Goal: Task Accomplishment & Management: Complete application form

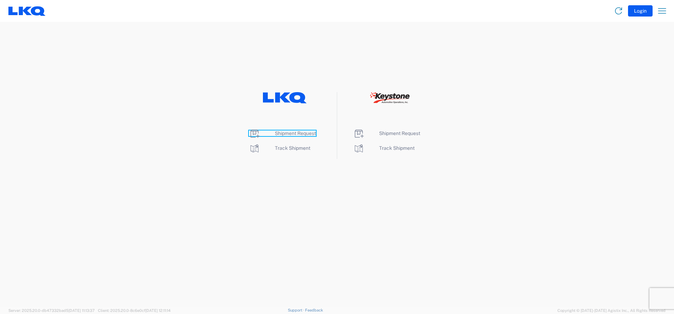
click at [286, 132] on span "Shipment Request" at bounding box center [295, 133] width 41 height 6
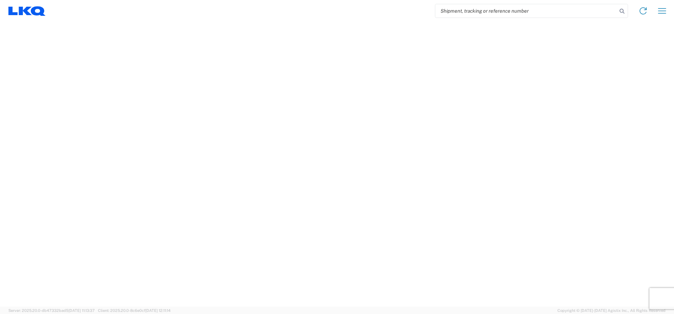
select select "FULL"
select select "LBS"
select select "IN"
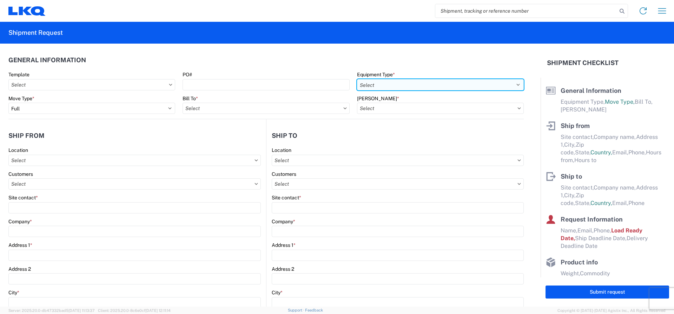
click at [367, 84] on select "Select 53’ Dry Van Flatbed Dropdeck (van) Lowboy (flatbed) Rail" at bounding box center [440, 84] width 167 height 11
select select "STDV"
click at [357, 79] on select "Select 53’ Dry Van Flatbed Dropdeck (van) Lowboy (flatbed) Rail" at bounding box center [440, 84] width 167 height 11
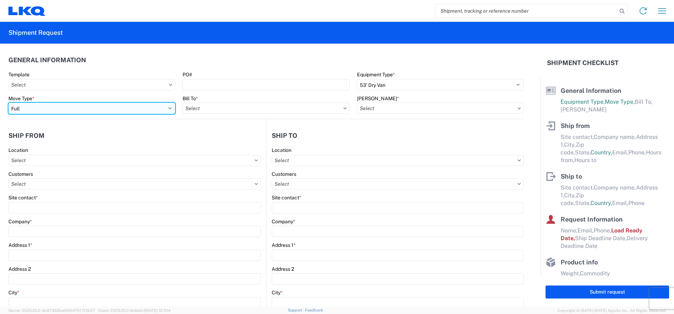
drag, startPoint x: 94, startPoint y: 104, endPoint x: 85, endPoint y: 108, distance: 9.7
click at [93, 104] on select "Select Full Partial TL" at bounding box center [91, 108] width 167 height 11
select select "PARTIAL_TL"
click at [8, 103] on select "Select Full Partial TL" at bounding box center [91, 108] width 167 height 11
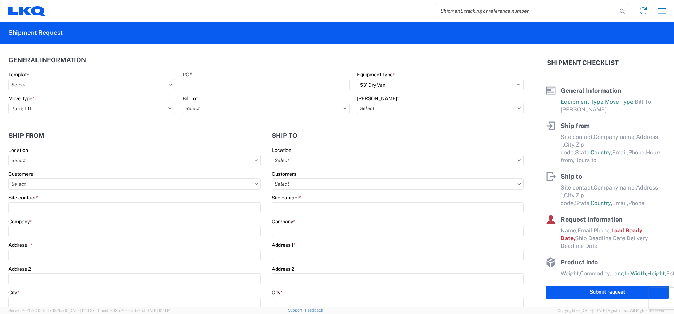
click at [179, 111] on agx-form-control-wrapper-v2 "Bill To *" at bounding box center [266, 107] width 174 height 24
click at [188, 108] on input "text" at bounding box center [266, 108] width 167 height 11
type input "1760"
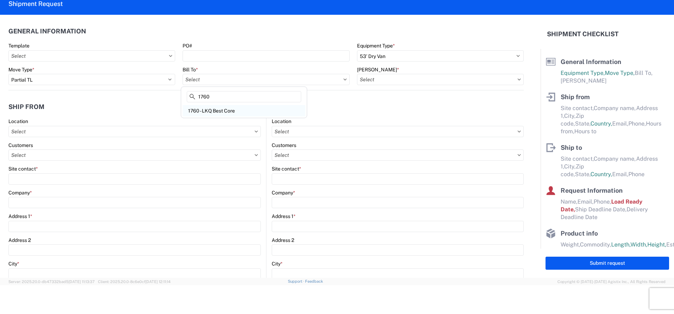
click at [187, 108] on div "1760 - LKQ Best Core" at bounding box center [244, 110] width 123 height 11
type input "1760 - LKQ Best Core"
click at [389, 81] on input "text" at bounding box center [440, 79] width 167 height 11
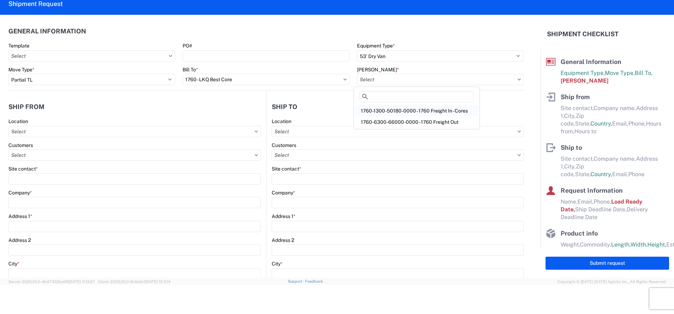
click at [388, 111] on div "1760-1300-50180-0000 - 1760 Freight In - Cores" at bounding box center [416, 110] width 123 height 11
type input "1760-1300-50180-0000 - 1760 Freight In - Cores"
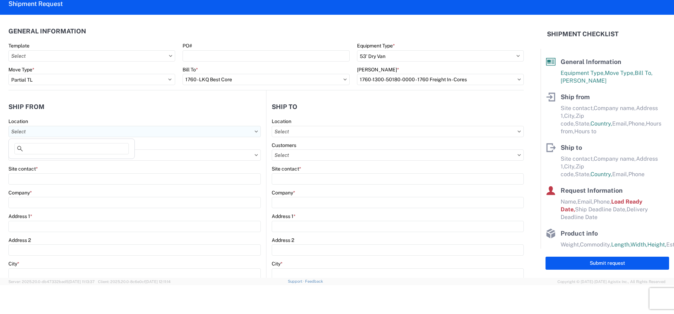
click at [41, 136] on input "text" at bounding box center [134, 131] width 253 height 11
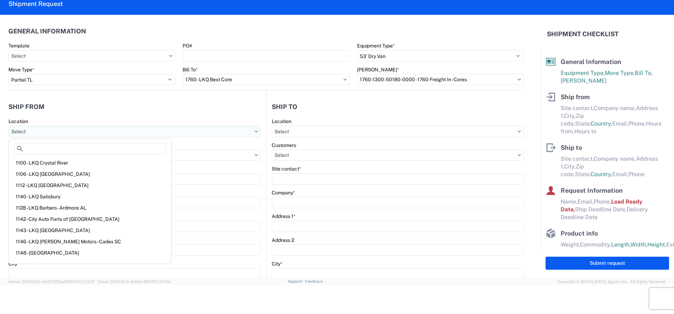
click at [55, 130] on input "text" at bounding box center [134, 131] width 253 height 11
click at [172, 149] on input "text" at bounding box center [134, 154] width 253 height 11
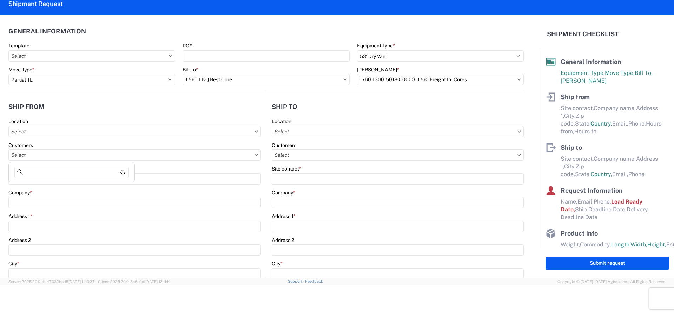
click at [171, 147] on div "Customers" at bounding box center [134, 145] width 253 height 6
click at [58, 155] on input "text" at bounding box center [134, 154] width 253 height 11
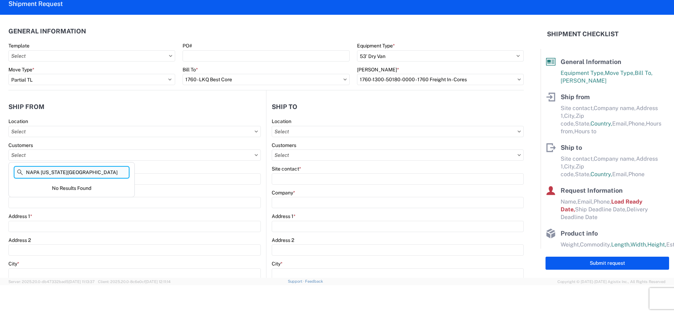
drag, startPoint x: 73, startPoint y: 167, endPoint x: 74, endPoint y: 171, distance: 3.8
click at [74, 171] on input "NAPA [US_STATE][GEOGRAPHIC_DATA]" at bounding box center [71, 171] width 114 height 11
click at [75, 172] on input "NAPA [US_STATE][GEOGRAPHIC_DATA]" at bounding box center [71, 171] width 114 height 11
type input "N"
click at [69, 156] on input "text" at bounding box center [134, 154] width 253 height 11
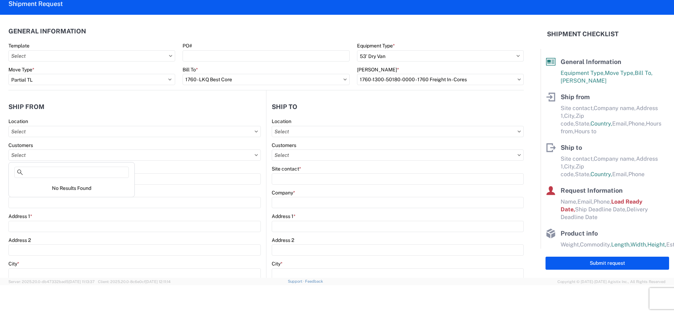
drag, startPoint x: 69, startPoint y: 156, endPoint x: 128, endPoint y: 147, distance: 60.0
click at [71, 155] on input "text" at bounding box center [134, 154] width 253 height 11
click at [71, 135] on input "text" at bounding box center [134, 131] width 253 height 11
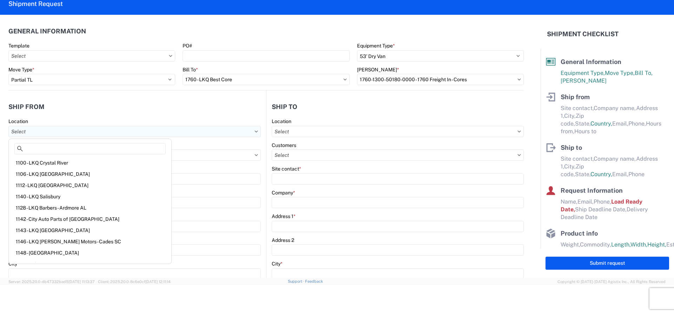
click at [85, 136] on input "text" at bounding box center [134, 131] width 253 height 11
click at [157, 122] on div "Location" at bounding box center [134, 121] width 253 height 6
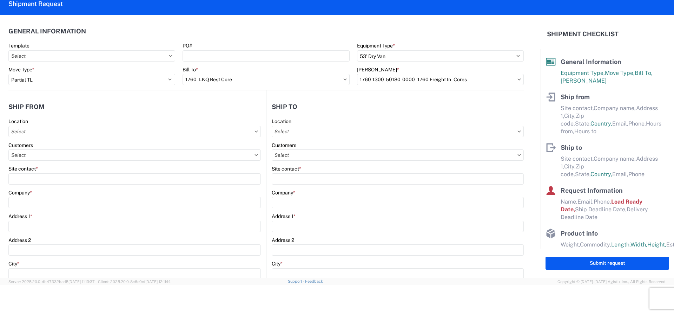
click at [144, 104] on header "Ship from" at bounding box center [137, 107] width 258 height 16
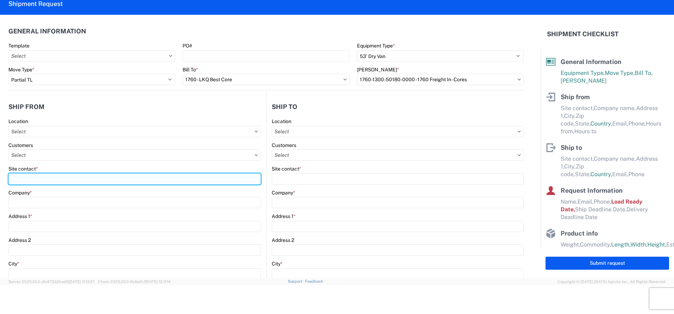
click at [35, 182] on input "Site contact *" at bounding box center [134, 178] width 253 height 11
type input "[PERSON_NAME]"
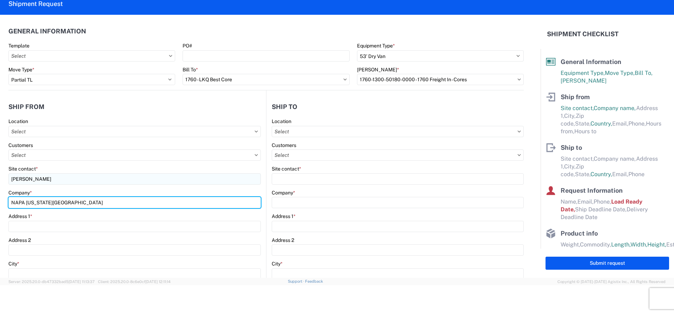
type input "NAPA [US_STATE][GEOGRAPHIC_DATA]"
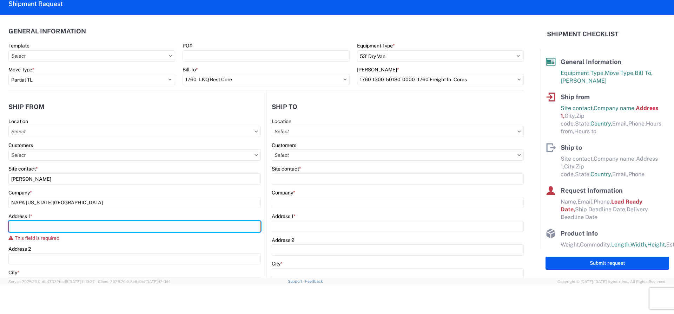
click at [40, 227] on input "Address 1 *" at bounding box center [134, 226] width 253 height 11
type input "[STREET_ADDRESS]"
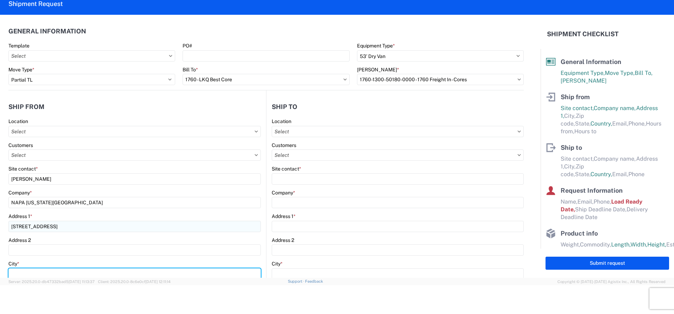
scroll to position [2, 0]
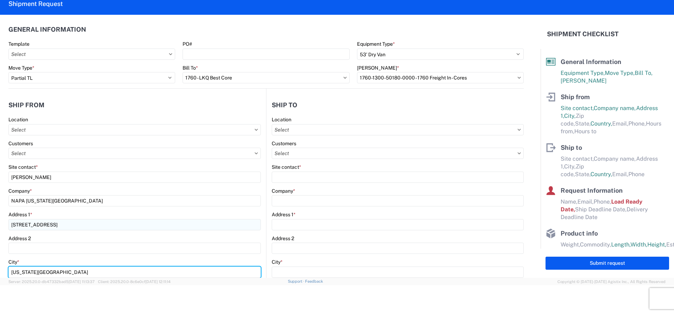
type input "[US_STATE][GEOGRAPHIC_DATA]"
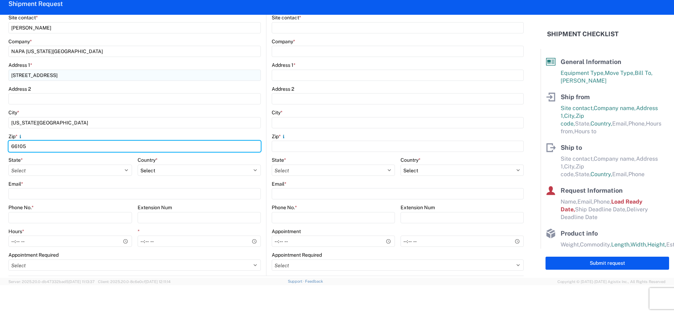
type input "66105"
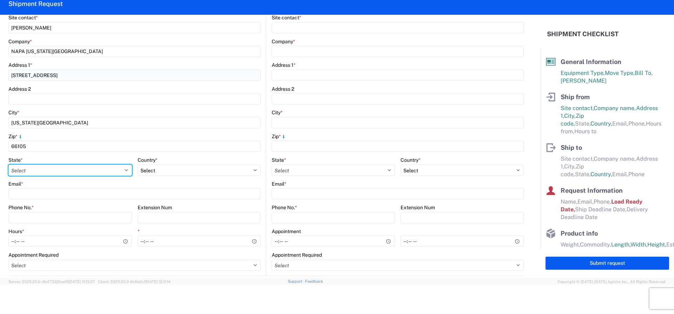
select select "KS"
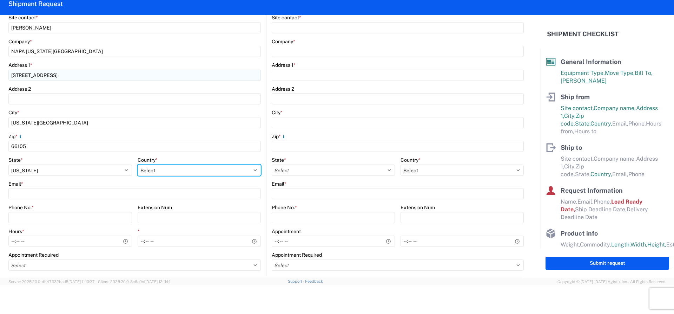
select select "US"
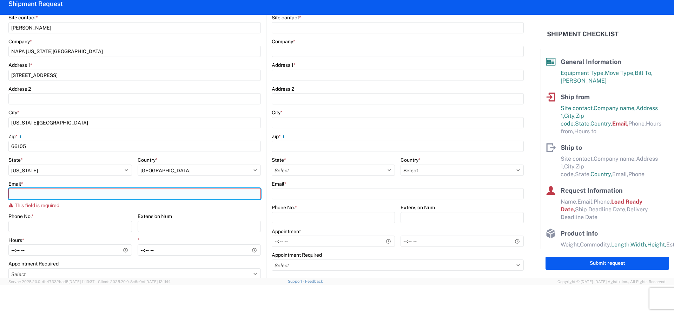
click at [19, 195] on input "Email *" at bounding box center [134, 193] width 253 height 11
paste input ""Anthony Thomas" <anthony_thomas2@napastore.com>"
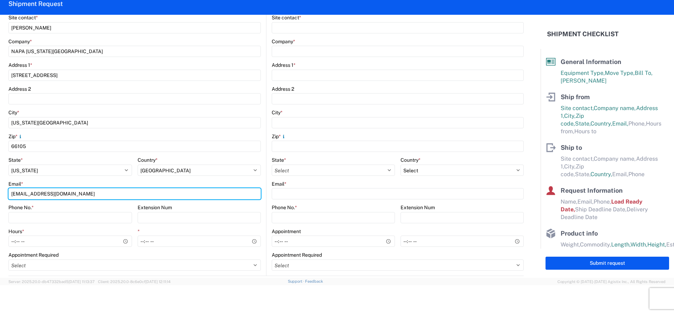
type input "[EMAIL_ADDRESS][DOMAIN_NAME]"
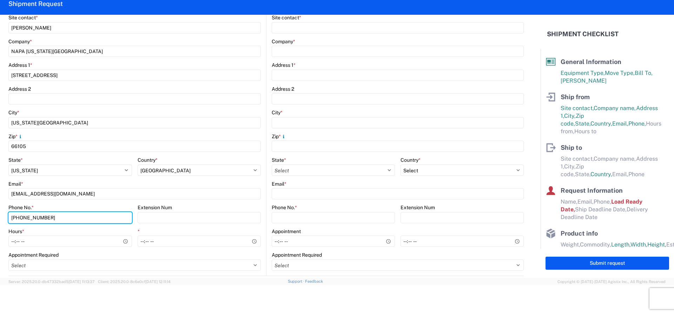
type input "[PHONE_NUMBER]"
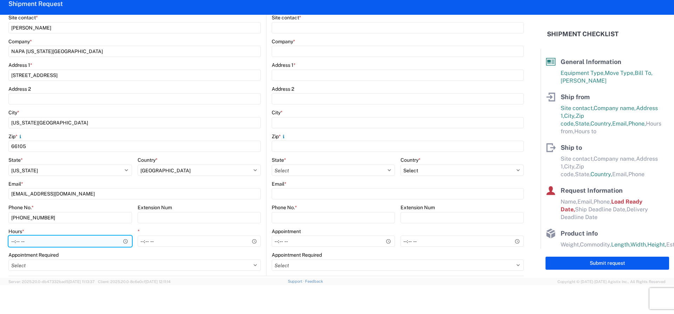
click at [31, 241] on input "Hours *" at bounding box center [70, 240] width 124 height 11
click at [27, 242] on input "Hours *" at bounding box center [70, 240] width 124 height 11
type input "07:00"
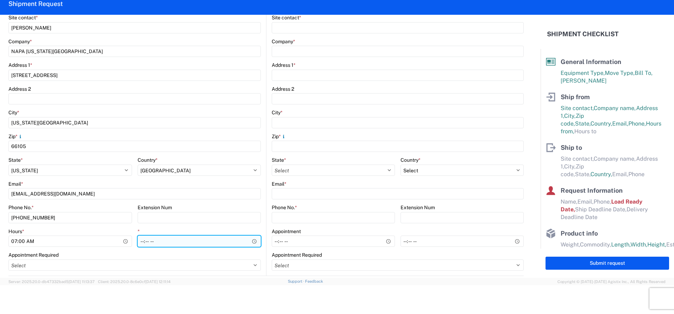
click at [153, 238] on input "*" at bounding box center [200, 240] width 124 height 11
click at [140, 241] on input "*" at bounding box center [200, 240] width 124 height 11
type input "15:00"
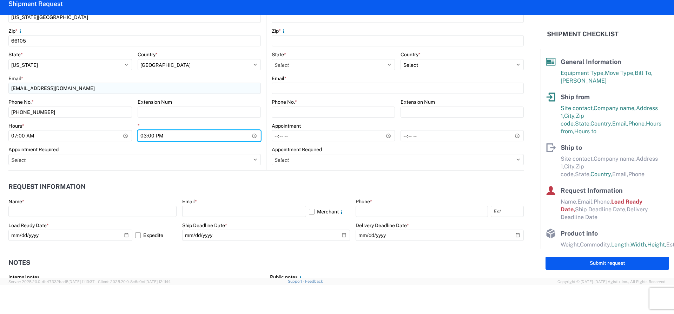
scroll to position [81, 0]
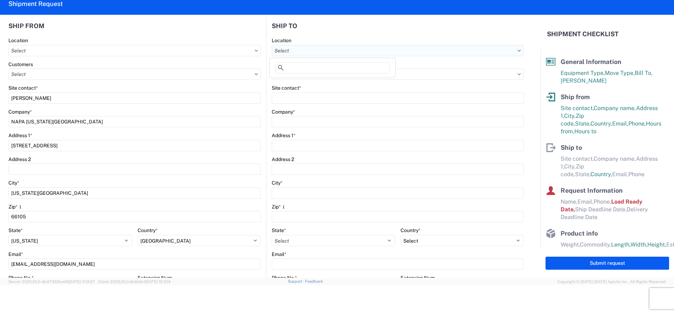
click at [301, 53] on input "text" at bounding box center [398, 50] width 252 height 11
type input "1760"
click at [292, 85] on div "1760 - LKQ Best Core" at bounding box center [332, 81] width 123 height 11
type input "1760 - LKQ Best Core"
type input "LKQ Corporation"
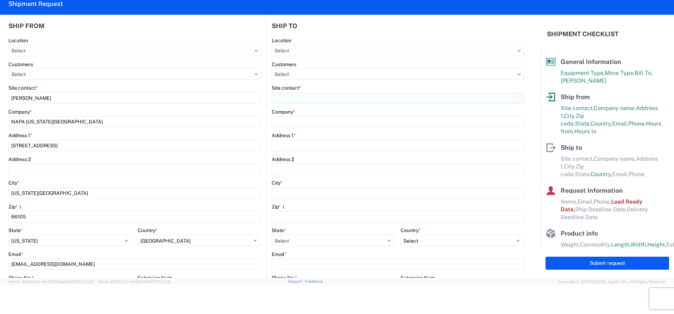
type input "[STREET_ADDRESS]"
type input "[GEOGRAPHIC_DATA]"
type input "77038"
select select "US"
type input "[PHONE_NUMBER]"
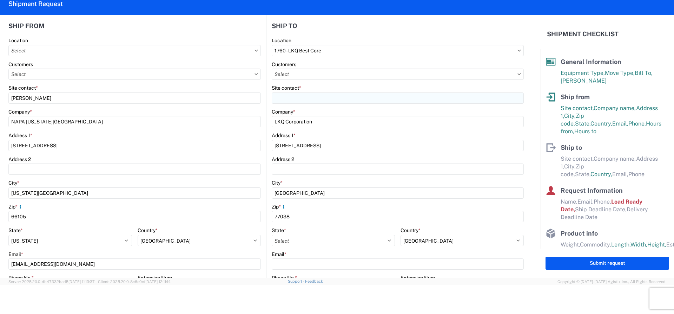
select select
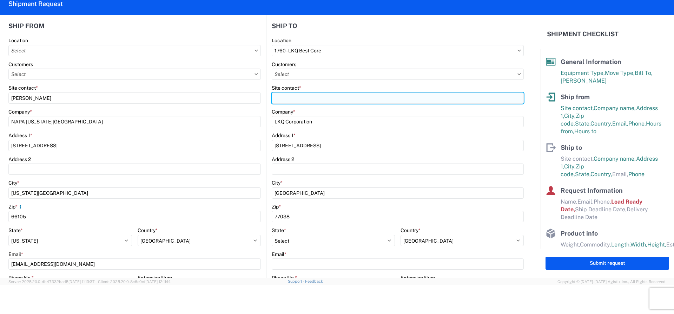
click at [292, 97] on input "Site contact *" at bounding box center [398, 97] width 252 height 11
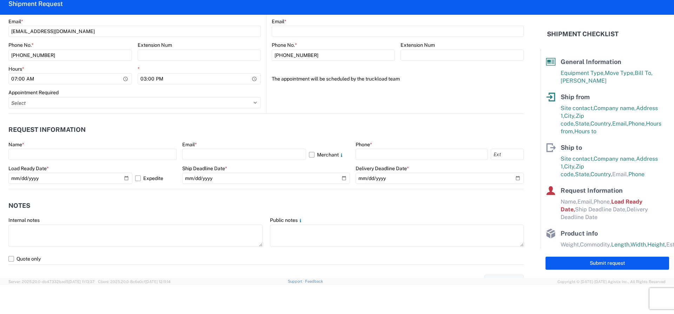
scroll to position [327, 0]
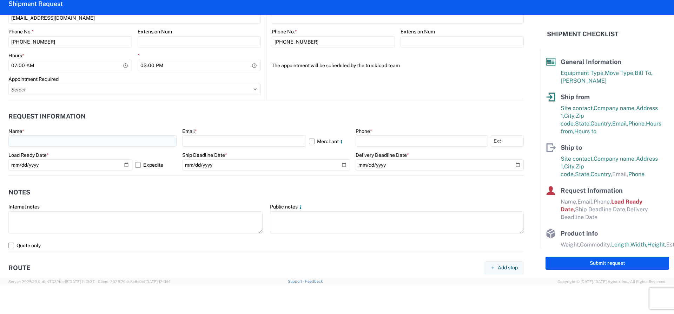
type input "[PERSON_NAME]"
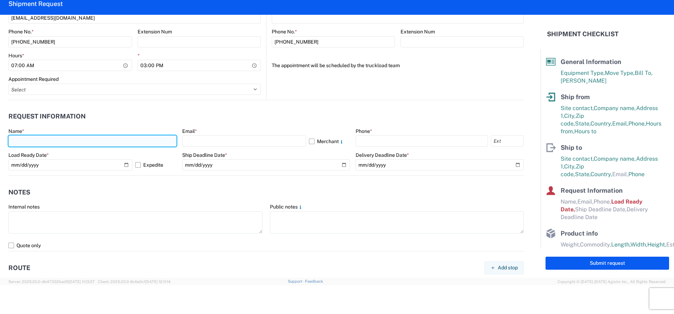
click at [45, 144] on input "text" at bounding box center [92, 140] width 168 height 11
type input "[PERSON_NAME]"
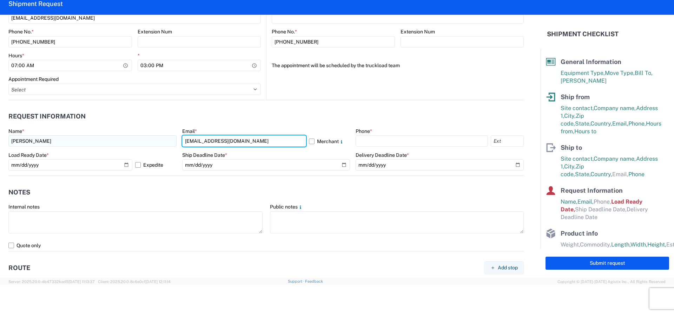
type input "[EMAIL_ADDRESS][DOMAIN_NAME]"
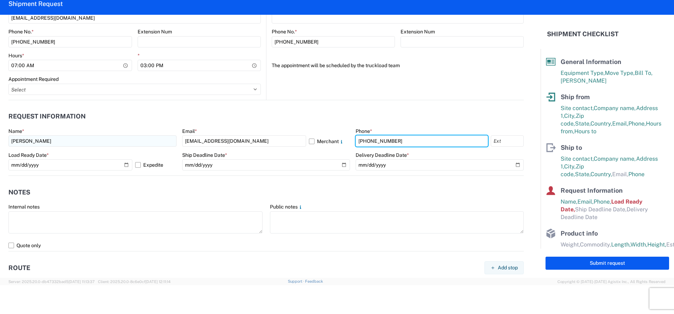
type input "[PHONE_NUMBER]"
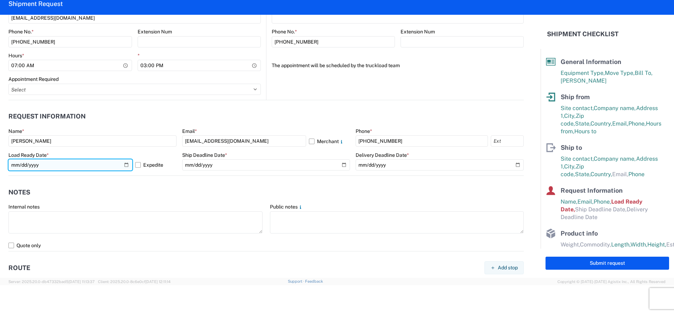
click at [120, 167] on input "[DATE]" at bounding box center [70, 164] width 124 height 11
click at [125, 164] on input "[DATE]" at bounding box center [70, 164] width 124 height 11
type input "[DATE]"
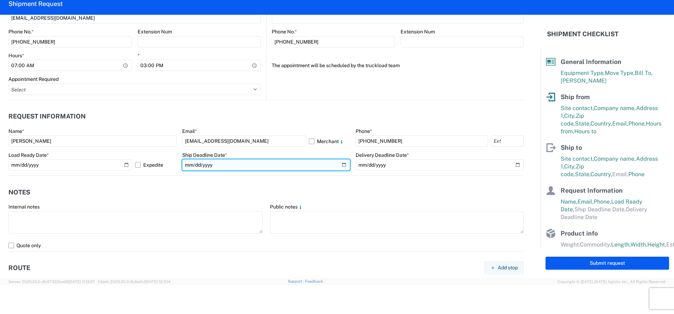
click at [209, 167] on input "date" at bounding box center [266, 164] width 168 height 11
click at [339, 164] on input "date" at bounding box center [266, 164] width 168 height 11
type input "2025-10-07"
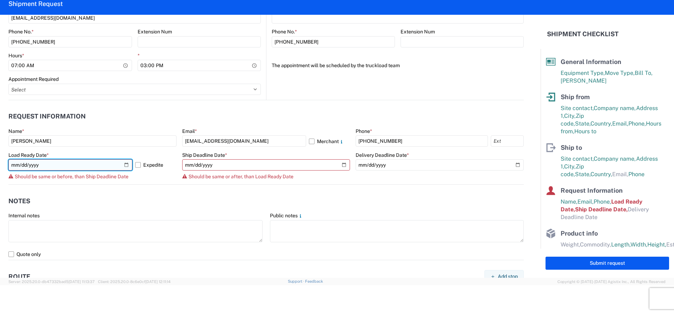
click at [122, 163] on input "[DATE]" at bounding box center [70, 164] width 124 height 11
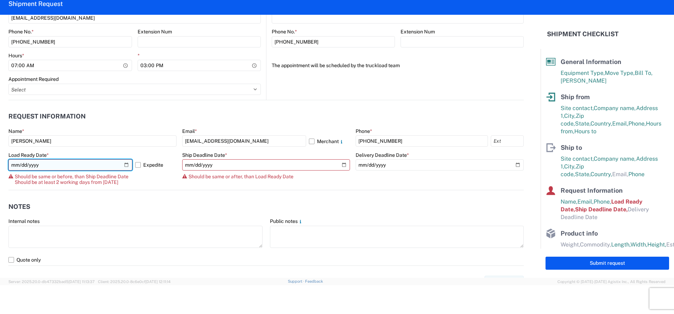
click at [60, 167] on input "[DATE]" at bounding box center [70, 164] width 124 height 11
click at [122, 165] on input "[DATE]" at bounding box center [70, 164] width 124 height 11
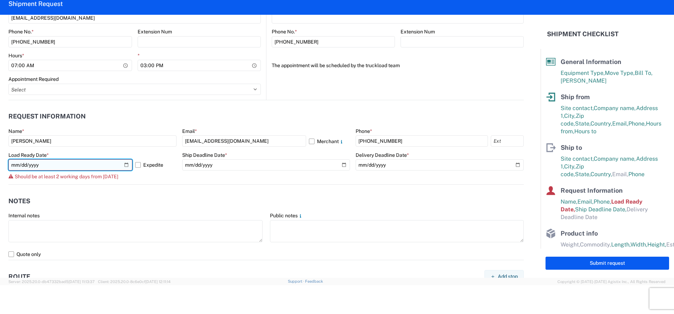
click at [94, 166] on input "2025-10-07" at bounding box center [70, 164] width 124 height 11
click at [109, 163] on input "2025-10-07" at bounding box center [70, 164] width 124 height 11
click at [126, 163] on input "2025-10-07" at bounding box center [70, 164] width 124 height 11
type input "[DATE]"
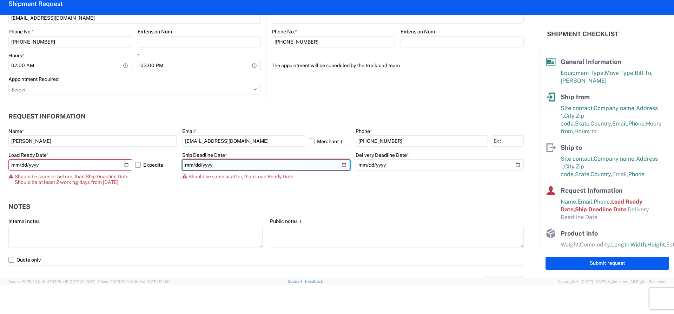
click at [207, 165] on input "2025-10-07" at bounding box center [266, 164] width 168 height 11
drag, startPoint x: 340, startPoint y: 166, endPoint x: 328, endPoint y: 162, distance: 12.9
click at [340, 166] on input "2025-10-07" at bounding box center [266, 164] width 168 height 11
type input "[DATE]"
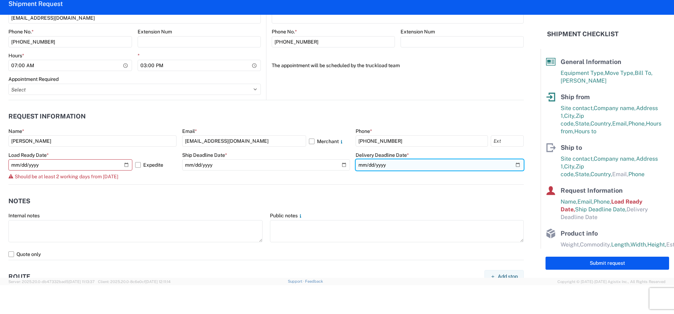
click at [389, 163] on input "date" at bounding box center [440, 164] width 168 height 11
click at [372, 162] on input "date" at bounding box center [440, 164] width 168 height 11
click at [359, 162] on input "date" at bounding box center [440, 164] width 168 height 11
click at [511, 164] on input "date" at bounding box center [440, 164] width 168 height 11
type input "[DATE]"
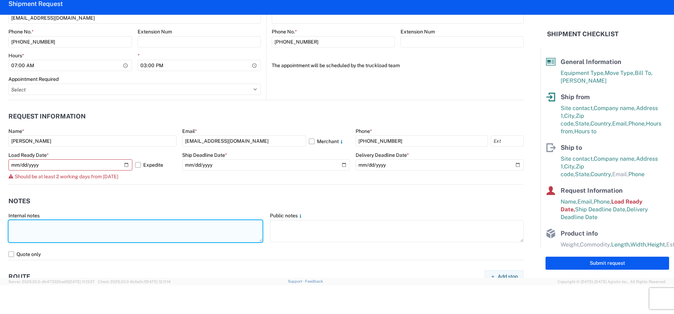
click at [32, 233] on textarea at bounding box center [135, 231] width 254 height 22
type textarea "NO REEFER, NO FOOD TRUCK , NO RAIL"
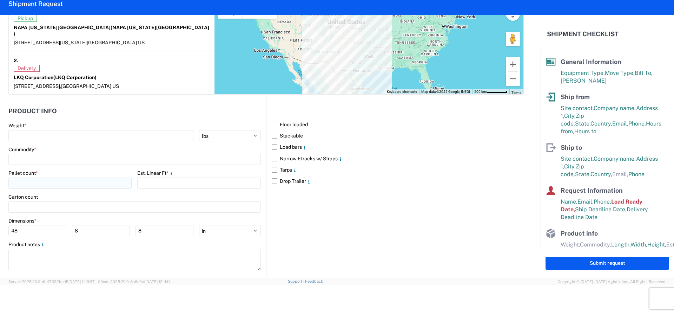
scroll to position [630, 0]
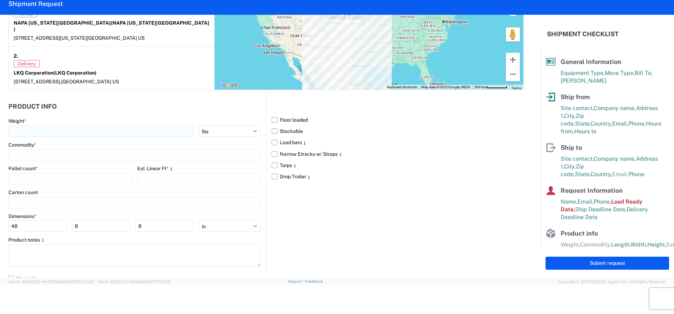
type textarea "APPT REQUIRED AT DELIVERY"
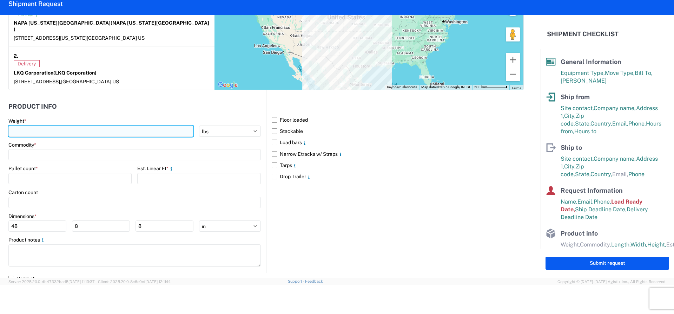
click at [43, 128] on input "number" at bounding box center [100, 130] width 185 height 11
type input "10000"
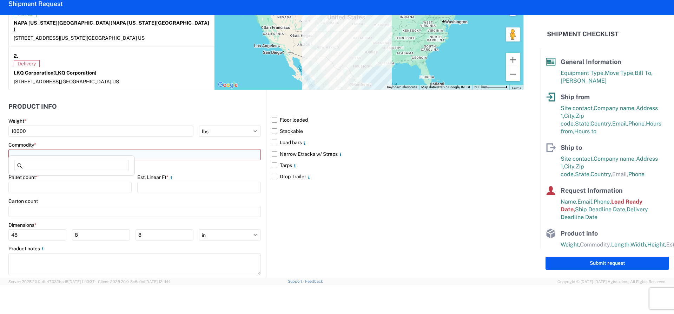
click at [35, 149] on input at bounding box center [134, 154] width 253 height 11
click at [34, 149] on input at bounding box center [134, 154] width 253 height 11
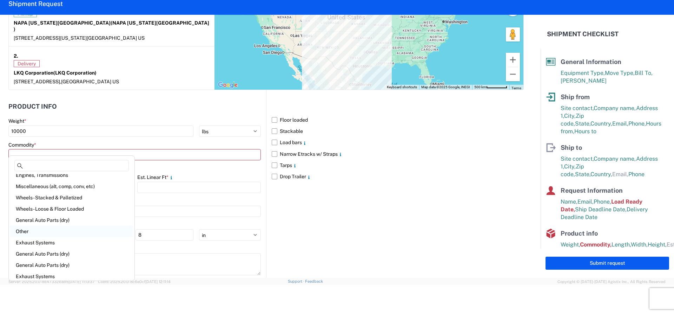
scroll to position [0, 0]
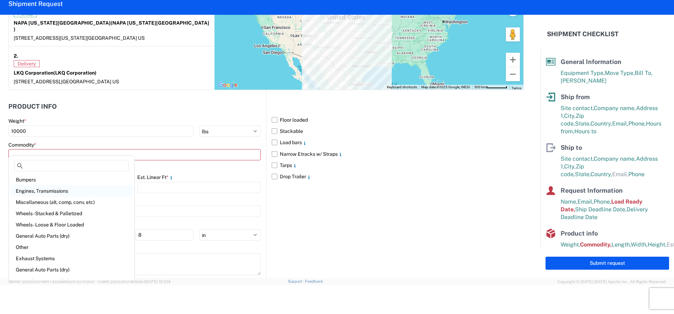
click at [38, 190] on div "Engines, Transmissions" at bounding box center [71, 190] width 123 height 11
type input "Engines, Transmissions"
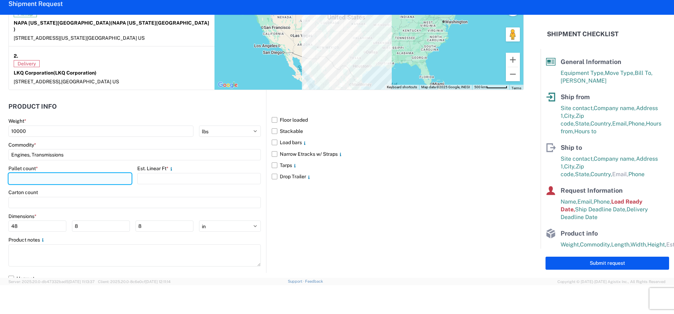
click at [81, 173] on input "number" at bounding box center [69, 178] width 123 height 11
click at [42, 173] on input "number" at bounding box center [69, 178] width 123 height 11
type input "15"
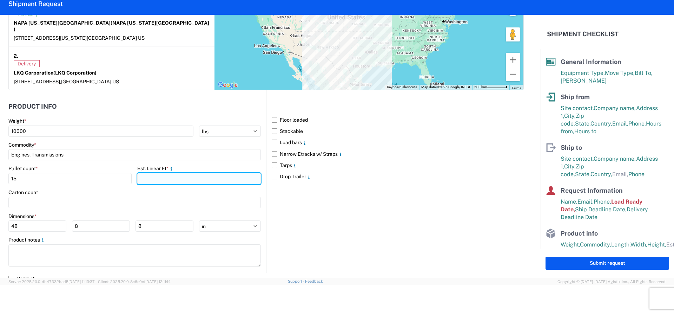
click at [154, 173] on input "number" at bounding box center [198, 178] width 123 height 11
type input "25"
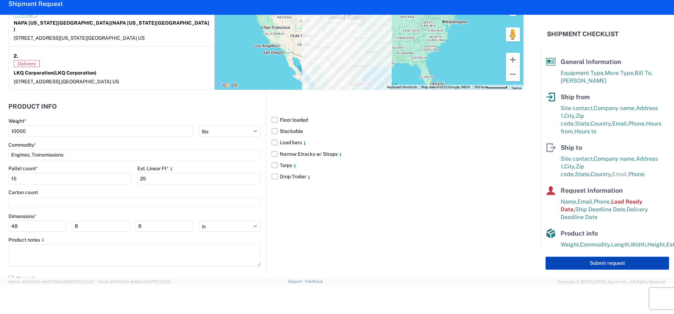
click at [576, 262] on button "Submit request" at bounding box center [608, 262] width 124 height 13
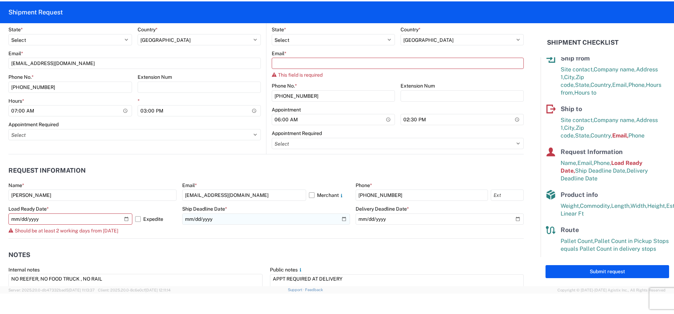
scroll to position [323, 0]
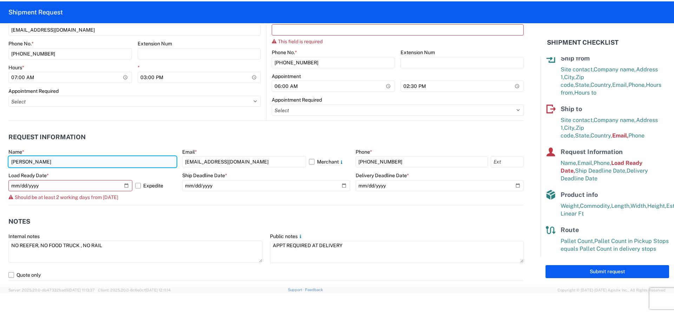
click at [152, 165] on input "[PERSON_NAME]" at bounding box center [92, 161] width 168 height 11
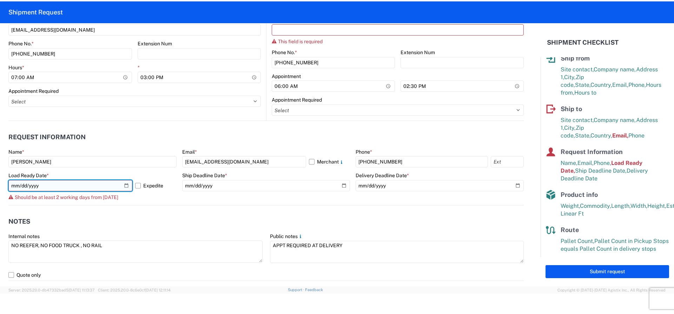
click at [124, 184] on input "[DATE]" at bounding box center [70, 185] width 124 height 11
type input "2025-10-07"
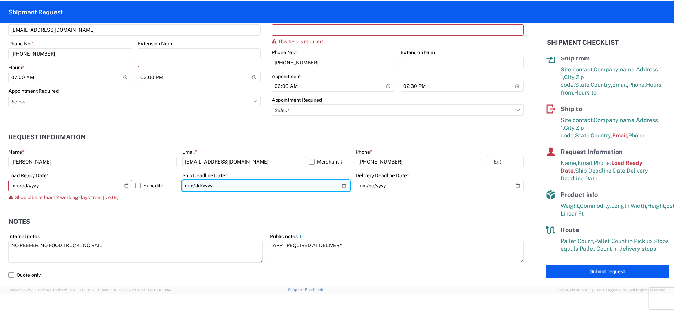
drag, startPoint x: 237, startPoint y: 183, endPoint x: 248, endPoint y: 186, distance: 10.9
click at [238, 184] on input "[DATE]" at bounding box center [266, 185] width 168 height 11
click at [345, 183] on input "[DATE]" at bounding box center [266, 185] width 168 height 11
click at [342, 183] on input "[DATE]" at bounding box center [266, 185] width 168 height 11
type input "2025-10-07"
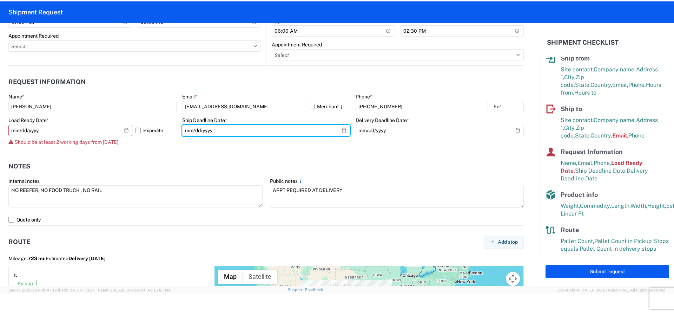
scroll to position [534, 0]
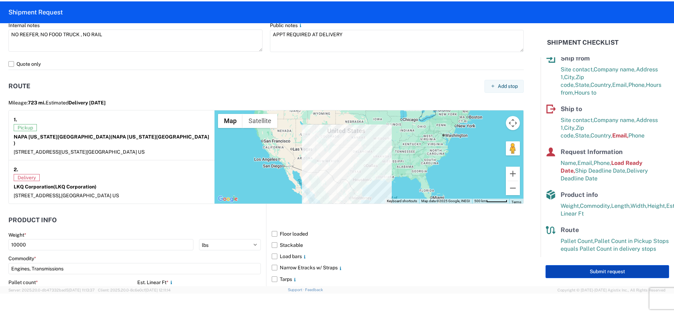
click at [628, 271] on button "Submit request" at bounding box center [608, 271] width 124 height 13
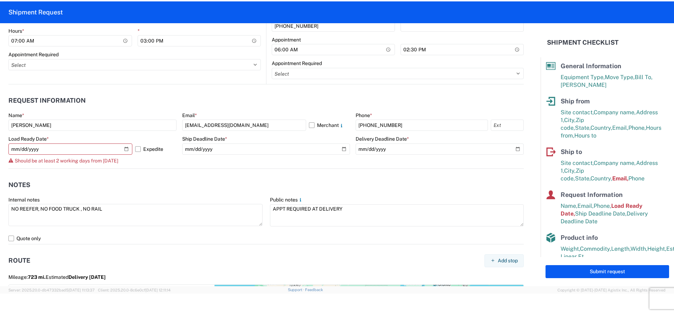
scroll to position [358, 0]
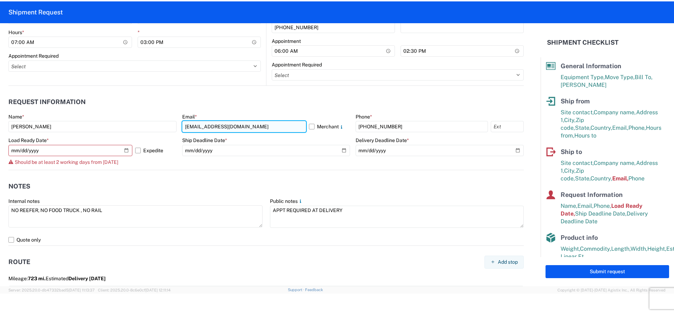
click at [239, 127] on input "[EMAIL_ADDRESS][DOMAIN_NAME]" at bounding box center [244, 126] width 124 height 11
click at [240, 126] on input "[EMAIL_ADDRESS][DOMAIN_NAME]" at bounding box center [244, 126] width 124 height 11
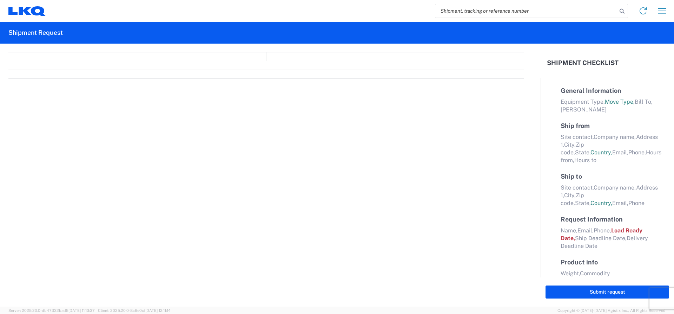
select select "FULL"
select select "LBS"
select select "IN"
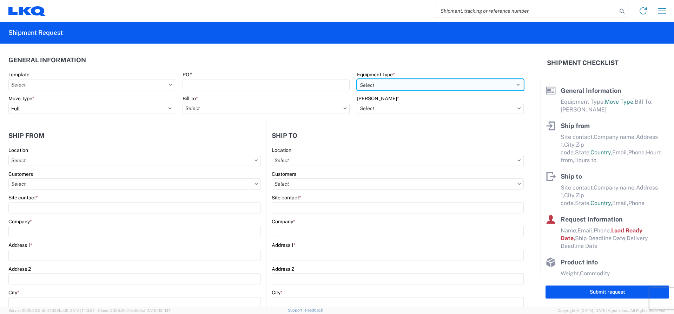
click at [377, 83] on select "Select 53’ Dry Van Flatbed Dropdeck (van) Lowboy (flatbed) Rail" at bounding box center [440, 84] width 167 height 11
select select "STDV"
click at [357, 79] on select "Select 53’ Dry Van Flatbed Dropdeck (van) Lowboy (flatbed) Rail" at bounding box center [440, 84] width 167 height 11
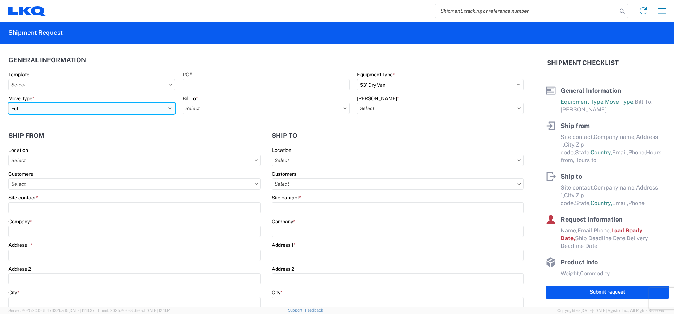
click at [62, 107] on select "Select Full Partial TL" at bounding box center [91, 108] width 167 height 11
click at [94, 109] on select "Select Full Partial TL" at bounding box center [91, 108] width 167 height 11
select select "PARTIAL_TL"
click at [8, 103] on select "Select Full Partial TL" at bounding box center [91, 108] width 167 height 11
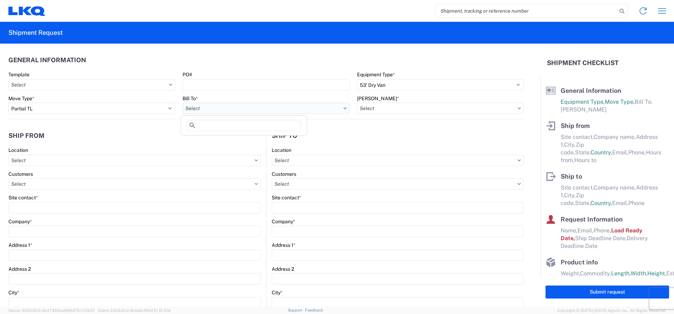
click at [229, 108] on input "text" at bounding box center [266, 108] width 167 height 11
type input "1760"
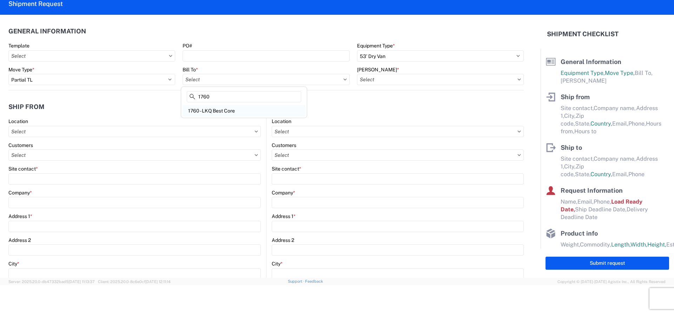
click at [232, 112] on div "1760 - LKQ Best Core" at bounding box center [244, 110] width 123 height 11
type input "1760 - LKQ Best Core"
click at [393, 79] on input "text" at bounding box center [440, 79] width 167 height 11
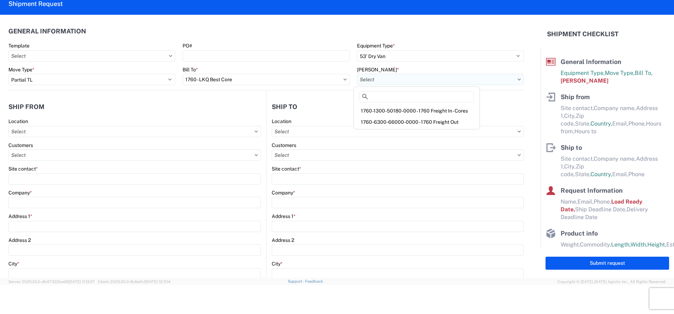
click at [387, 81] on input "text" at bounding box center [440, 79] width 167 height 11
click at [396, 111] on div "1760-1300-50180-0000 - 1760 Freight In - Cores" at bounding box center [416, 110] width 123 height 11
type input "1760-1300-50180-0000 - 1760 Freight In - Cores"
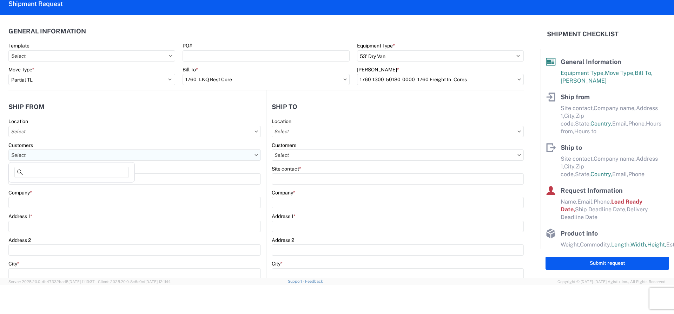
click at [32, 153] on input "text" at bounding box center [134, 154] width 253 height 11
click at [31, 152] on input "text" at bounding box center [134, 154] width 253 height 11
click at [52, 130] on input "text" at bounding box center [134, 131] width 253 height 11
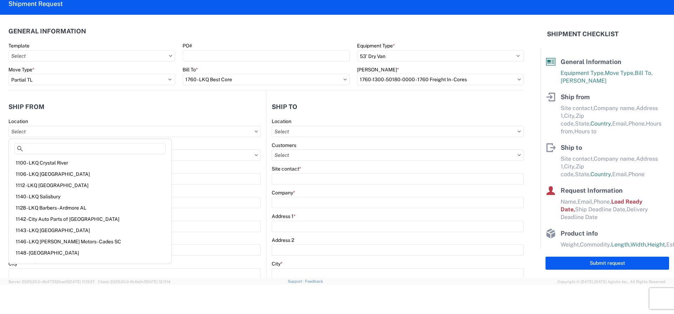
click at [61, 103] on header "Ship from" at bounding box center [137, 107] width 258 height 16
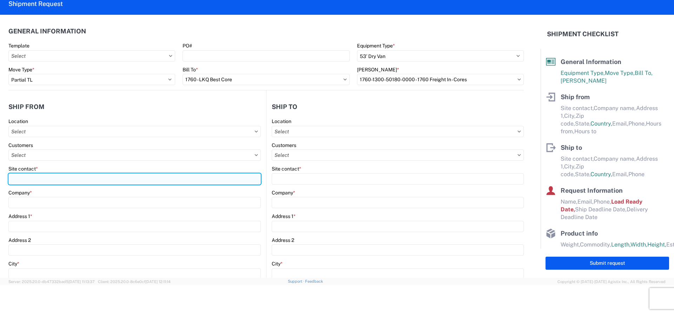
click at [42, 176] on input "Site contact *" at bounding box center [134, 178] width 253 height 11
type input "a"
type input "[PERSON_NAME]"
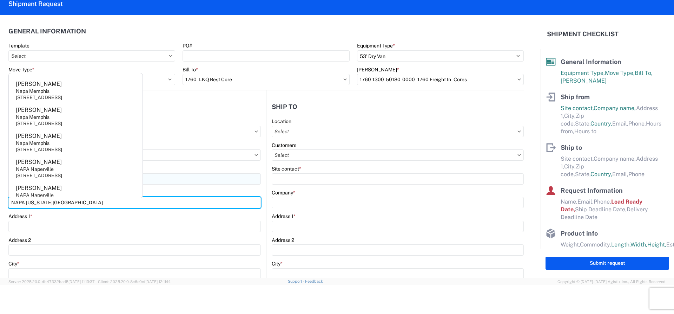
type input "NAPA KANSAS CITY"
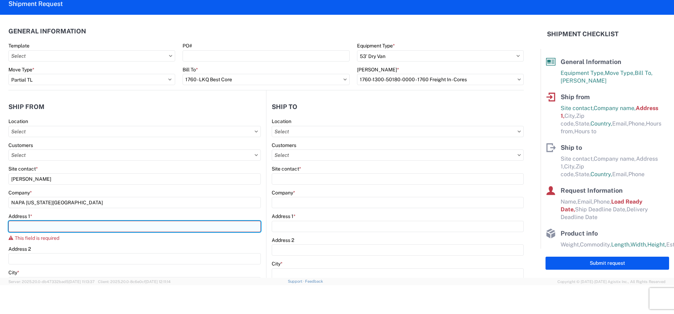
click at [77, 223] on input "Address 1 *" at bounding box center [134, 226] width 253 height 11
type input "7"
type input "[STREET_ADDRESS]"
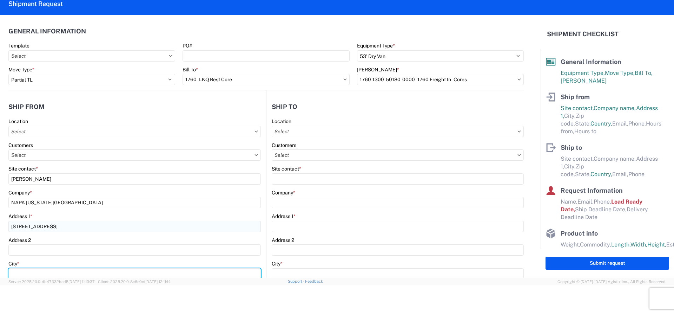
scroll to position [2, 0]
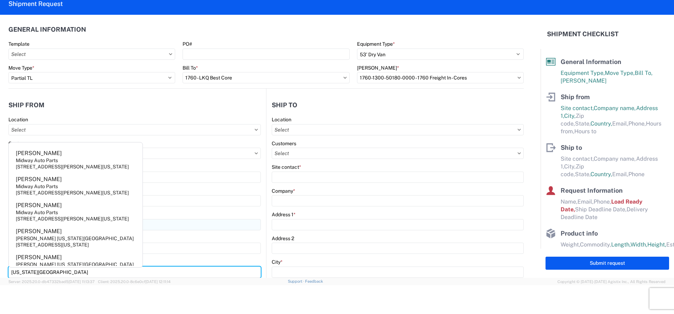
type input "[US_STATE][GEOGRAPHIC_DATA]"
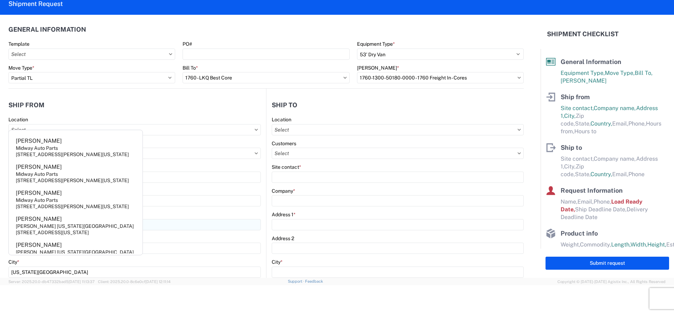
scroll to position [151, 0]
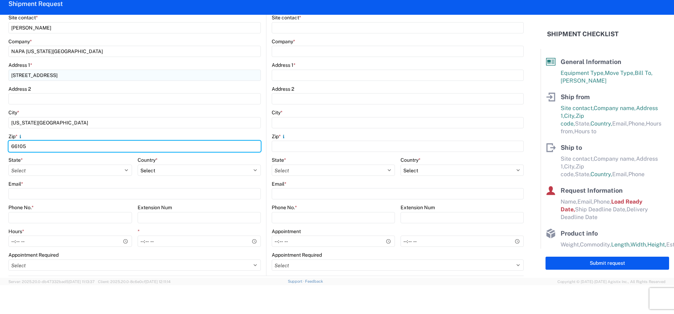
type input "66105"
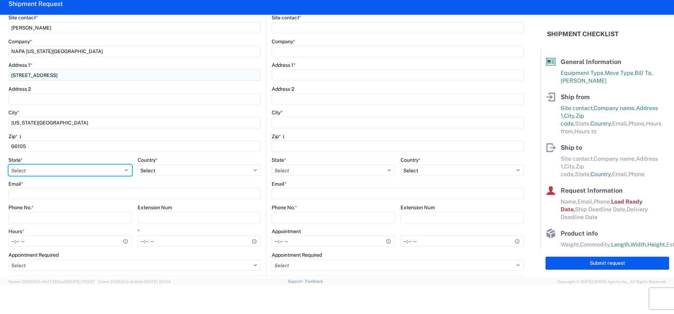
select select "KS"
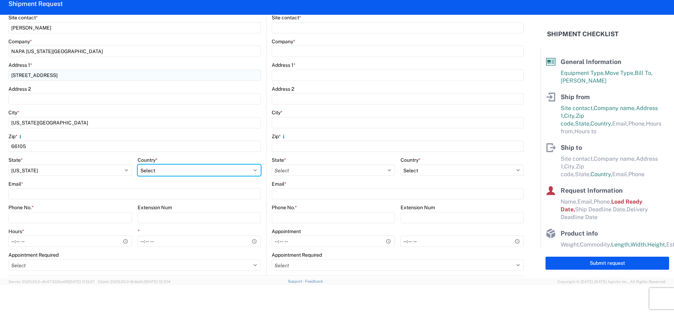
select select "US"
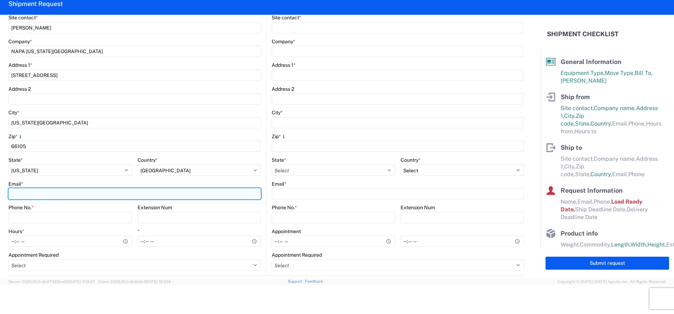
paste input ""Anthony Thomas" <anthony_thomas2@napastore.com>"
type input "anthony_thomas2@napastore.com"
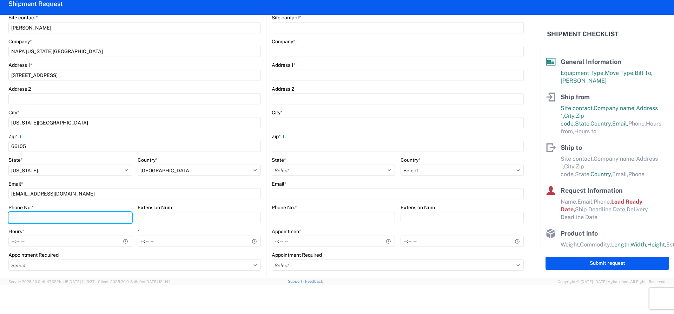
click at [28, 222] on input "Phone No. *" at bounding box center [70, 217] width 124 height 11
type input "[PHONE_NUMBER]"
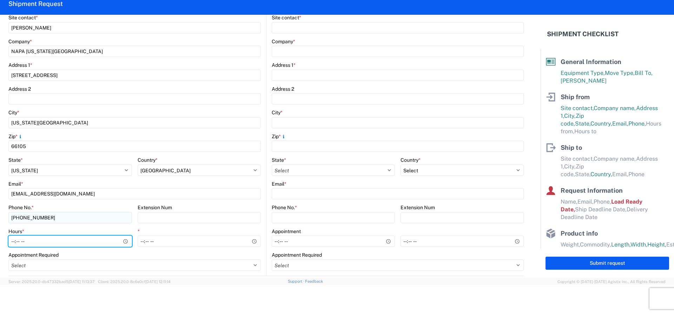
type input "07:00"
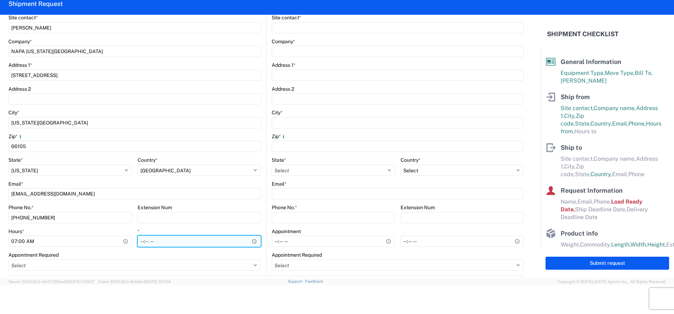
drag, startPoint x: 148, startPoint y: 246, endPoint x: 145, endPoint y: 242, distance: 4.3
click at [145, 242] on input "*" at bounding box center [200, 240] width 124 height 11
type input "15:00"
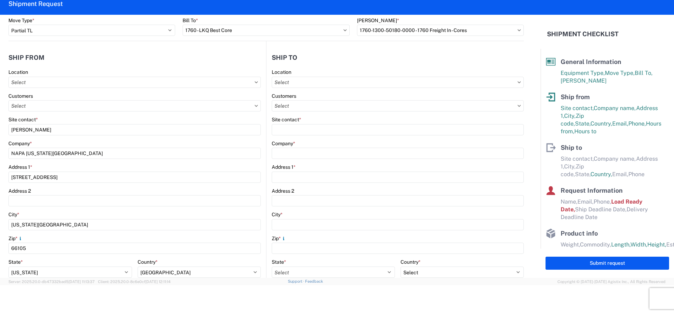
scroll to position [46, 0]
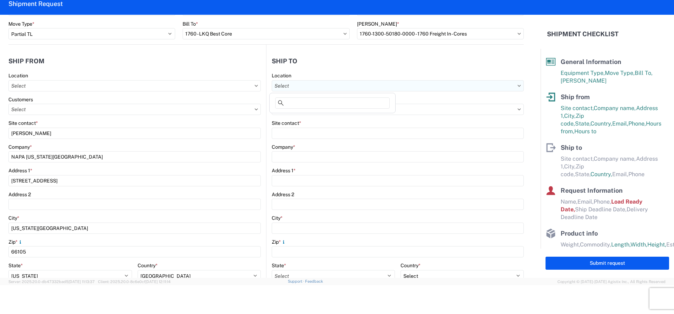
click at [308, 88] on input "text" at bounding box center [398, 85] width 252 height 11
type input "1760"
click at [296, 119] on div "1760 - LKQ Best Core" at bounding box center [332, 116] width 123 height 11
type input "1760 - LKQ Best Core"
type input "LKQ Corporation"
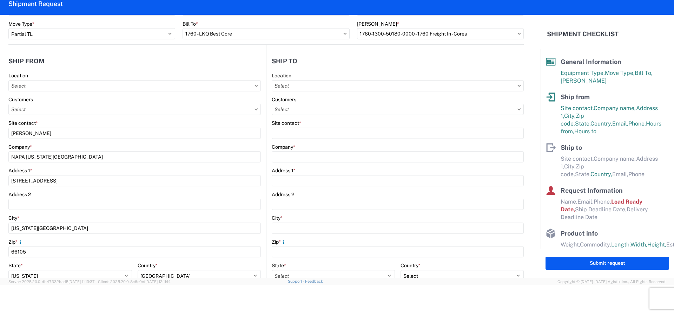
type input "[STREET_ADDRESS]"
type input "[GEOGRAPHIC_DATA]"
type input "77038"
select select "US"
type input "[PHONE_NUMBER]"
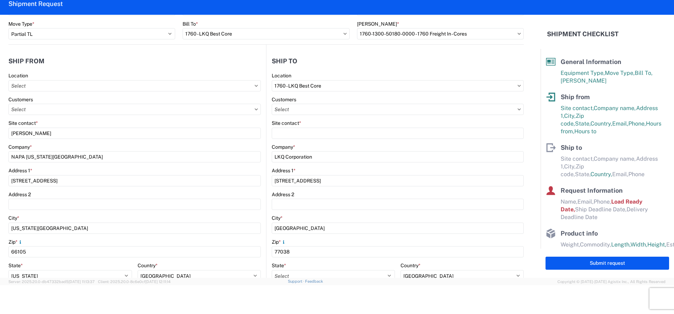
select select "[GEOGRAPHIC_DATA]"
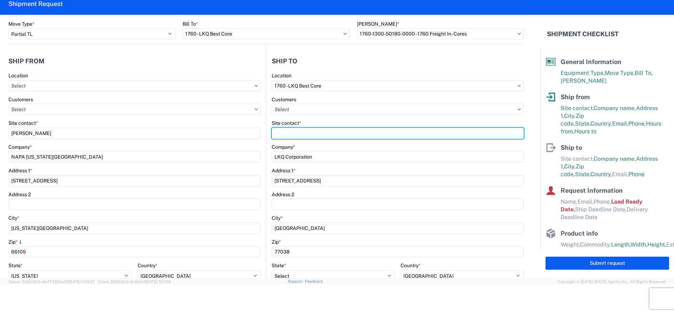
click at [291, 130] on input "Site contact *" at bounding box center [398, 132] width 252 height 11
type input "[PERSON_NAME]"
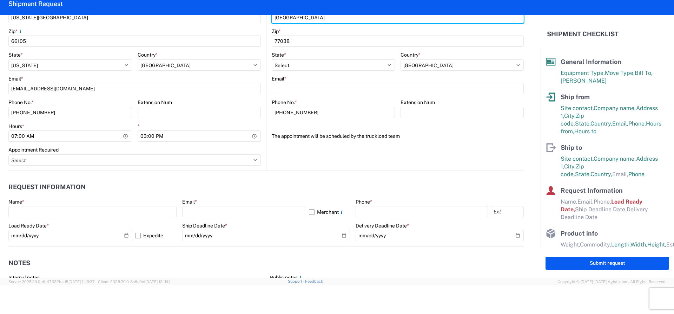
scroll to position [256, 0]
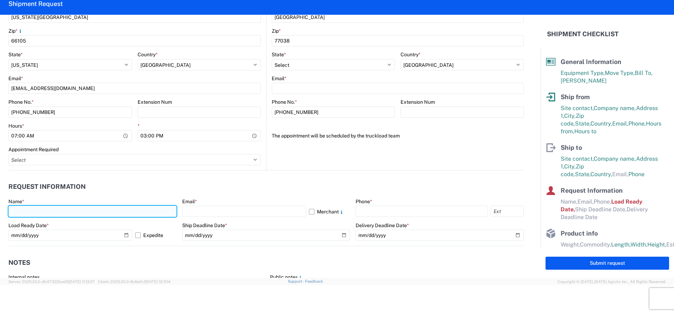
click at [54, 212] on input "text" at bounding box center [92, 210] width 168 height 11
type input "[PERSON_NAME]"
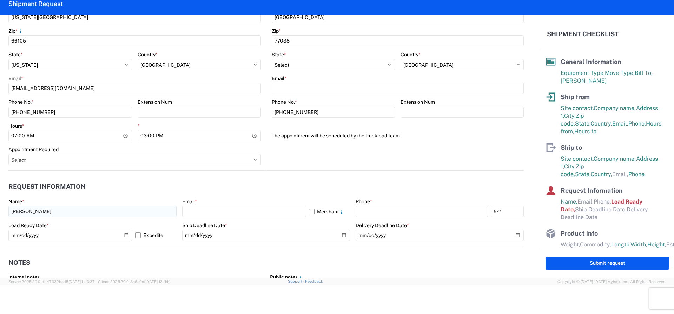
type input "LKQ CORP"
type input "1102 W CARRIER PKY STE 100"
type input "GRAND PRAIRIE"
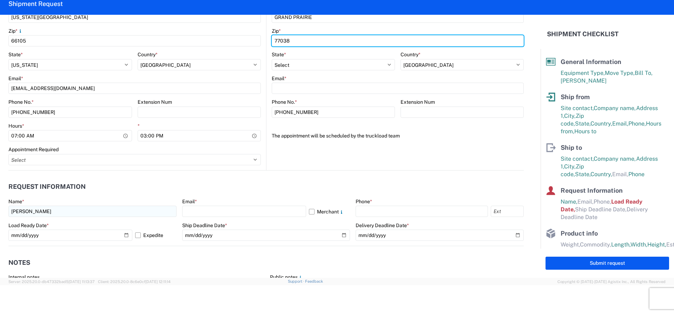
type input "75050"
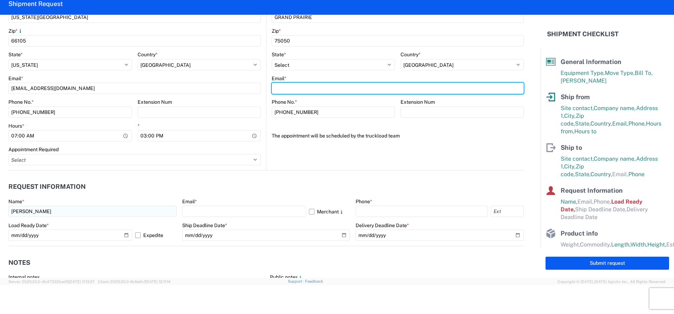
type input "MALOPEZ@LKQCORP.COM"
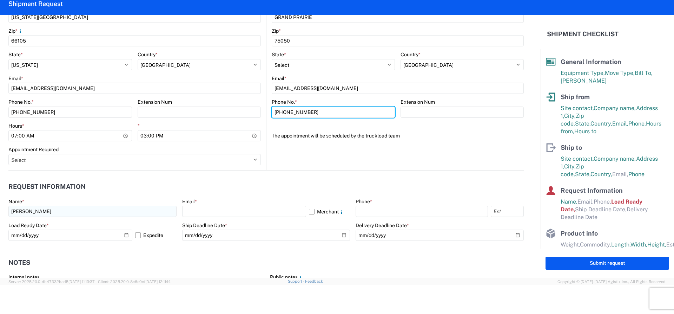
type input "8004213746"
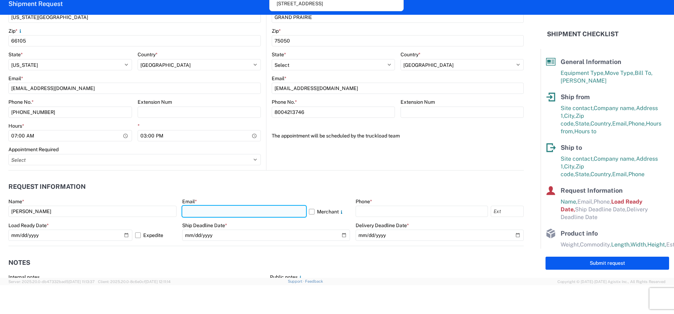
click at [184, 214] on input "text" at bounding box center [244, 210] width 124 height 11
type input "[EMAIL_ADDRESS][DOMAIN_NAME]"
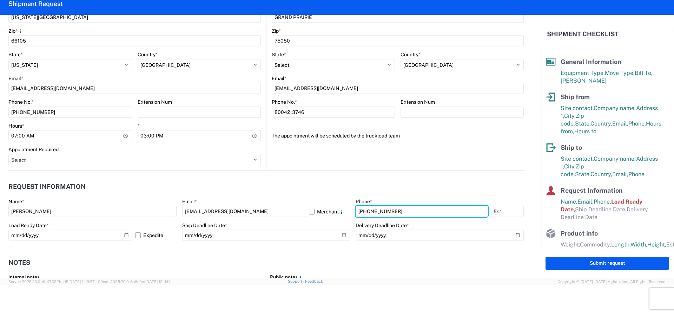
type input "[PHONE_NUMBER]"
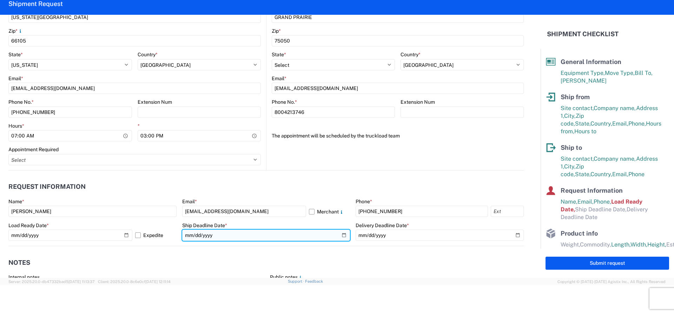
click at [243, 233] on input "date" at bounding box center [266, 234] width 168 height 11
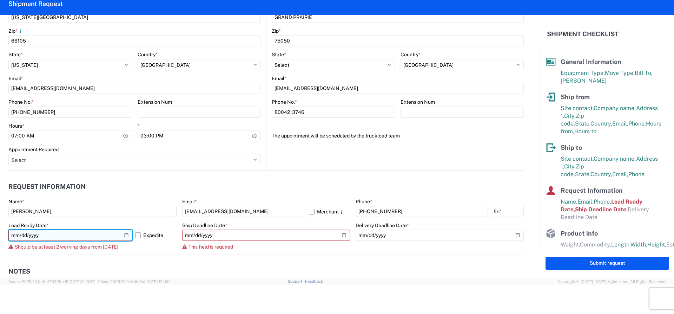
click at [125, 234] on input "2025-10-08" at bounding box center [70, 234] width 124 height 11
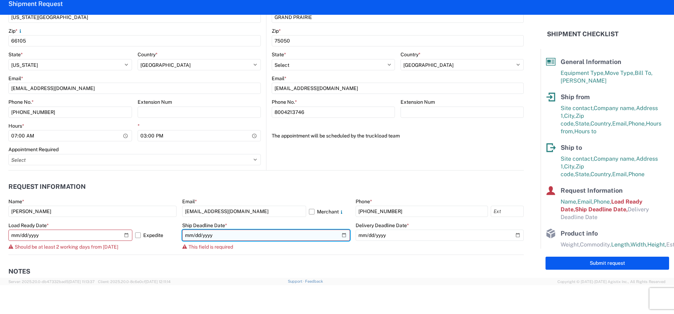
click at [341, 235] on input "date" at bounding box center [266, 234] width 168 height 11
type input "[DATE]"
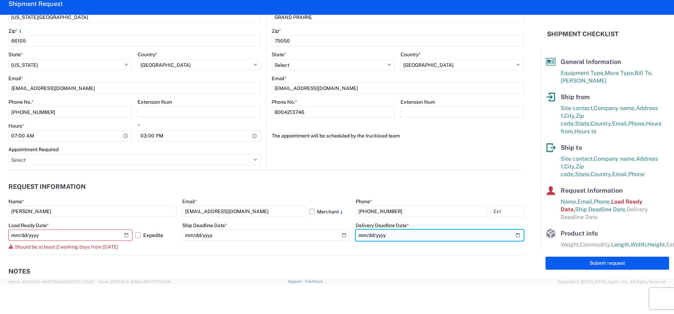
click at [511, 236] on input "date" at bounding box center [440, 234] width 168 height 11
type input "[DATE]"
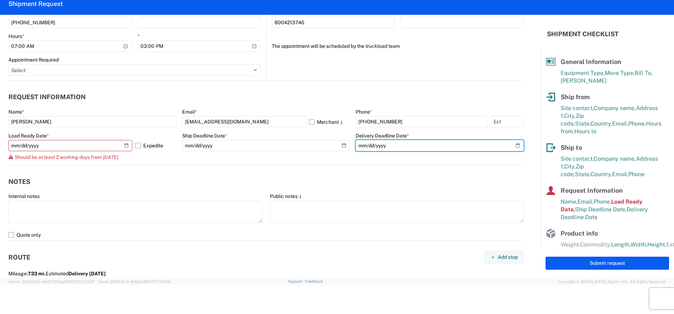
scroll to position [362, 0]
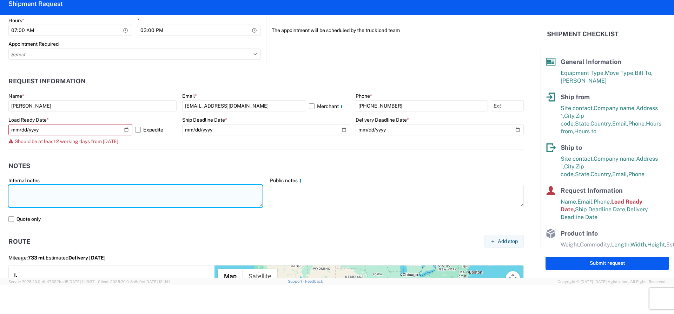
click at [68, 193] on textarea at bounding box center [135, 196] width 254 height 22
type textarea "n"
type textarea "NO REEFER , NO RAIL"
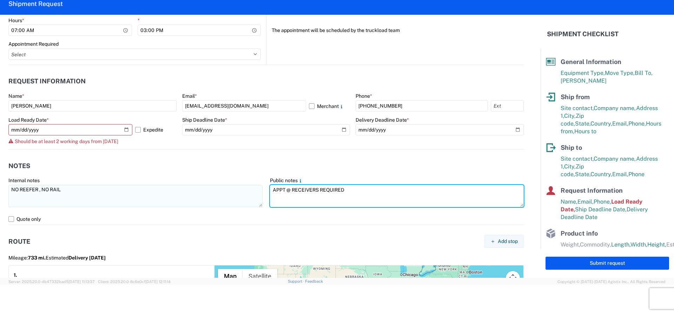
type textarea "APPT @ RECEIVERS REQUIRED"
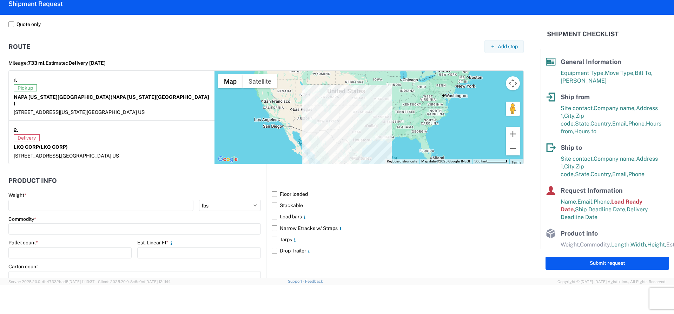
scroll to position [572, 0]
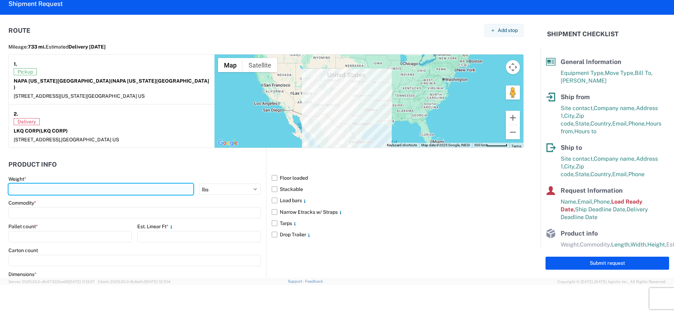
click at [34, 183] on input "number" at bounding box center [100, 188] width 185 height 11
type input "10000"
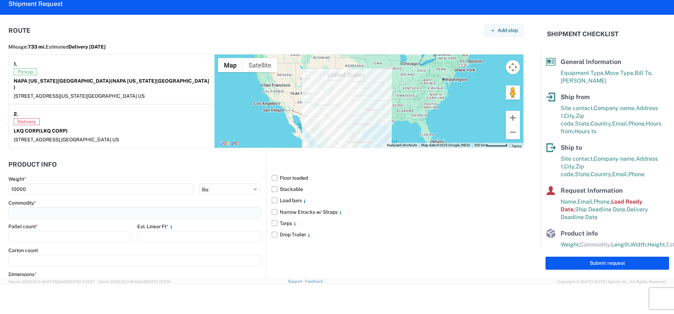
click at [58, 208] on input at bounding box center [134, 212] width 253 height 11
click at [58, 207] on input at bounding box center [134, 212] width 253 height 11
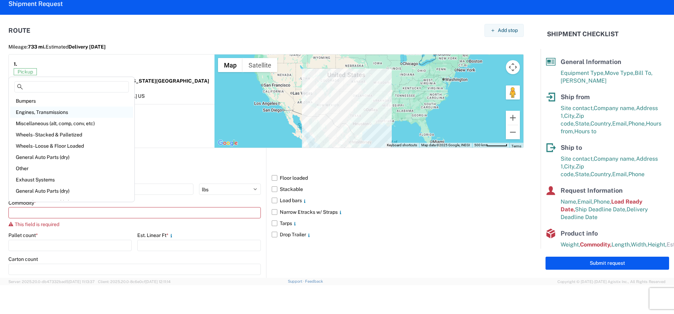
click at [45, 113] on div "Engines, Transmissions" at bounding box center [71, 111] width 123 height 11
type input "Engines, Transmissions"
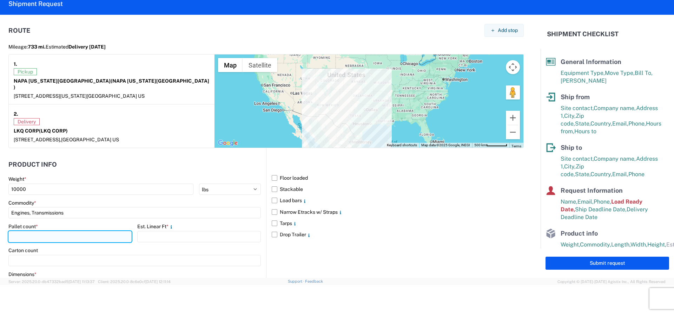
click at [27, 233] on input "number" at bounding box center [69, 236] width 123 height 11
type input "15"
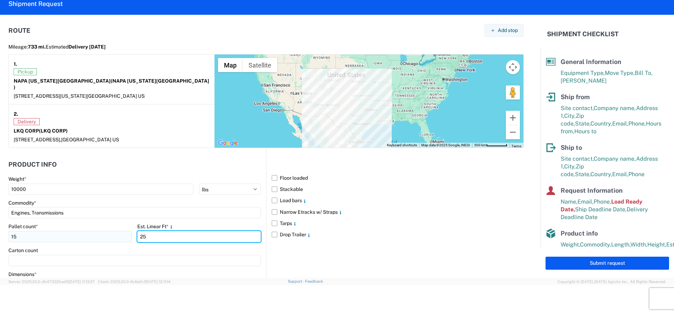
type input "25"
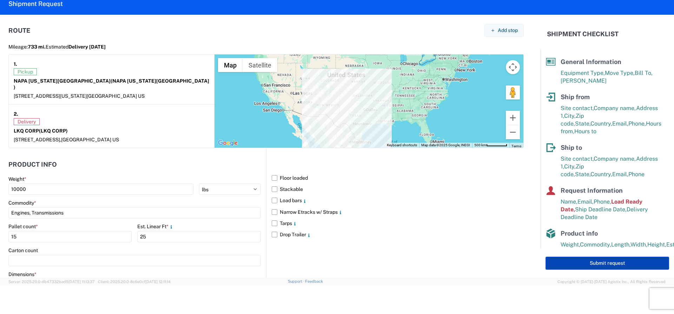
click at [609, 262] on button "Submit request" at bounding box center [608, 262] width 124 height 13
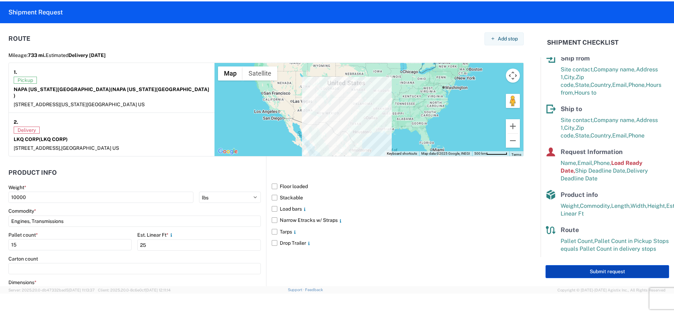
click at [612, 269] on button "Submit request" at bounding box center [608, 271] width 124 height 13
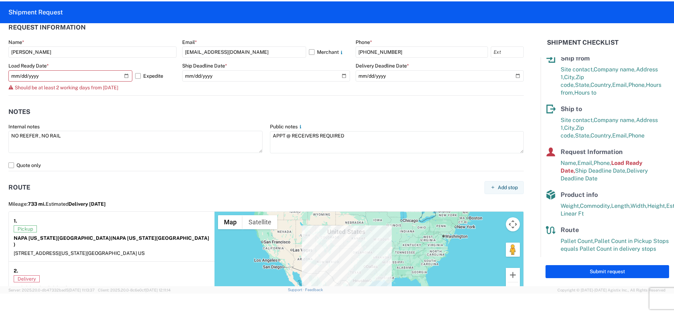
scroll to position [327, 0]
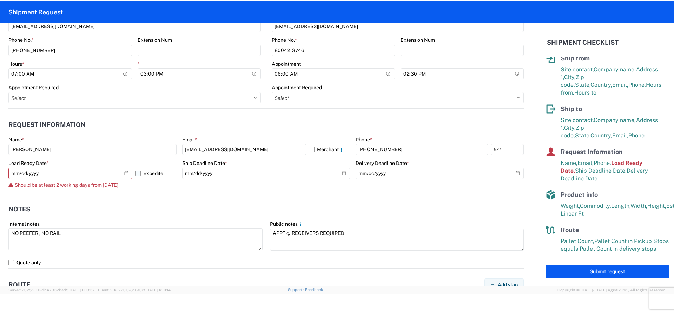
click at [137, 174] on label "Expedite" at bounding box center [155, 173] width 41 height 11
click at [0, 0] on input "Expedite" at bounding box center [0, 0] width 0 height 0
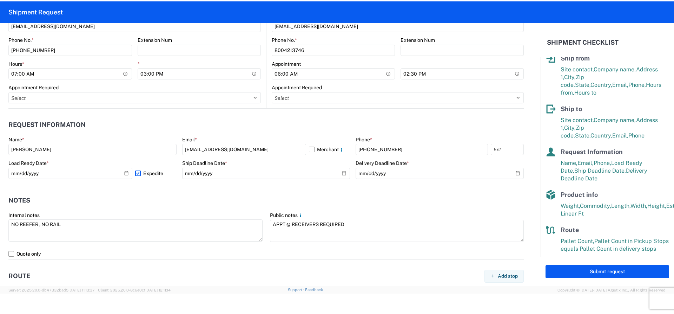
click at [137, 172] on label "Expedite" at bounding box center [155, 173] width 41 height 11
click at [0, 0] on input "Expedite" at bounding box center [0, 0] width 0 height 0
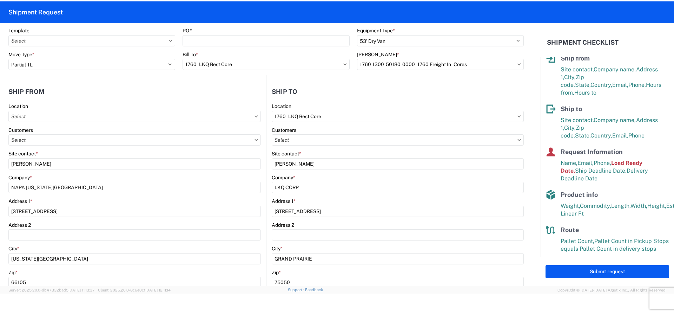
scroll to position [35, 0]
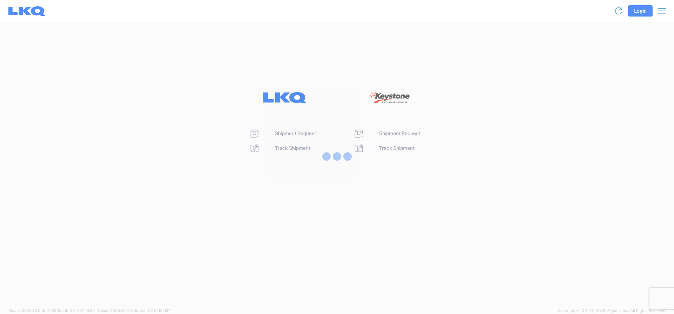
click at [293, 135] on div at bounding box center [337, 157] width 674 height 314
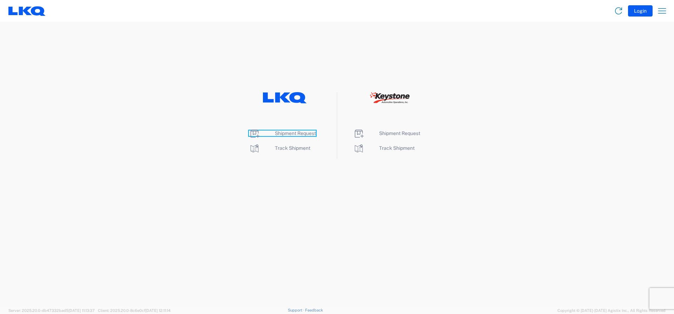
click at [297, 132] on span "Shipment Request" at bounding box center [295, 133] width 41 height 6
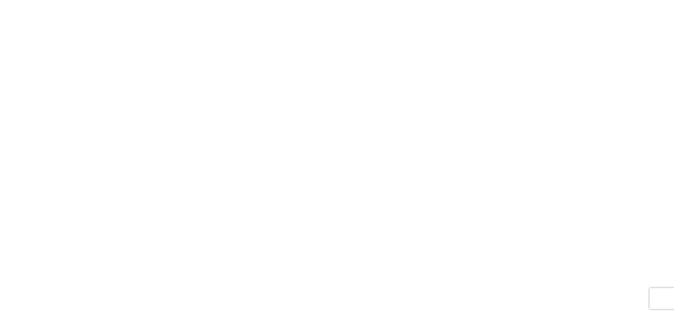
select select "FULL"
select select "LBS"
select select "IN"
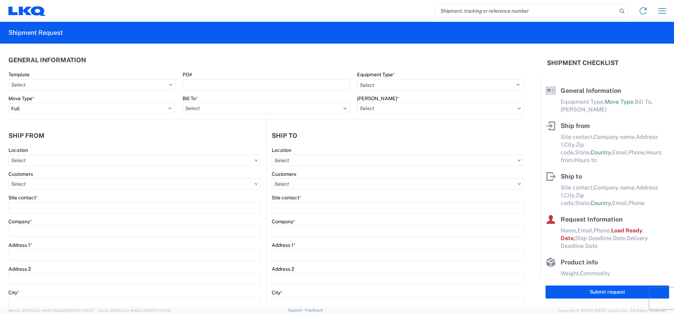
click at [380, 91] on agx-form-control-wrapper-v2 "Equipment Type * Select 53’ Dry Van Flatbed Dropdeck (van) Lowboy (flatbed) Rail" at bounding box center [440, 83] width 174 height 24
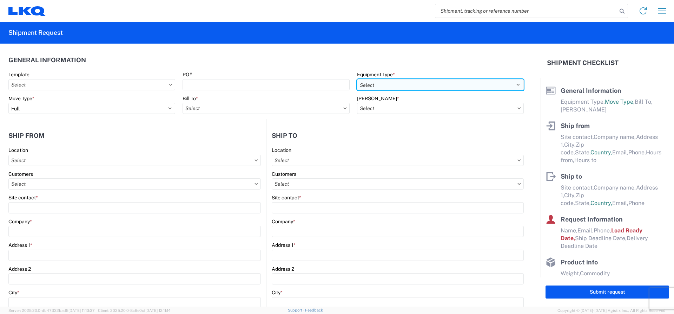
click at [378, 88] on select "Select 53’ Dry Van Flatbed Dropdeck (van) Lowboy (flatbed) Rail" at bounding box center [440, 84] width 167 height 11
select select "STDV"
click at [357, 79] on select "Select 53’ Dry Van Flatbed Dropdeck (van) Lowboy (flatbed) Rail" at bounding box center [440, 84] width 167 height 11
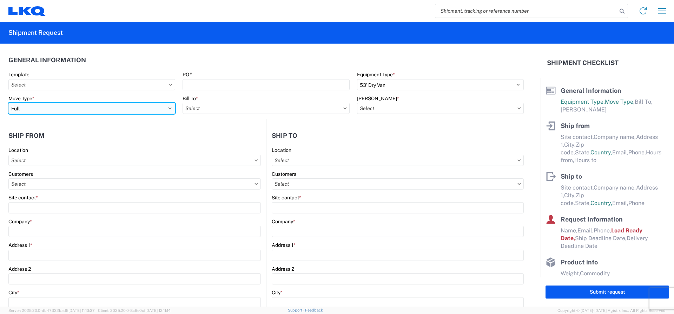
click at [97, 110] on select "Select Full Partial TL" at bounding box center [91, 108] width 167 height 11
select select "PARTIAL_TL"
click at [8, 103] on select "Select Full Partial TL" at bounding box center [91, 108] width 167 height 11
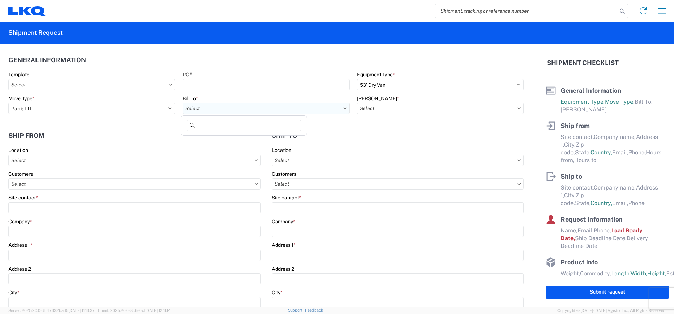
click at [202, 108] on input "text" at bounding box center [266, 108] width 167 height 11
type input "1760"
click at [218, 141] on div "1760 - LKQ Best Core" at bounding box center [244, 139] width 123 height 11
type input "1760 - LKQ Best Core"
click at [387, 109] on input "text" at bounding box center [440, 108] width 167 height 11
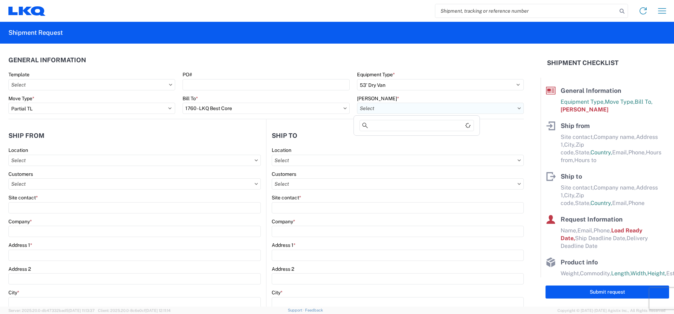
click at [387, 111] on input "text" at bounding box center [440, 108] width 167 height 11
click at [397, 140] on div "1760-1300-50180-0000 - 1760 Freight In - Cores" at bounding box center [416, 139] width 123 height 11
type input "1760-1300-50180-0000 - 1760 Freight In - Cores"
click at [50, 158] on input "text" at bounding box center [134, 160] width 253 height 11
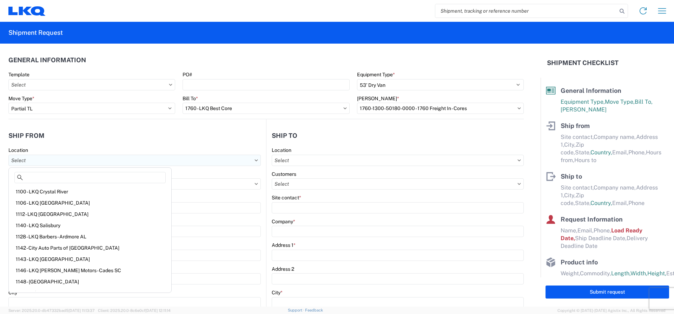
click at [52, 161] on input "text" at bounding box center [134, 160] width 253 height 11
drag, startPoint x: 206, startPoint y: 166, endPoint x: 207, endPoint y: 158, distance: 7.8
click at [206, 165] on agx-form-control-wrapper-v2 "Location" at bounding box center [134, 159] width 253 height 24
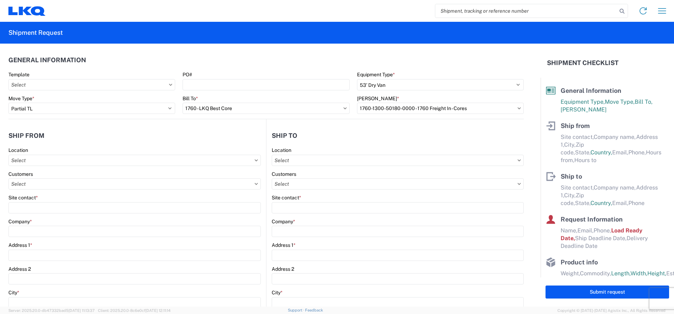
click at [209, 151] on div "Location" at bounding box center [134, 150] width 253 height 6
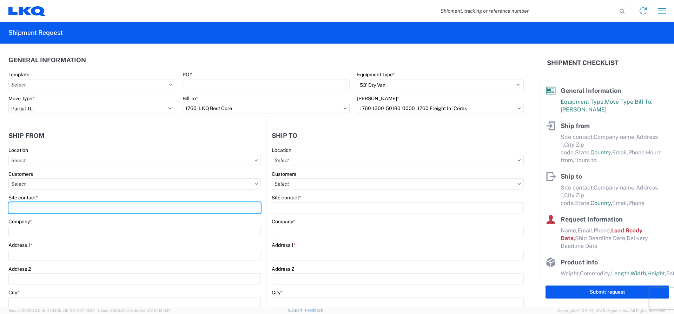
click at [35, 205] on input "Site contact *" at bounding box center [134, 207] width 253 height 11
type input "[PERSON_NAME]"
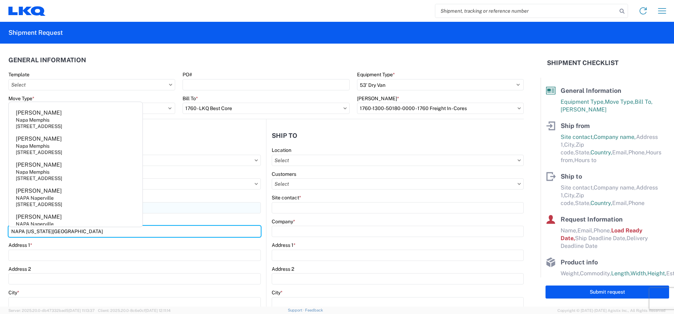
type input "NAPA KANSAS CITY"
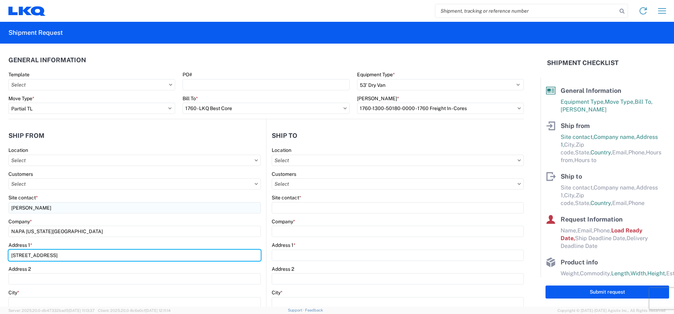
type input "[STREET_ADDRESS]"
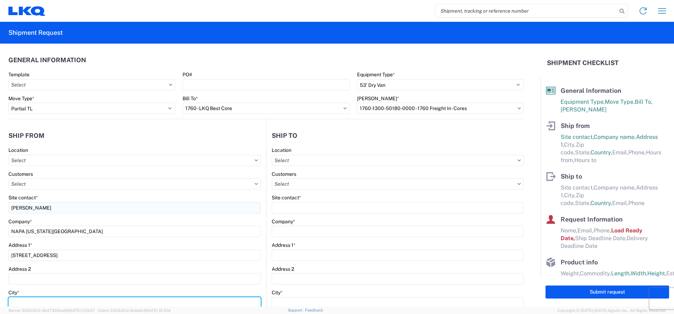
scroll to position [2, 0]
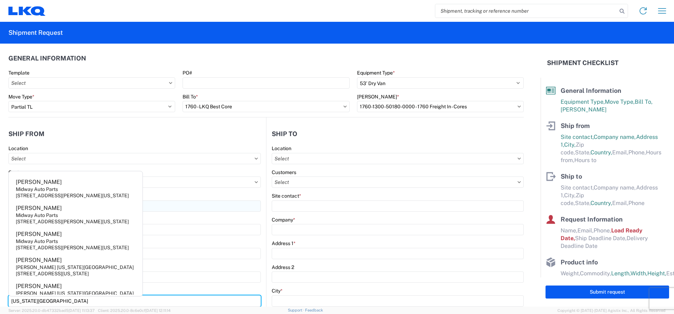
type input "[US_STATE][GEOGRAPHIC_DATA]"
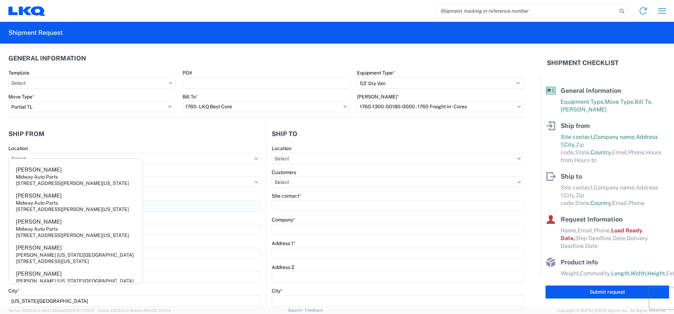
scroll to position [151, 0]
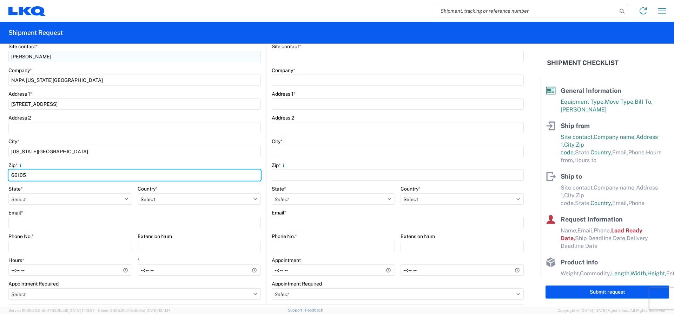
type input "66105"
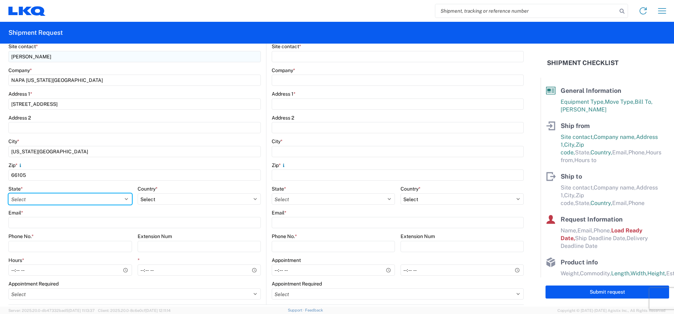
select select "KS"
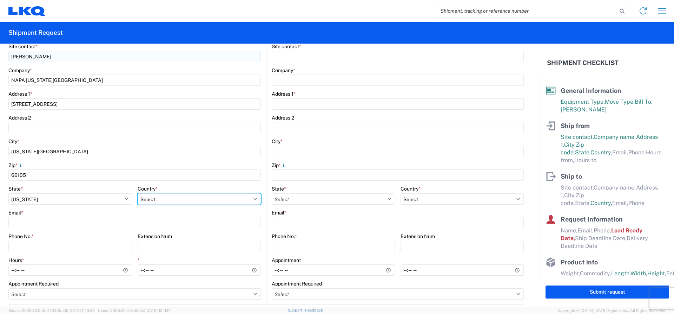
select select "US"
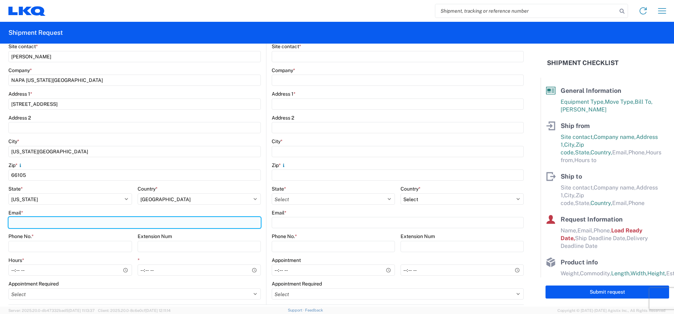
paste input ""Anthony Thomas" <anthony_thomas2@napastore.com>"
type input "anthony_thomas2@napastore.com"
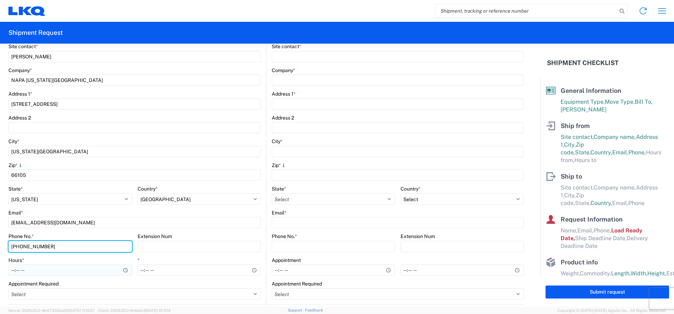
type input "[PHONE_NUMBER]"
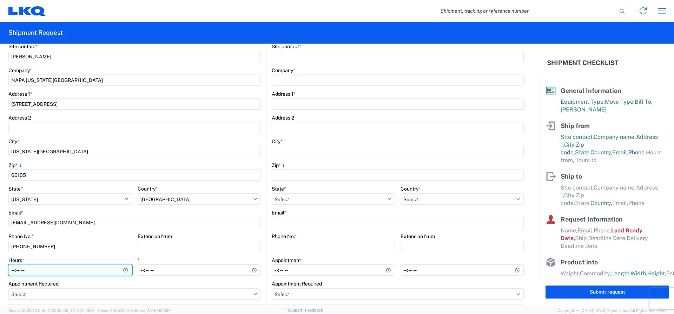
click at [17, 272] on input "Hours *" at bounding box center [70, 269] width 124 height 11
type input "07:00"
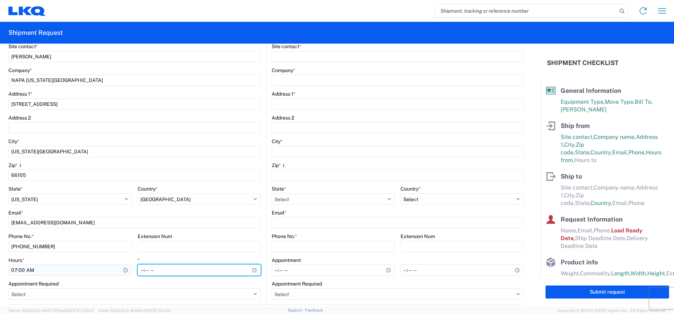
type input "15:00"
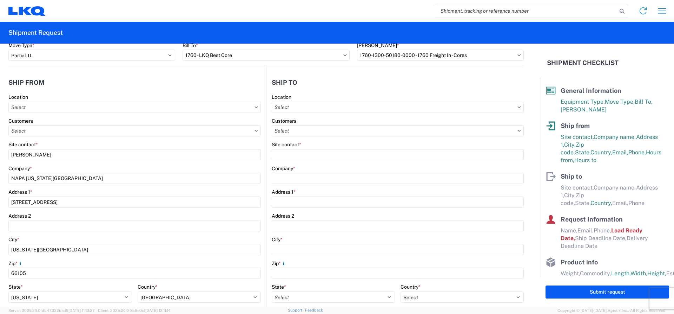
scroll to position [46, 0]
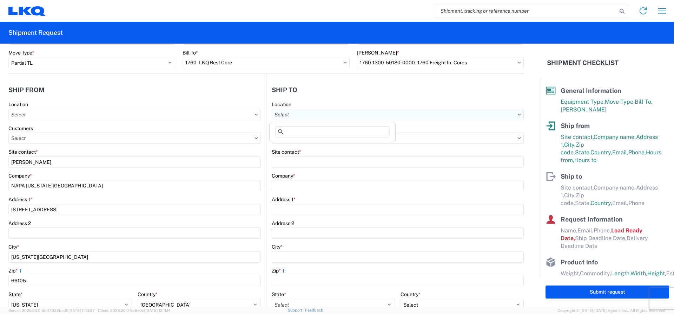
click at [330, 117] on input "text" at bounding box center [398, 114] width 252 height 11
type input "1760"
click at [310, 146] on div "1760 - LKQ Best Core" at bounding box center [332, 145] width 123 height 11
type input "1760 - LKQ Best Core"
type input "LKQ Corporation"
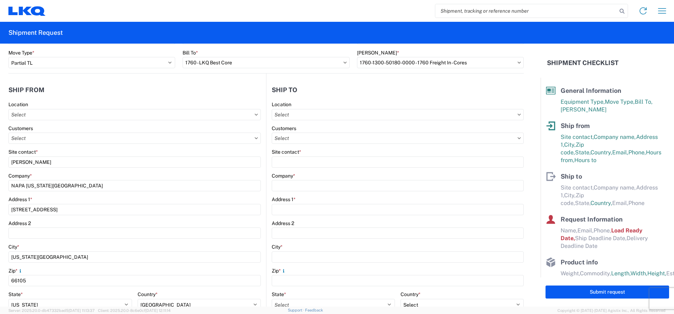
type input "[STREET_ADDRESS]"
type input "Houston"
type input "77038"
select select "US"
type input "[PHONE_NUMBER]"
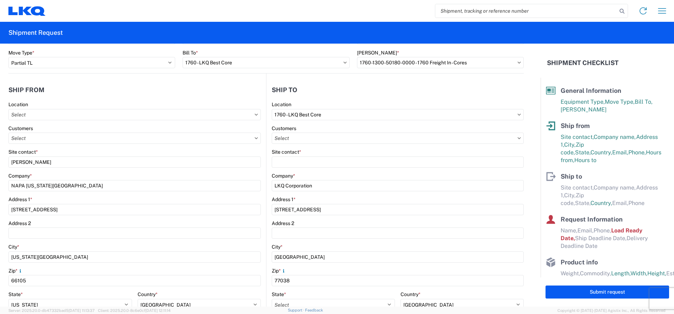
select select "TX"
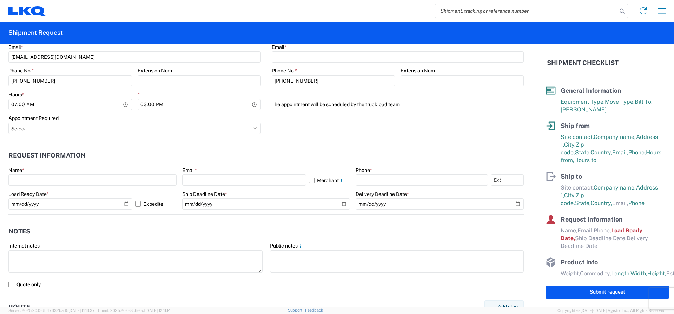
scroll to position [327, 0]
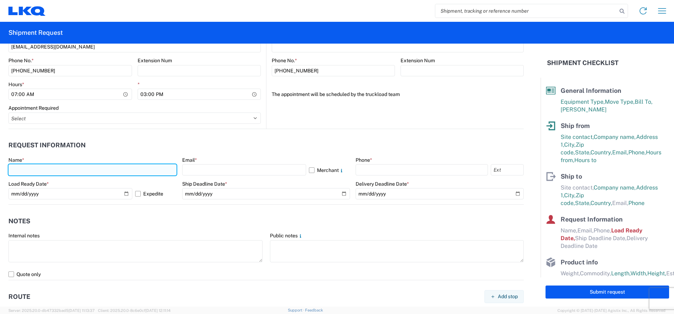
click at [16, 171] on input "text" at bounding box center [92, 169] width 168 height 11
type input "[PERSON_NAME]"
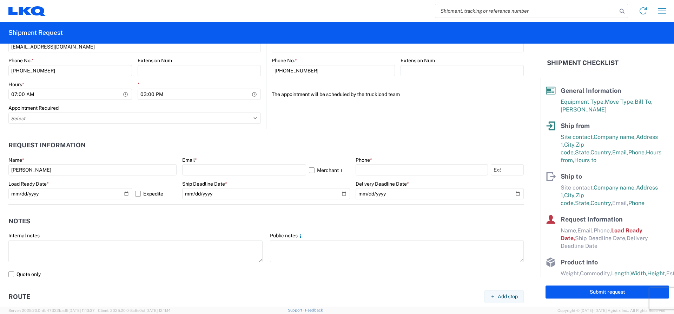
type input "LKQ CORP"
type input "1102 W CARRIER PKY STE 100"
type input "GRAND PRAIRIE"
type input "75050"
type input "MALOPEZ@LKQCORP.COM"
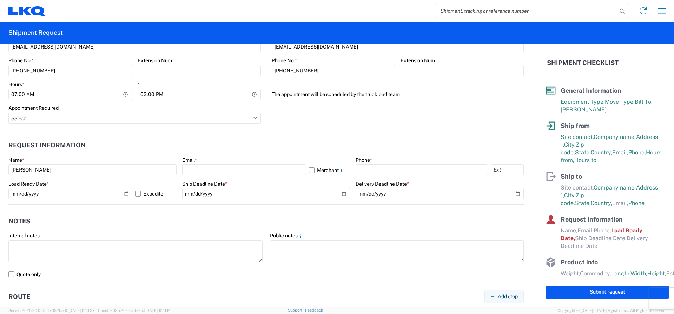
type input "8004213746"
click at [210, 172] on input "text" at bounding box center [244, 169] width 124 height 11
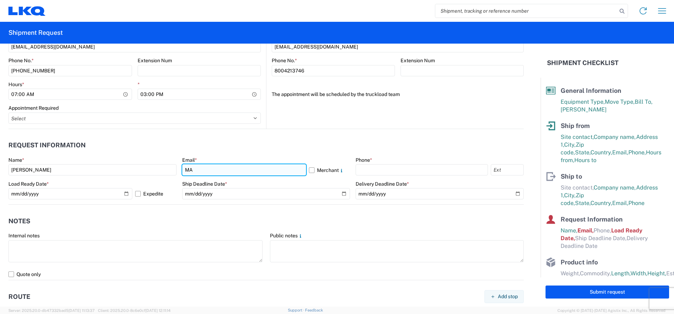
type input "M"
type input "[EMAIL_ADDRESS][DOMAIN_NAME]"
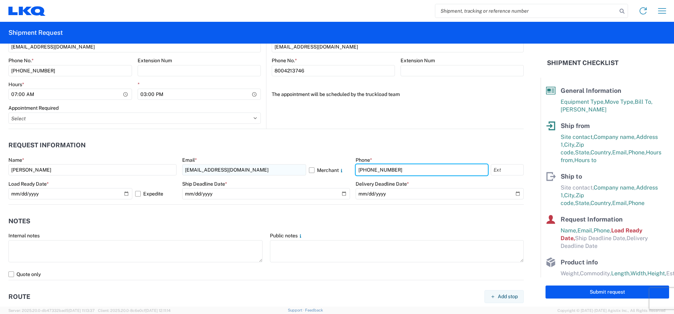
type input "[PHONE_NUMBER]"
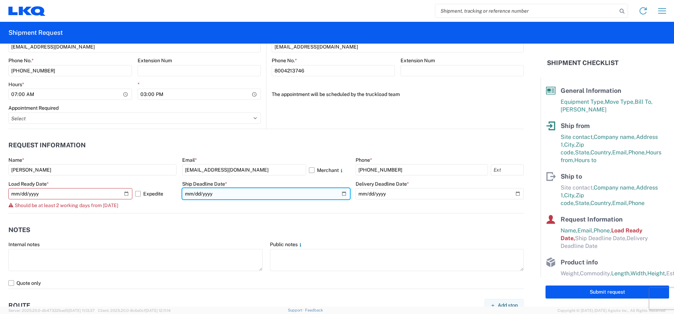
click at [342, 192] on input "date" at bounding box center [266, 193] width 168 height 11
type input "[DATE]"
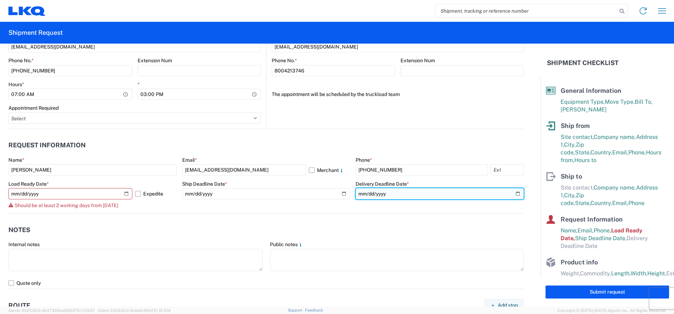
click at [373, 194] on input "date" at bounding box center [440, 193] width 168 height 11
click at [511, 193] on input "date" at bounding box center [440, 193] width 168 height 11
type input "[DATE]"
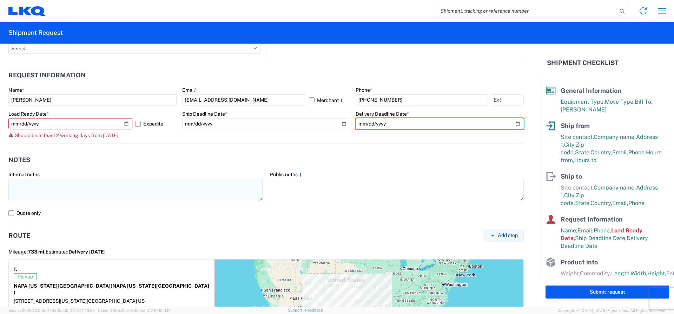
scroll to position [397, 0]
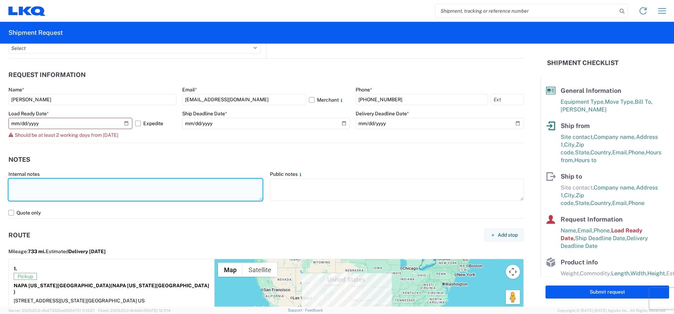
click at [60, 185] on textarea at bounding box center [135, 189] width 254 height 22
type textarea "B"
type textarea "NO REEFER NO RAIL"
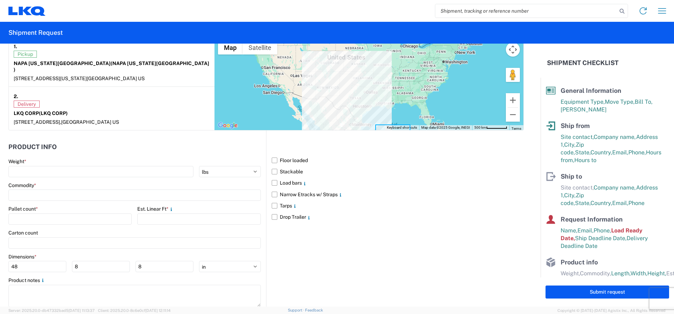
scroll to position [624, 0]
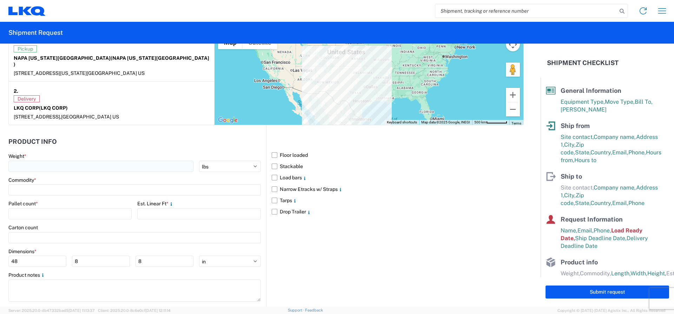
drag, startPoint x: 35, startPoint y: 150, endPoint x: 35, endPoint y: 155, distance: 4.6
click at [35, 154] on div "Weight * kgs lbs" at bounding box center [134, 162] width 253 height 19
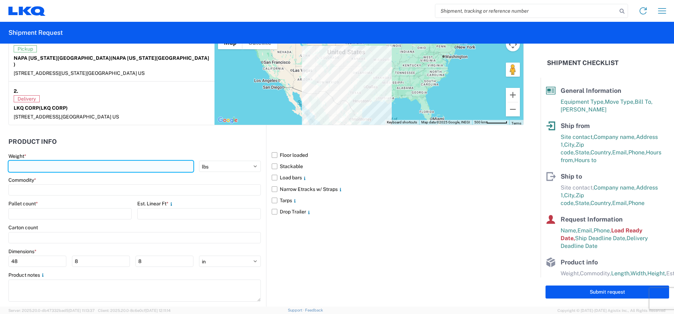
click at [33, 161] on input "number" at bounding box center [100, 166] width 185 height 11
type input "10000"
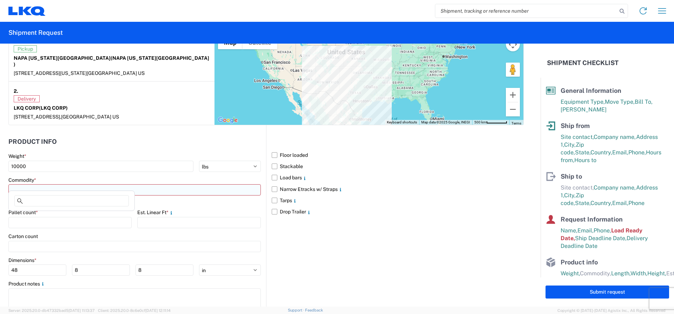
click at [193, 186] on input at bounding box center [134, 189] width 253 height 11
drag, startPoint x: 104, startPoint y: 175, endPoint x: 101, endPoint y: 177, distance: 4.3
click at [103, 177] on div "Commodity *" at bounding box center [134, 180] width 253 height 6
click at [98, 184] on input at bounding box center [134, 189] width 253 height 11
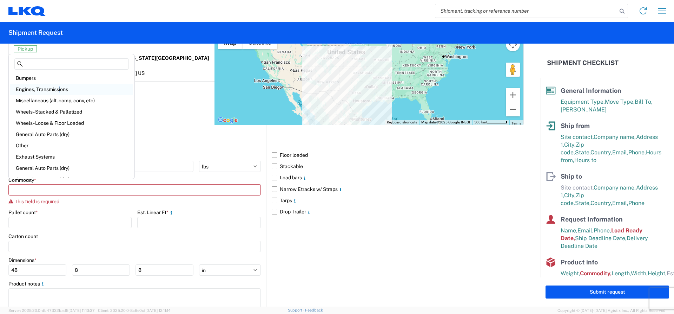
click at [60, 91] on div "Engines, Transmissions" at bounding box center [71, 89] width 123 height 11
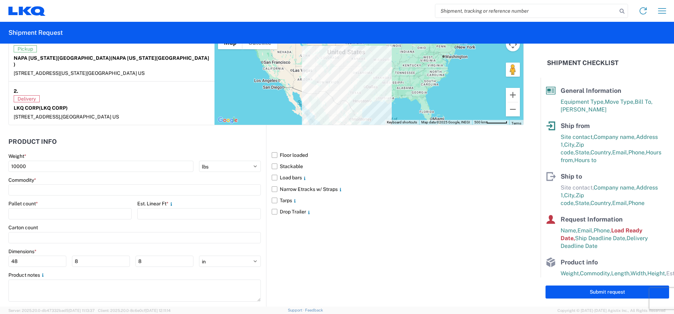
type input "Engines, Transmissions"
click at [69, 208] on input "number" at bounding box center [69, 213] width 123 height 11
type input "15"
type input "25"
click at [590, 288] on button "Submit request" at bounding box center [608, 291] width 124 height 13
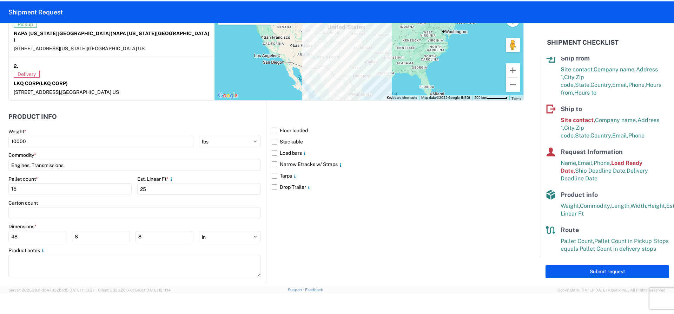
scroll to position [639, 0]
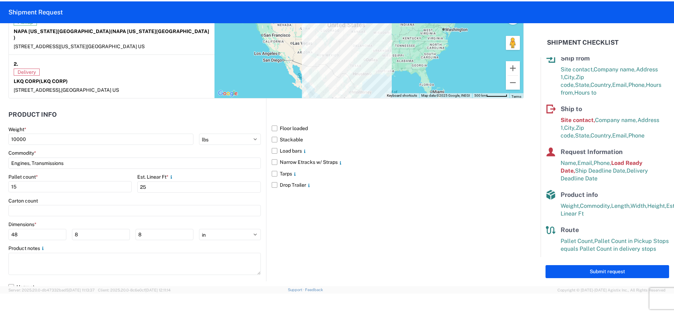
click at [577, 279] on div "Submit request" at bounding box center [607, 271] width 133 height 29
click at [575, 273] on button "Submit request" at bounding box center [608, 271] width 124 height 13
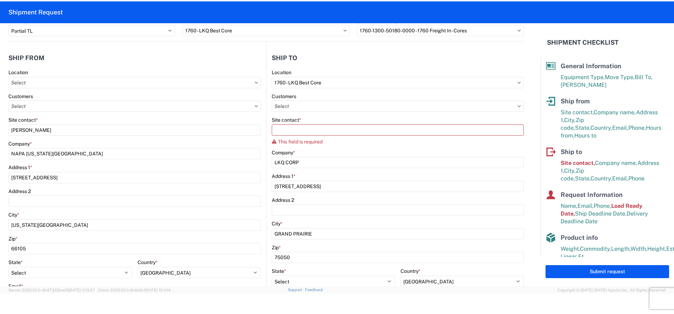
scroll to position [42, 0]
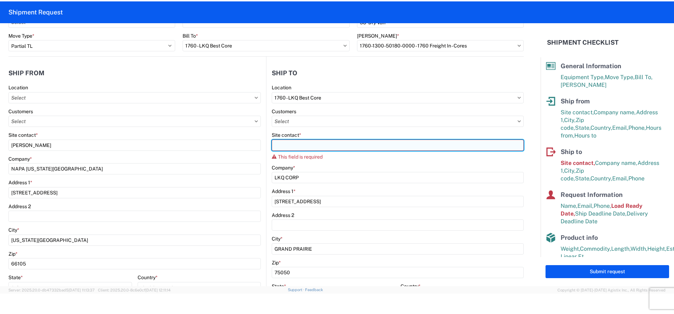
click at [287, 147] on input "Site contact *" at bounding box center [398, 144] width 252 height 11
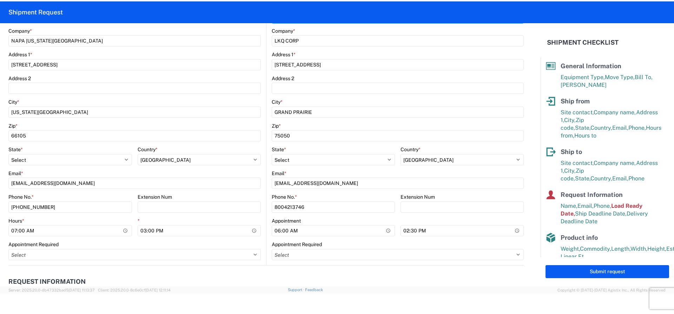
scroll to position [183, 0]
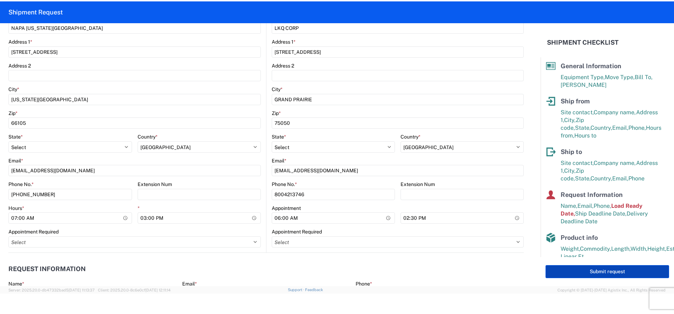
type input "[PERSON_NAME]"
click at [576, 267] on button "Submit request" at bounding box center [608, 271] width 124 height 13
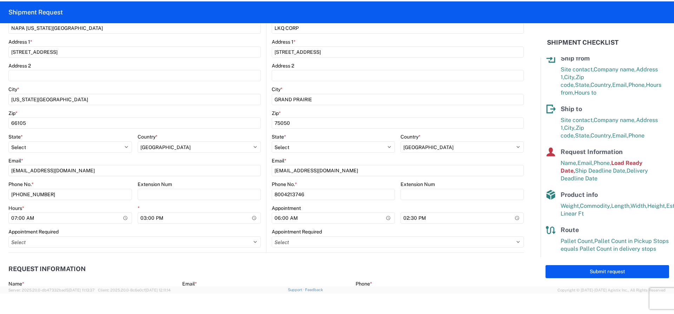
drag, startPoint x: 577, startPoint y: 267, endPoint x: 457, endPoint y: 210, distance: 133.1
click at [577, 267] on button "Submit request" at bounding box center [608, 271] width 124 height 13
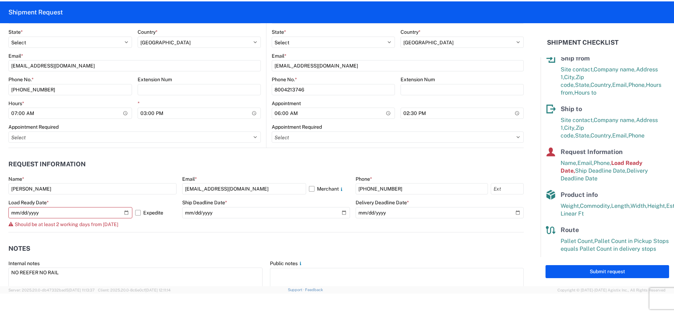
scroll to position [288, 0]
click at [43, 212] on input "[DATE]" at bounding box center [70, 211] width 124 height 11
click at [125, 212] on input "[DATE]" at bounding box center [70, 211] width 124 height 11
type input "[DATE]"
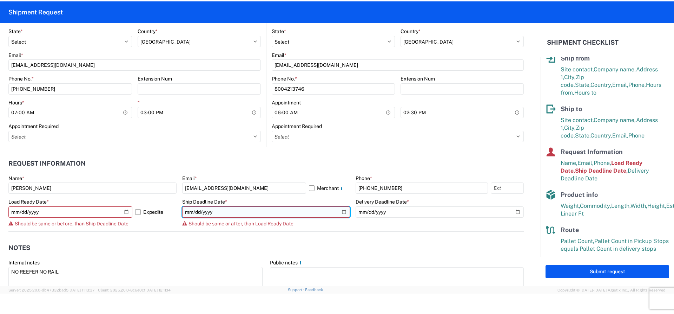
click at [341, 212] on input "[DATE]" at bounding box center [266, 211] width 168 height 11
type input "[DATE]"
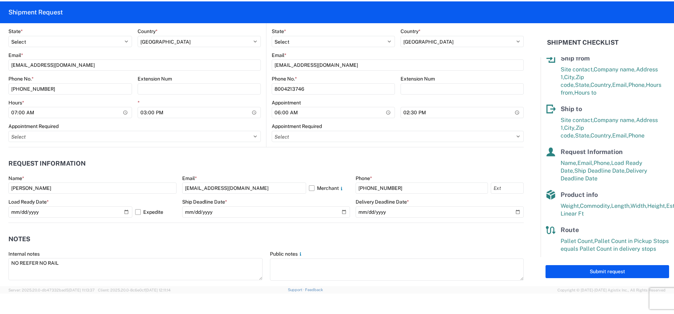
click at [605, 271] on button "Submit request" at bounding box center [608, 271] width 124 height 13
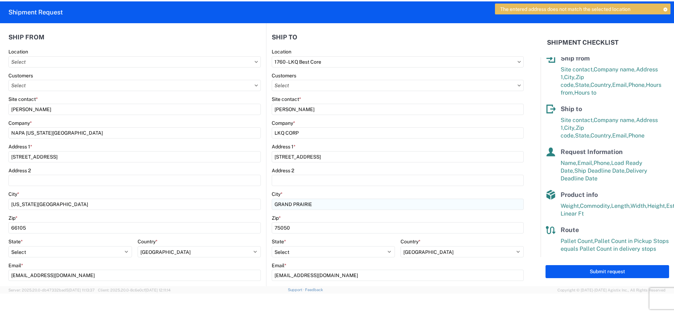
scroll to position [77, 0]
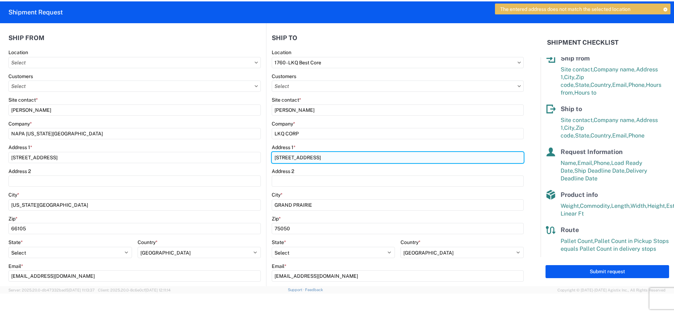
click at [341, 159] on input "1102 W CARRIER PKY STE 100" at bounding box center [398, 157] width 252 height 11
drag, startPoint x: 342, startPoint y: 157, endPoint x: 261, endPoint y: 145, distance: 82.1
click at [261, 145] on div "Ship from Location Customers Site contact * ANTHONY THOMAS Company * NAPA KANSA…" at bounding box center [266, 189] width 516 height 336
type input "1710 W MOUNT HOUSTON RD"
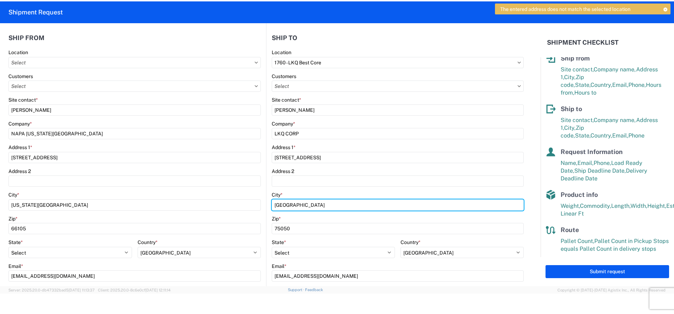
type input "HOUSTON"
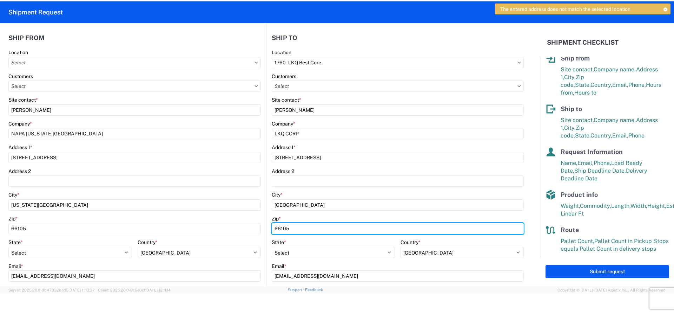
type input "66105"
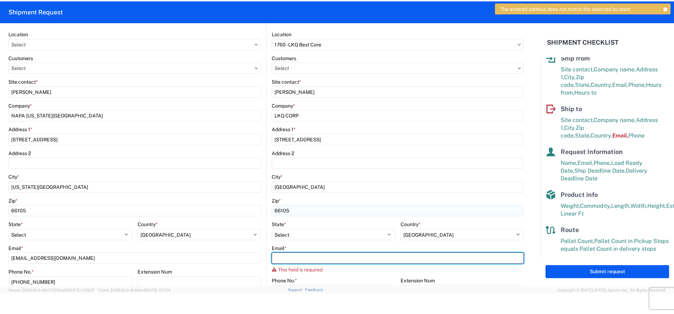
scroll to position [112, 0]
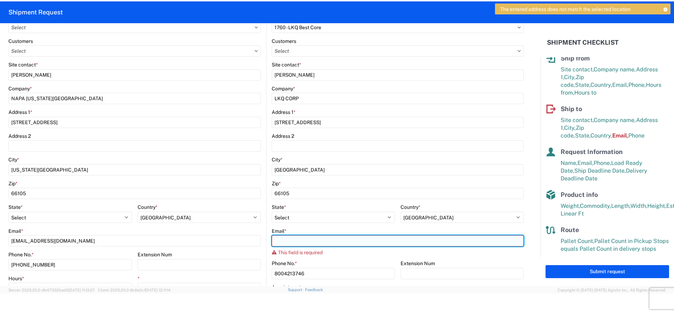
click at [289, 240] on input "Email *" at bounding box center [398, 240] width 252 height 11
paste input "[EMAIL_ADDRESS][DOMAIN_NAME]"
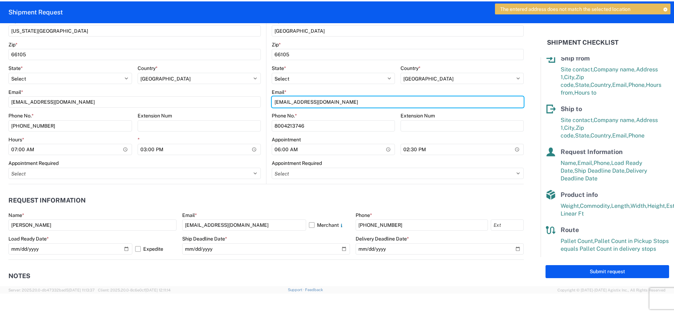
scroll to position [253, 0]
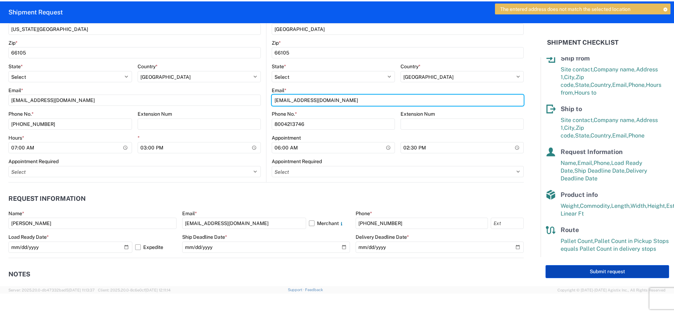
type input "[EMAIL_ADDRESS][DOMAIN_NAME]"
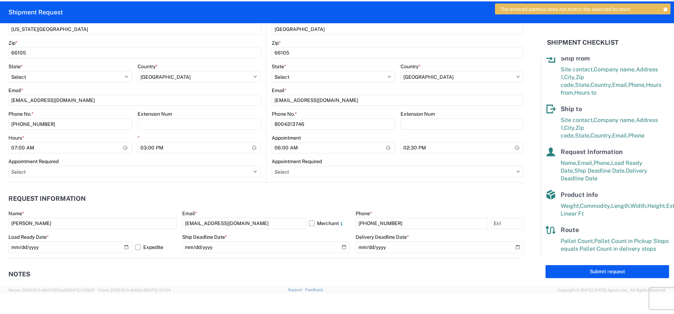
click at [576, 271] on button "Submit request" at bounding box center [608, 271] width 124 height 13
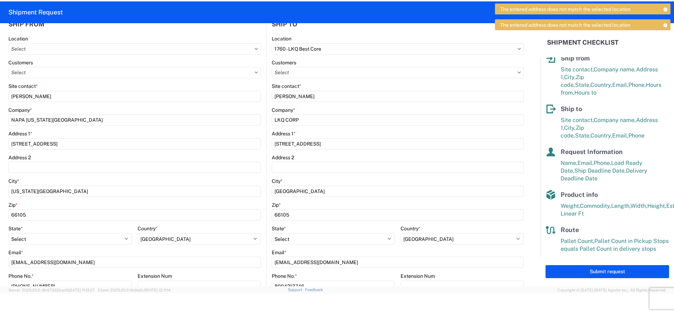
scroll to position [77, 0]
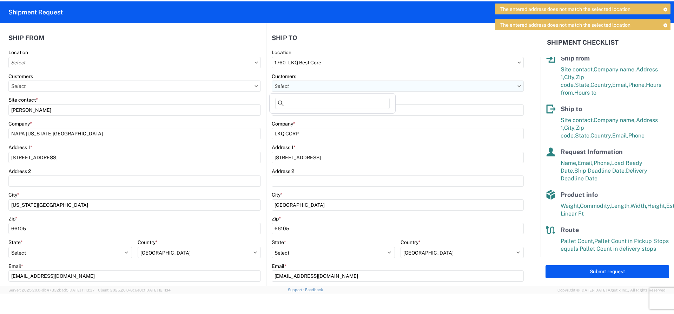
click at [330, 86] on input "text" at bounding box center [398, 85] width 252 height 11
click at [512, 85] on input "text" at bounding box center [398, 85] width 252 height 11
click at [516, 88] on input "text" at bounding box center [398, 85] width 252 height 11
click at [513, 87] on input "text" at bounding box center [398, 85] width 252 height 11
click at [454, 95] on agx-form-control-wrapper-v2 "Customers" at bounding box center [398, 85] width 252 height 24
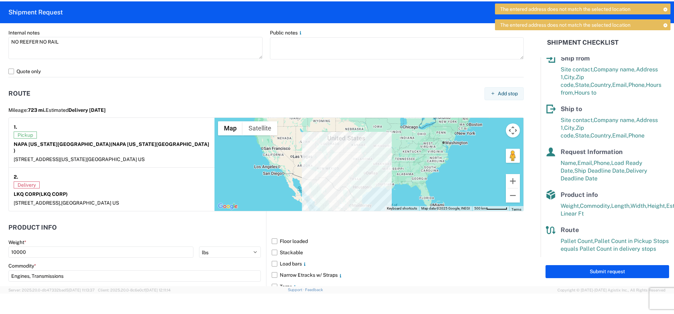
scroll to position [534, 0]
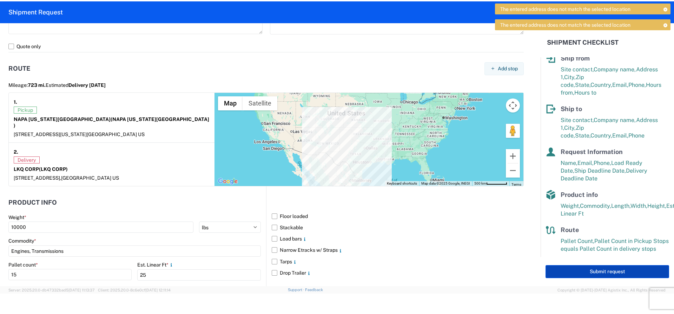
click at [587, 269] on button "Submit request" at bounding box center [608, 271] width 124 height 13
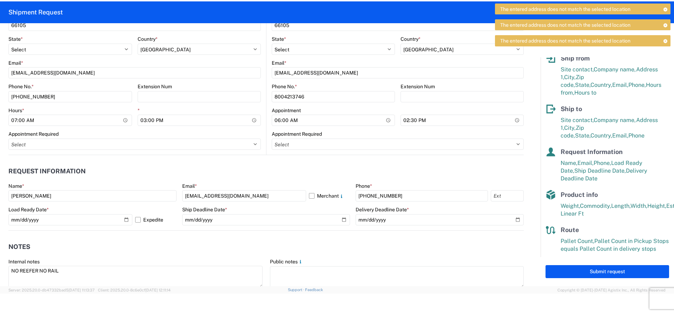
scroll to position [148, 0]
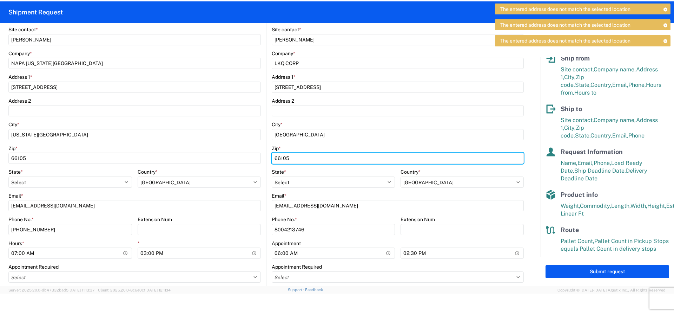
drag, startPoint x: 289, startPoint y: 155, endPoint x: 261, endPoint y: 159, distance: 28.0
click at [261, 159] on div "Ship from Location Customers Site contact * ANTHONY THOMAS Company * NAPA KANSA…" at bounding box center [266, 119] width 516 height 336
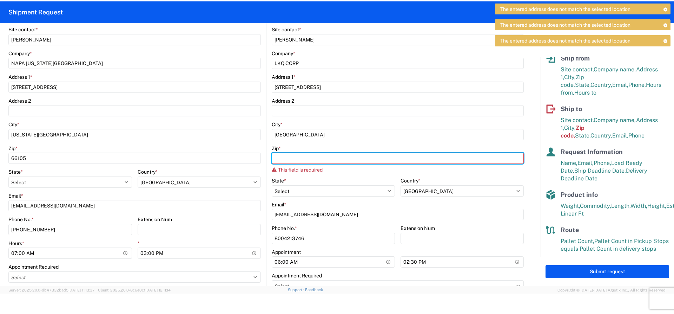
drag, startPoint x: 280, startPoint y: 156, endPoint x: 280, endPoint y: 151, distance: 5.3
click at [281, 151] on div "Zip * This field is required" at bounding box center [398, 159] width 252 height 28
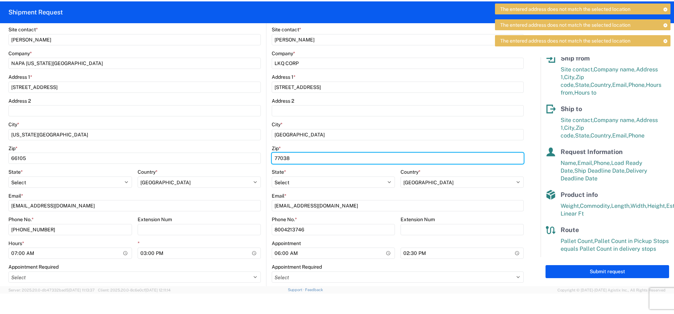
type input "77038"
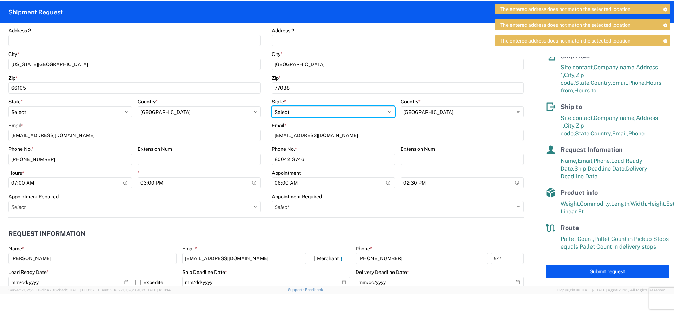
scroll to position [50, 0]
click at [584, 272] on button "Submit request" at bounding box center [608, 271] width 124 height 13
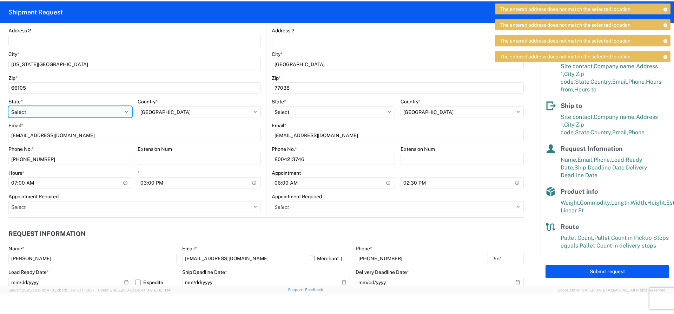
click at [53, 112] on select "Select [US_STATE] [US_STATE] [US_STATE] [US_STATE] Armed Forces Americas Armed …" at bounding box center [70, 111] width 124 height 11
click at [53, 111] on select "Select [US_STATE] [US_STATE] [US_STATE] [US_STATE] Armed Forces Americas Armed …" at bounding box center [70, 111] width 124 height 11
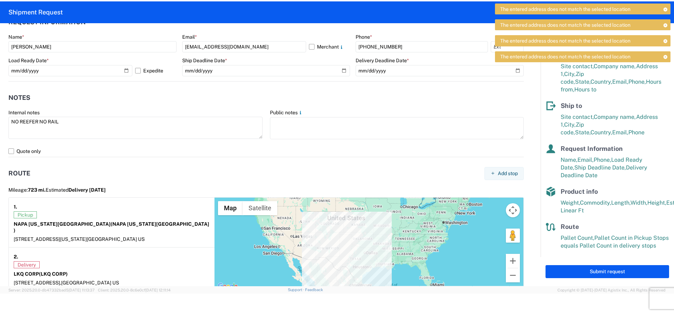
scroll to position [464, 0]
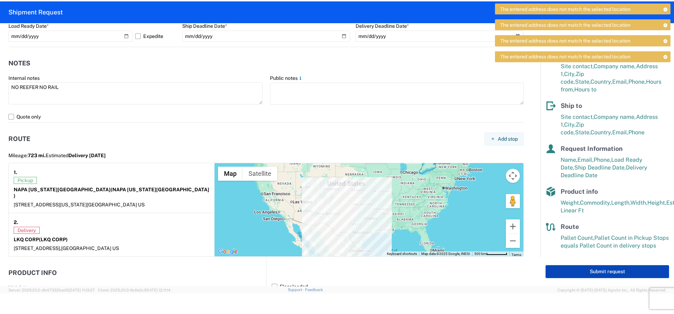
click at [580, 271] on button "Submit request" at bounding box center [608, 271] width 124 height 13
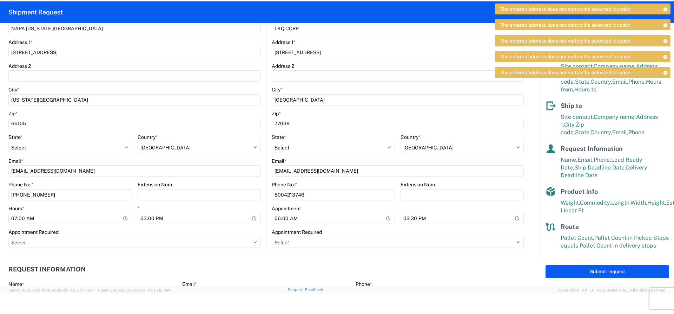
scroll to position [183, 0]
click at [569, 271] on button "Submit request" at bounding box center [608, 271] width 124 height 13
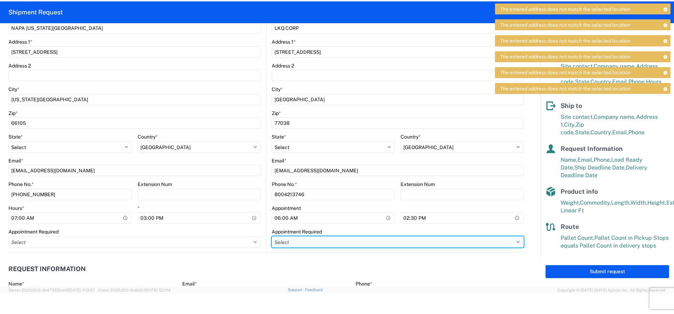
click at [307, 239] on select "Select Appt Required Appt Not Required Appt - First available" at bounding box center [398, 241] width 252 height 11
select select "apptRequired"
click at [272, 236] on select "Select Appt Required Appt Not Required Appt - First available" at bounding box center [398, 241] width 252 height 11
click at [328, 242] on select "Select Appt Required Appt Not Required Appt - First available" at bounding box center [398, 241] width 252 height 11
click at [272, 236] on select "Select Appt Required Appt Not Required Appt - First available" at bounding box center [398, 241] width 252 height 11
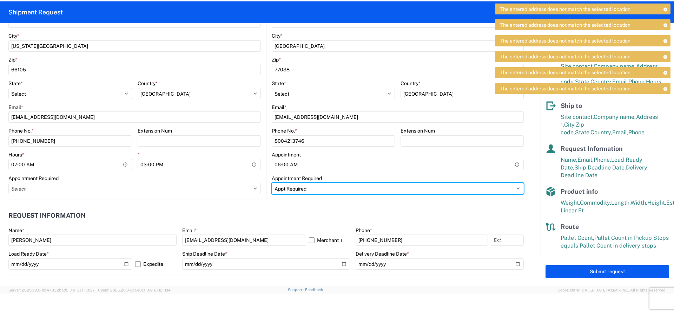
scroll to position [253, 0]
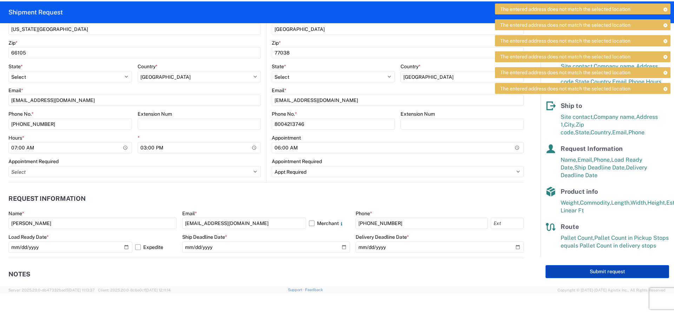
click at [595, 271] on button "Submit request" at bounding box center [608, 271] width 124 height 13
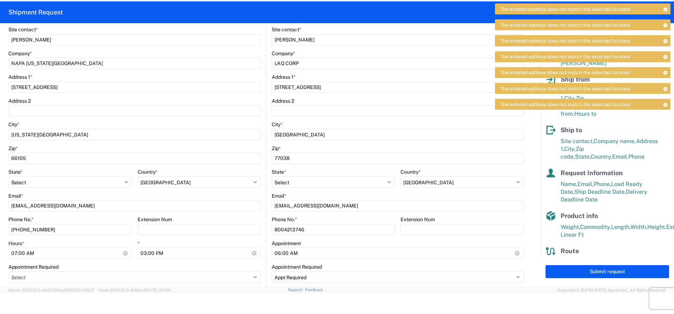
scroll to position [0, 0]
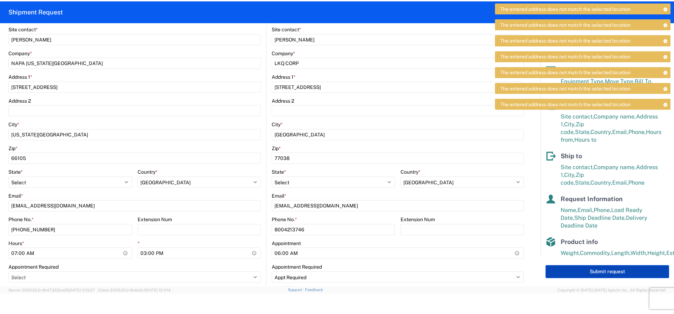
click at [572, 271] on button "Submit request" at bounding box center [608, 271] width 124 height 13
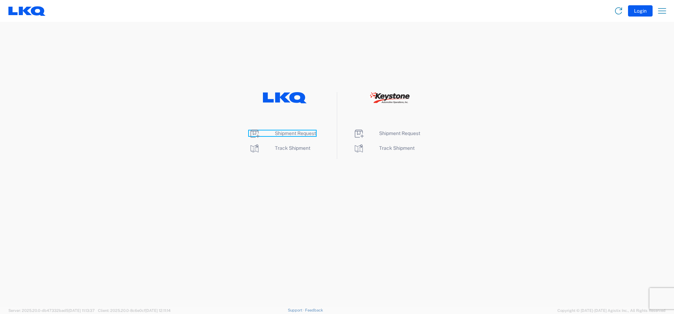
click at [294, 133] on span "Shipment Request" at bounding box center [295, 133] width 41 height 6
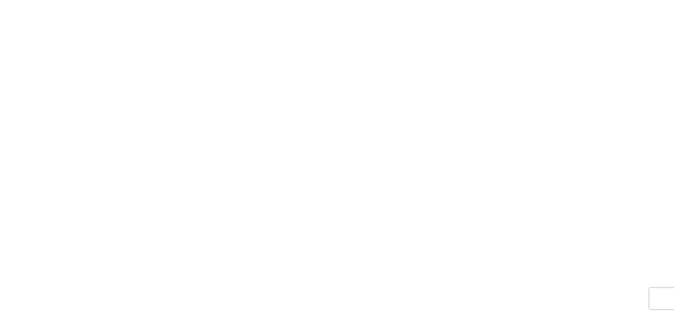
select select "FULL"
select select "LBS"
select select "IN"
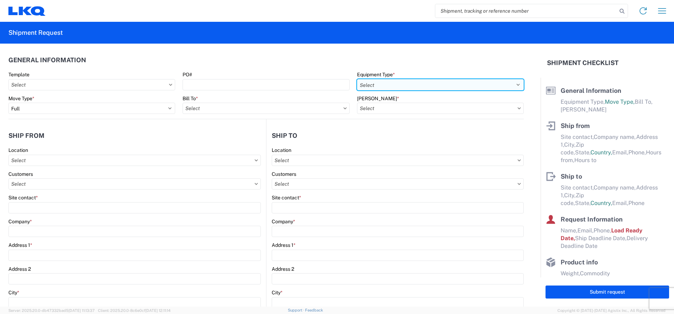
click at [412, 81] on select "Select 53’ Dry Van Flatbed Dropdeck (van) Lowboy (flatbed) Rail" at bounding box center [440, 84] width 167 height 11
select select "STDV"
click at [357, 79] on select "Select 53’ Dry Van Flatbed Dropdeck (van) Lowboy (flatbed) Rail" at bounding box center [440, 84] width 167 height 11
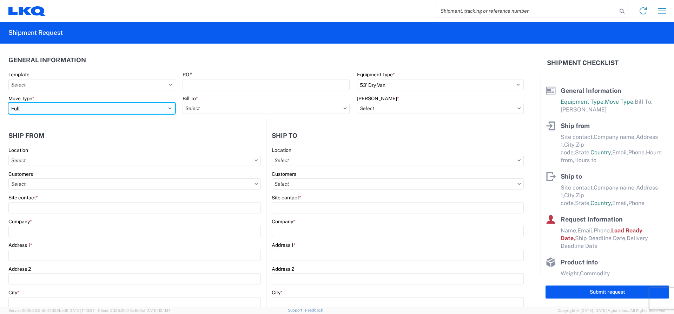
click at [83, 105] on select "Select Full Partial TL" at bounding box center [91, 108] width 167 height 11
select select "PARTIAL_TL"
click at [8, 103] on select "Select Full Partial TL" at bounding box center [91, 108] width 167 height 11
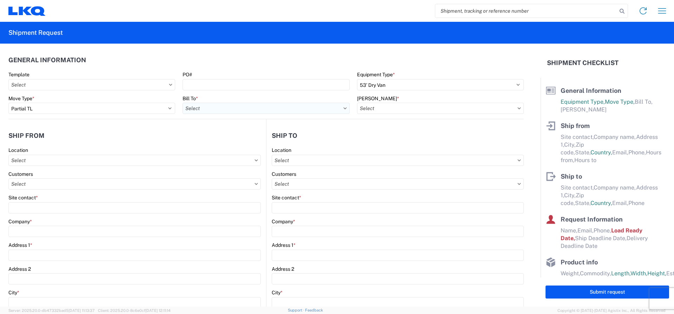
drag, startPoint x: 203, startPoint y: 103, endPoint x: 205, endPoint y: 108, distance: 5.6
click at [203, 104] on div "Bill To *" at bounding box center [266, 104] width 167 height 19
click at [205, 108] on input "text" at bounding box center [266, 108] width 167 height 11
type input "1760"
click at [220, 138] on div "1760 - LKQ Best Core" at bounding box center [244, 139] width 123 height 11
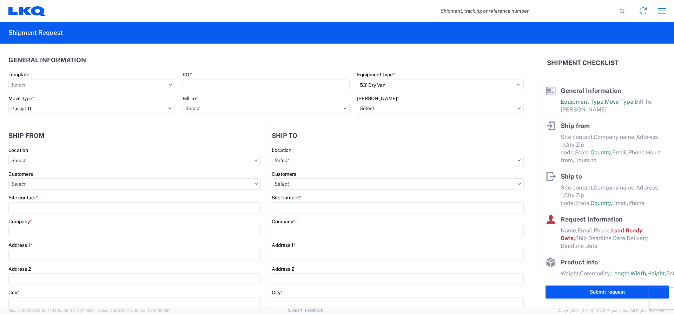
type input "1760 - LKQ Best Core"
click at [392, 107] on input "text" at bounding box center [440, 108] width 167 height 11
click at [392, 106] on input "text" at bounding box center [440, 108] width 167 height 11
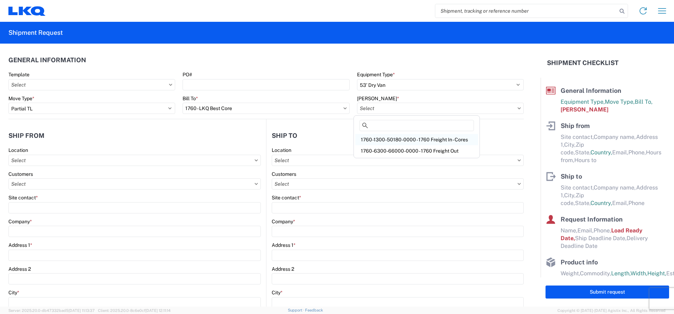
drag, startPoint x: 389, startPoint y: 124, endPoint x: 395, endPoint y: 135, distance: 11.9
click at [391, 130] on input at bounding box center [417, 125] width 114 height 11
click at [397, 140] on div "1760-1300-50180-0000 - 1760 Freight In - Cores" at bounding box center [416, 139] width 123 height 11
type input "1760-1300-50180-0000 - 1760 Freight In - Cores"
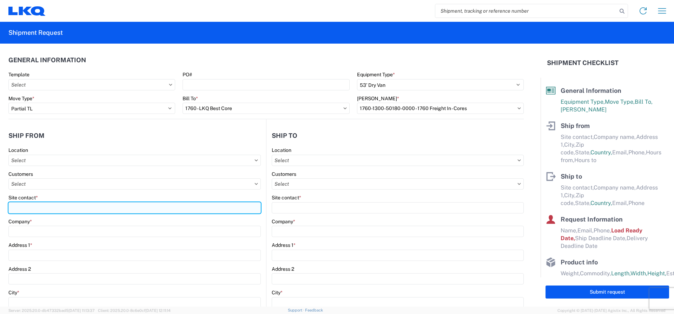
click at [33, 208] on input "Site contact *" at bounding box center [134, 207] width 253 height 11
type input "a"
type input "[PERSON_NAME]"
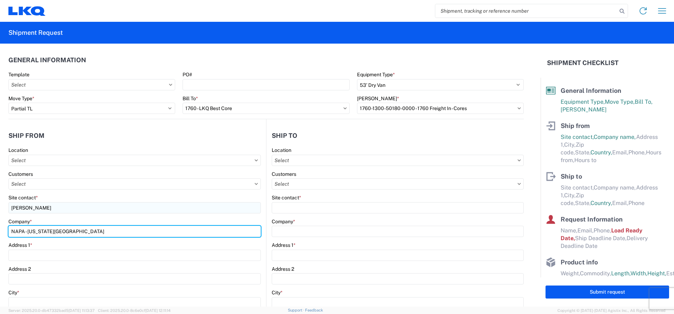
type input "NAPA - [US_STATE][GEOGRAPHIC_DATA]"
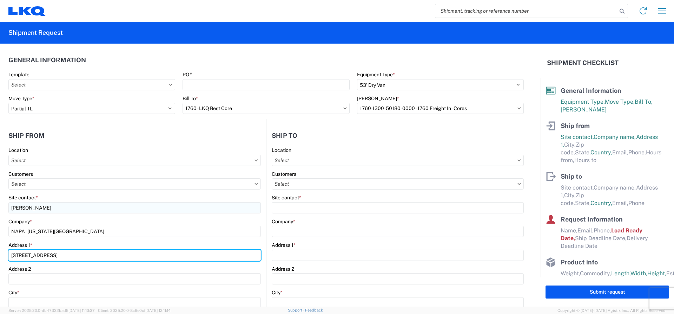
type input "[STREET_ADDRESS]"
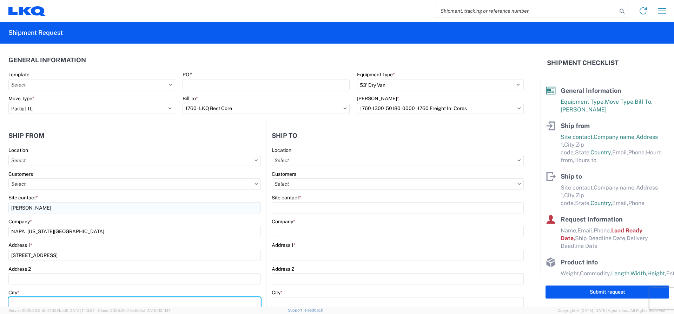
scroll to position [2, 0]
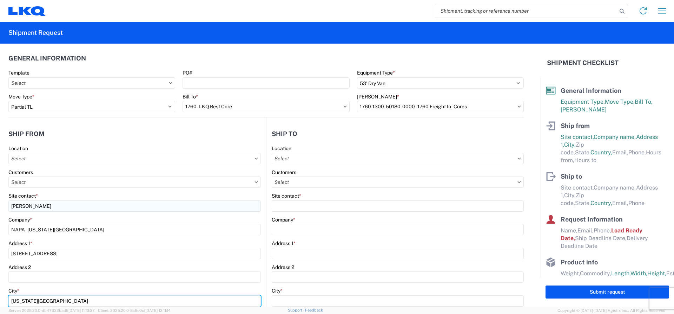
type input "[US_STATE][GEOGRAPHIC_DATA]"
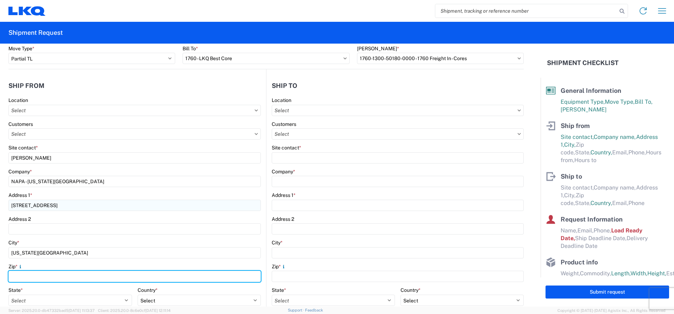
scroll to position [46, 0]
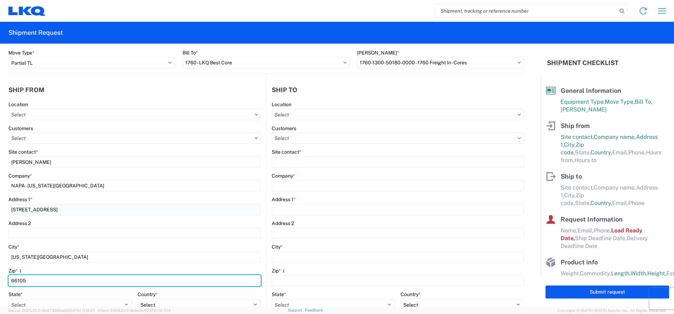
type input "66105"
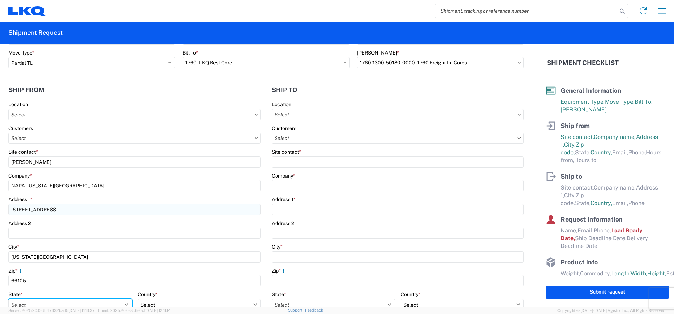
scroll to position [49, 0]
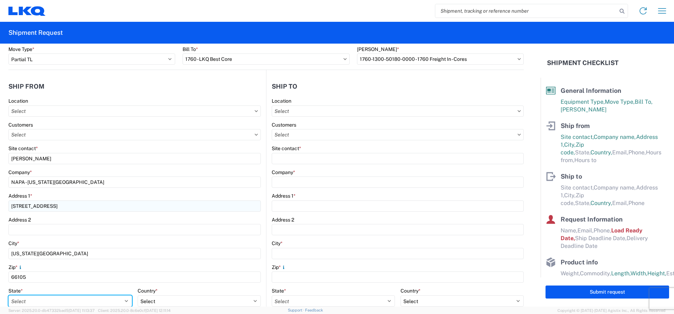
select select "KS"
select select "US"
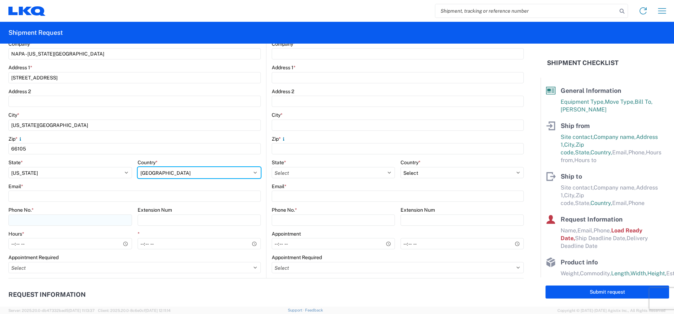
scroll to position [190, 0]
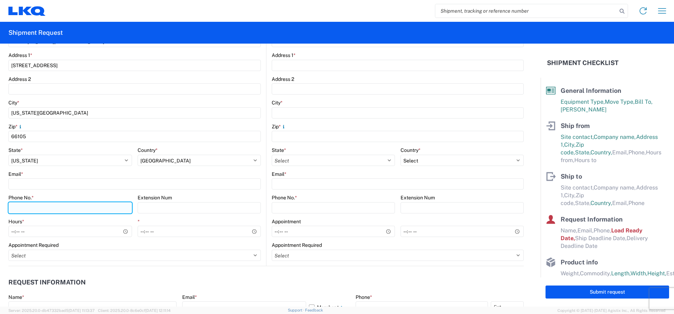
click at [68, 209] on input "Phone No. *" at bounding box center [70, 207] width 124 height 11
type input "[PHONE_NUMBER]"
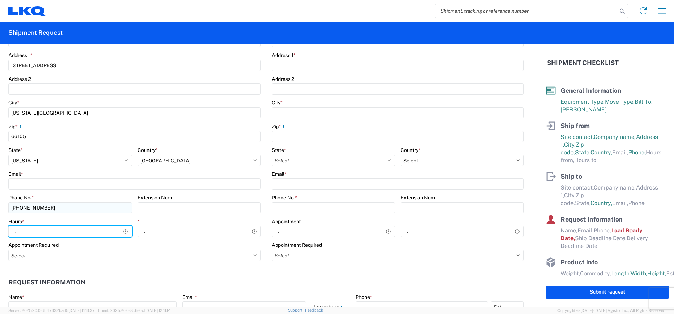
type input "07:00"
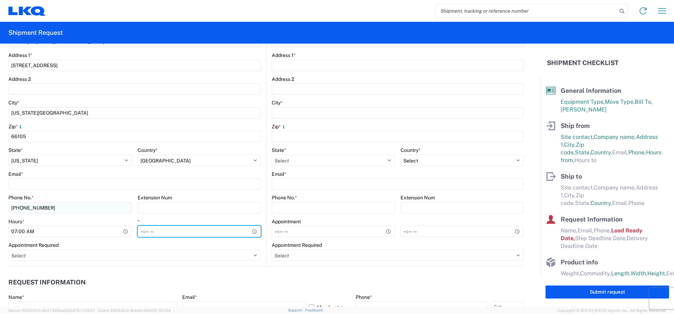
type input "15:00"
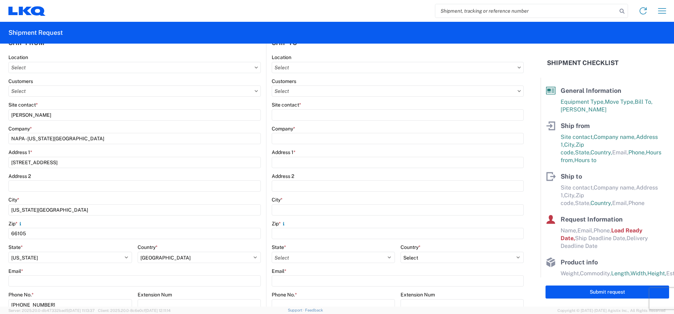
scroll to position [49, 0]
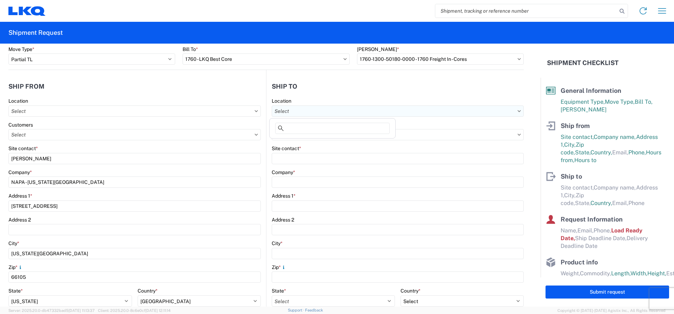
click at [287, 109] on input "text" at bounding box center [398, 110] width 252 height 11
type input "1760"
click at [314, 144] on div "1760 - LKQ Best Core" at bounding box center [332, 142] width 123 height 11
type input "1760 - LKQ Best Core"
type input "LKQ Corporation"
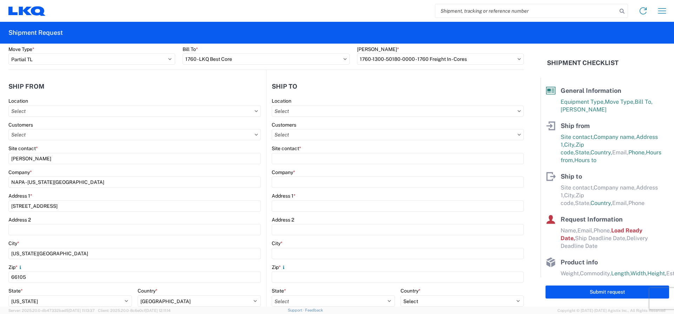
type input "[STREET_ADDRESS]"
type input "[GEOGRAPHIC_DATA]"
type input "77038"
select select "US"
type input "[PHONE_NUMBER]"
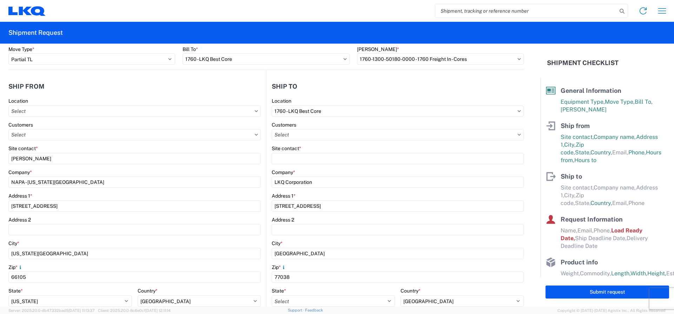
select select "[GEOGRAPHIC_DATA]"
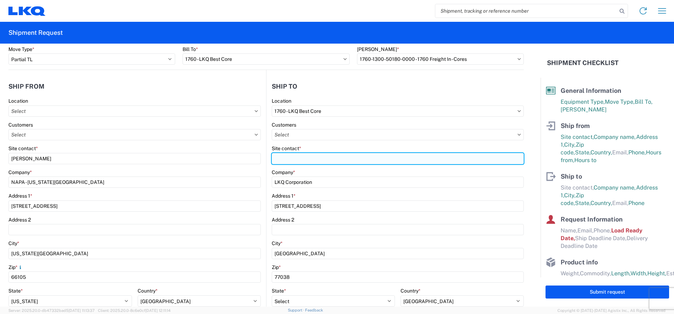
click at [308, 159] on input "Site contact *" at bounding box center [398, 158] width 252 height 11
type input "[PERSON_NAME]"
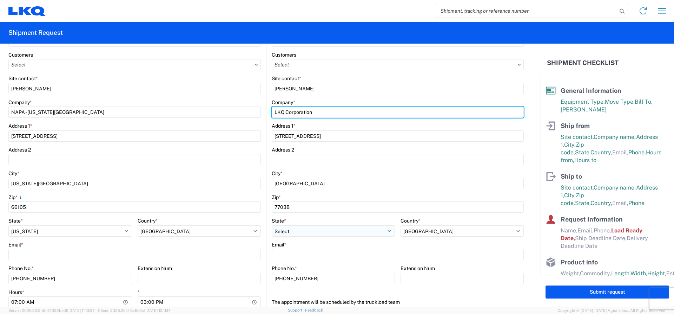
scroll to position [119, 0]
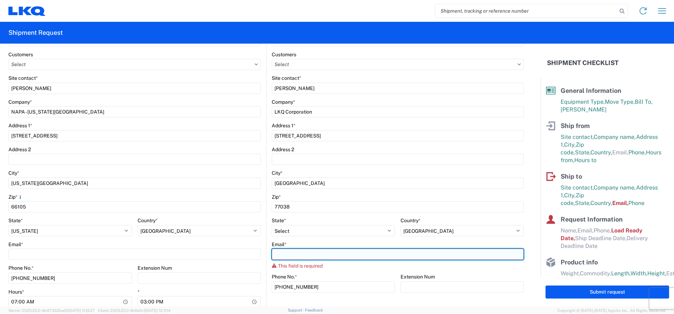
paste input "[EMAIL_ADDRESS][DOMAIN_NAME]"
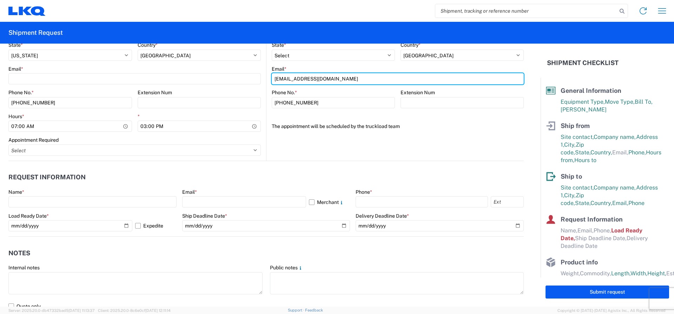
scroll to position [295, 0]
type input "[EMAIL_ADDRESS][DOMAIN_NAME]"
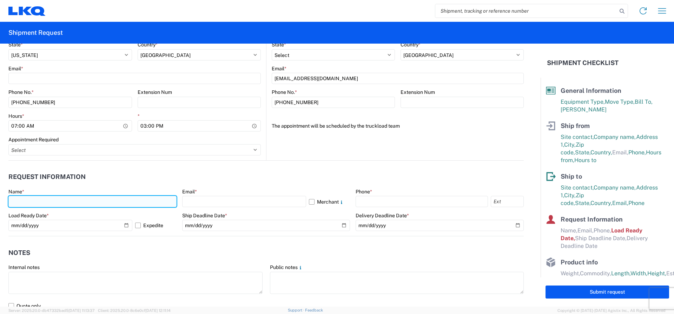
click at [58, 207] on input "text" at bounding box center [92, 201] width 168 height 11
type input "S"
type input "[PERSON_NAME]"
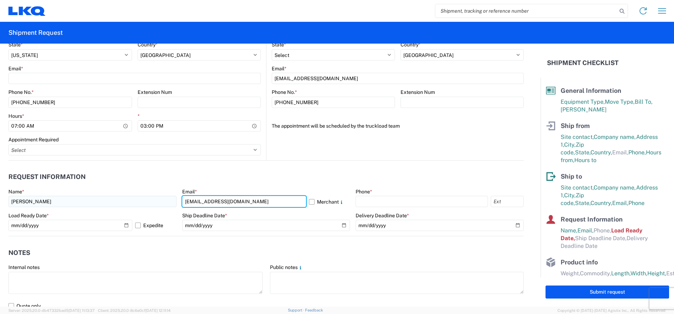
type input "[EMAIL_ADDRESS][DOMAIN_NAME]"
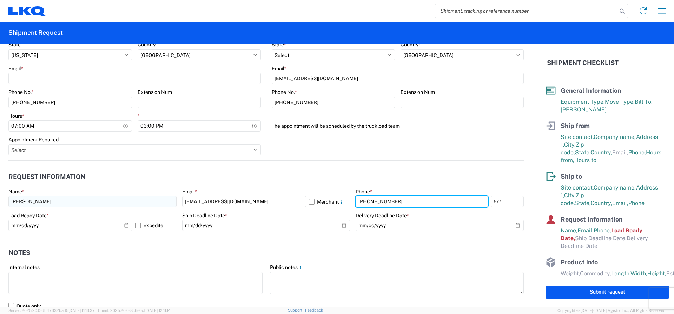
type input "[PHONE_NUMBER]"
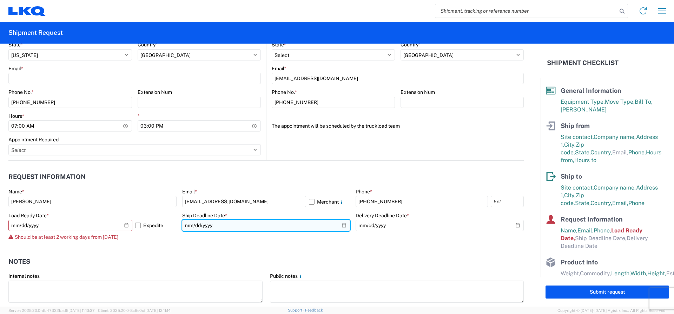
click at [215, 227] on input "date" at bounding box center [266, 225] width 168 height 11
click at [213, 226] on input "date" at bounding box center [266, 225] width 168 height 11
click at [341, 224] on input "date" at bounding box center [266, 225] width 168 height 11
type input "[DATE]"
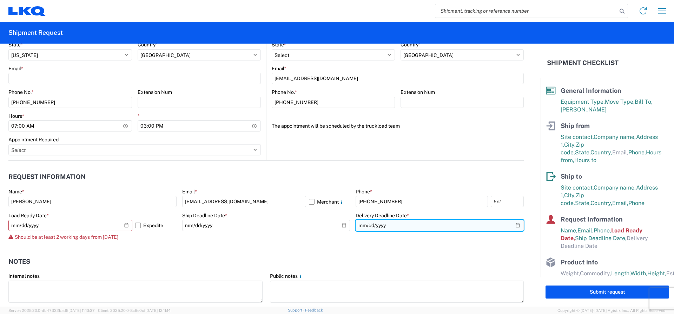
click at [512, 225] on input "date" at bounding box center [440, 225] width 168 height 11
type input "[DATE]"
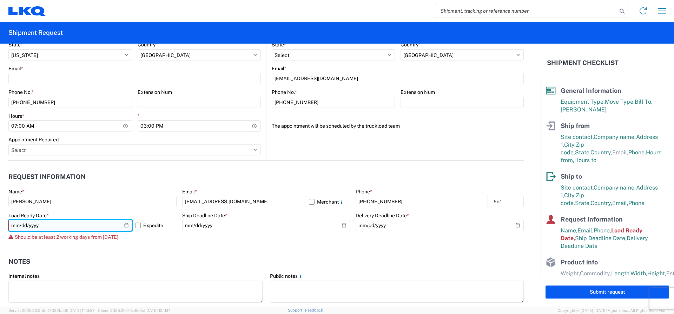
click at [72, 227] on input "[DATE]" at bounding box center [70, 225] width 124 height 11
click at [126, 225] on input "[DATE]" at bounding box center [70, 225] width 124 height 11
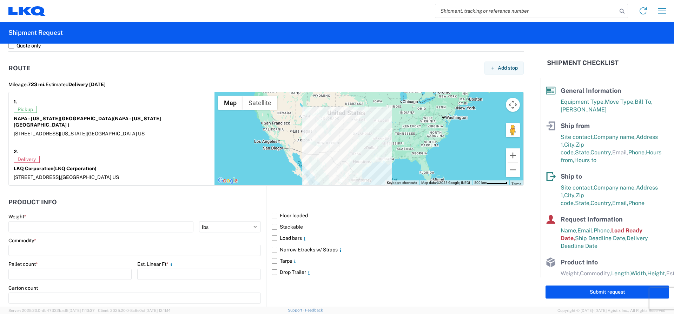
scroll to position [576, 0]
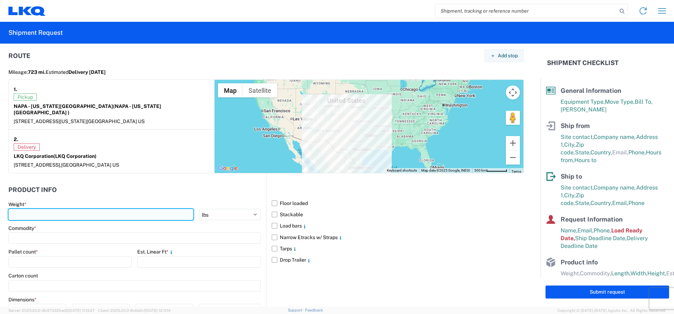
click at [50, 210] on input "number" at bounding box center [100, 214] width 185 height 11
type input "10000"
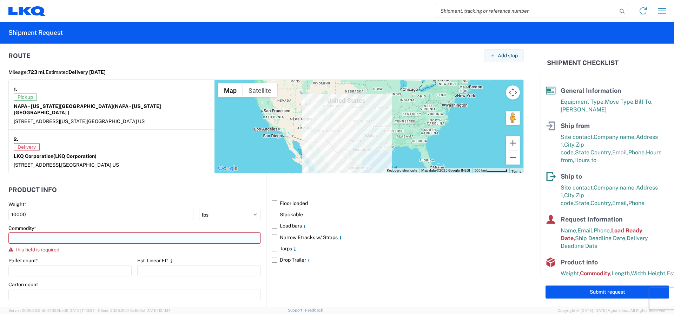
drag, startPoint x: 109, startPoint y: 238, endPoint x: 105, endPoint y: 233, distance: 6.3
click at [106, 235] on main "Weight * 10000 kgs lbs Commodity * This field is required Pallet count * Est. L…" at bounding box center [137, 283] width 258 height 164
click at [104, 232] on input at bounding box center [134, 237] width 253 height 11
click at [103, 232] on input at bounding box center [134, 237] width 253 height 11
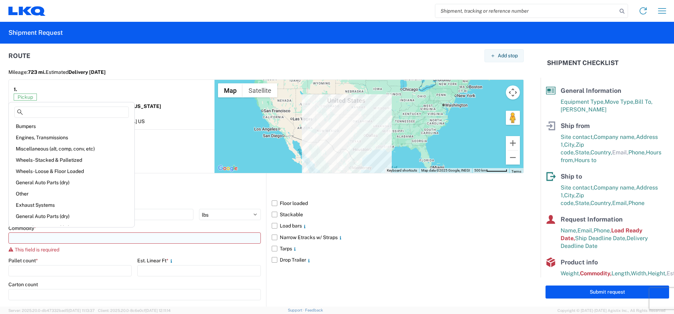
click at [103, 232] on input at bounding box center [134, 237] width 253 height 11
click at [65, 136] on div "Engines, Transmissions" at bounding box center [71, 137] width 123 height 11
type input "Engines, Transmissions"
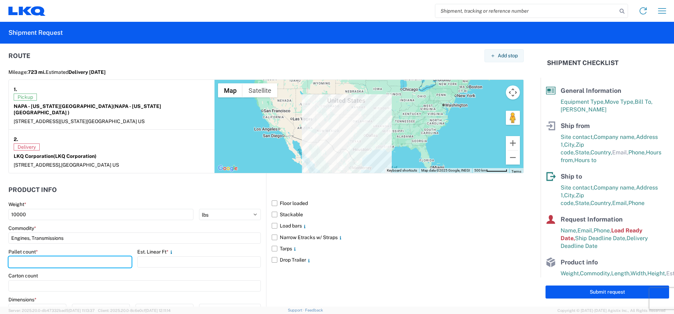
click at [15, 260] on input "number" at bounding box center [69, 261] width 123 height 11
click at [78, 256] on input "number" at bounding box center [69, 261] width 123 height 11
type input "15"
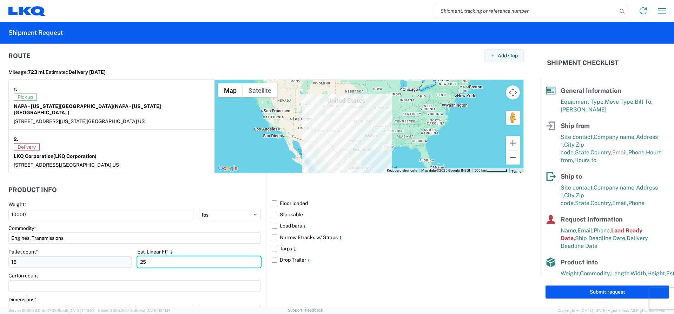
type input "25"
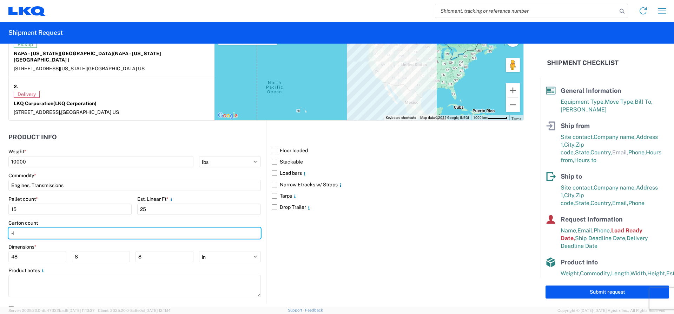
scroll to position [630, 0]
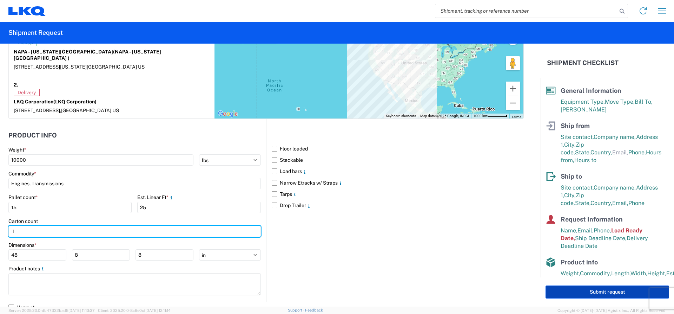
type input "-1"
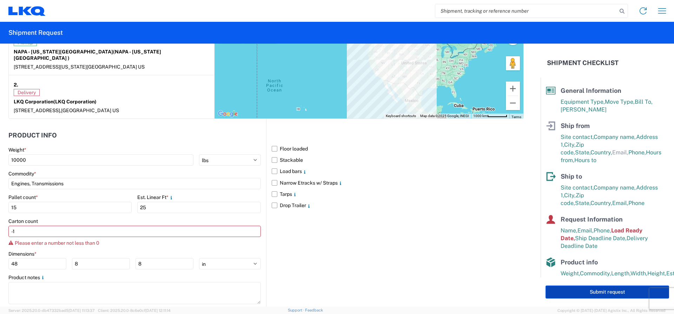
click at [614, 289] on button "Submit request" at bounding box center [608, 291] width 124 height 13
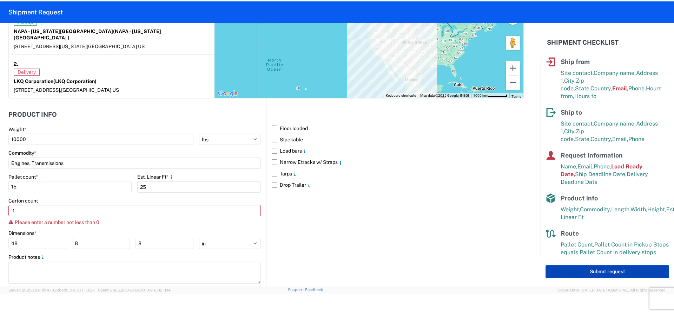
scroll to position [47, 0]
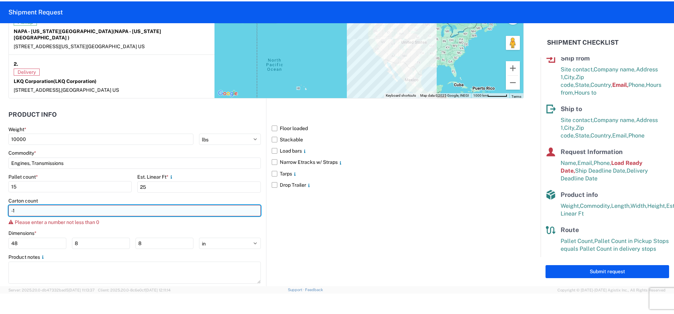
click at [35, 205] on input "-1" at bounding box center [134, 210] width 253 height 11
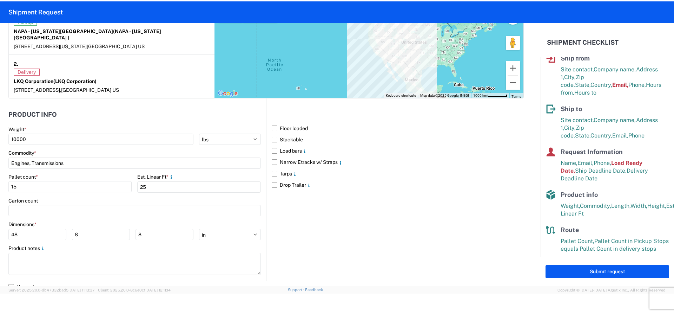
click at [581, 268] on button "Submit request" at bounding box center [608, 271] width 124 height 13
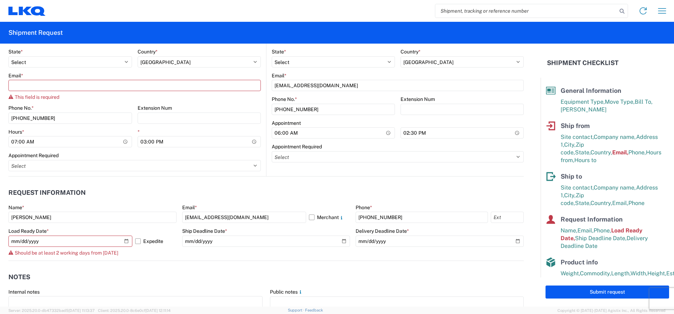
scroll to position [253, 0]
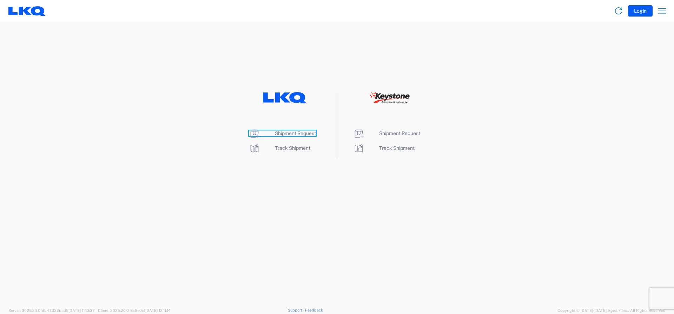
click at [294, 134] on span "Shipment Request" at bounding box center [295, 133] width 41 height 6
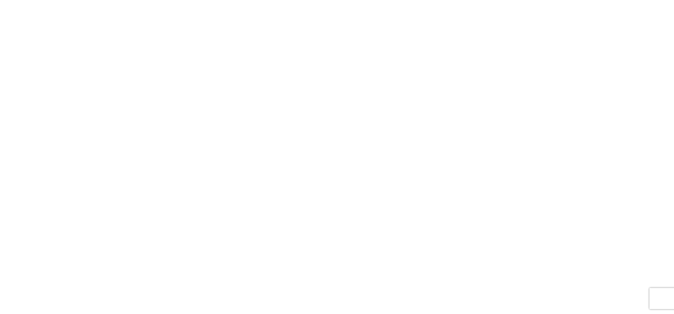
select select "FULL"
select select "LBS"
select select "IN"
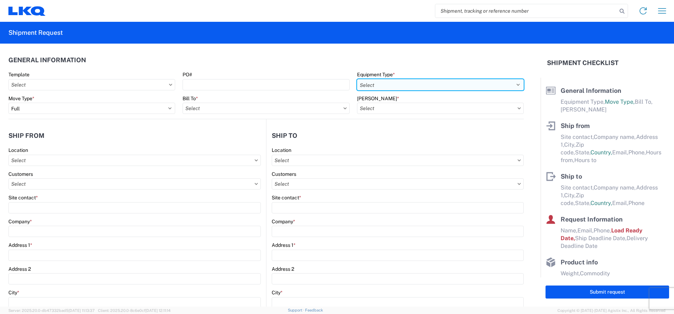
click at [367, 83] on select "Select 53’ Dry Van Flatbed Dropdeck (van) Lowboy (flatbed) Rail" at bounding box center [440, 84] width 167 height 11
select select "STDV"
click at [357, 79] on select "Select 53’ Dry Van Flatbed Dropdeck (van) Lowboy (flatbed) Rail" at bounding box center [440, 84] width 167 height 11
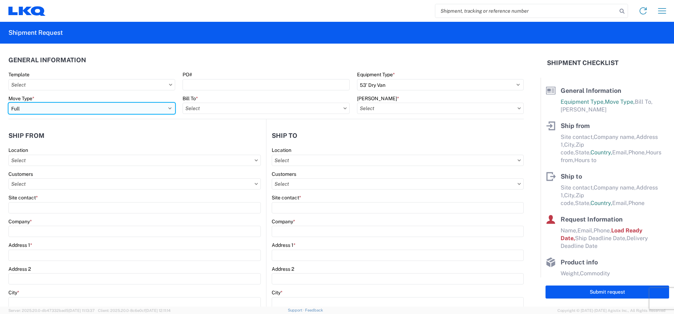
click at [72, 107] on select "Select Full Partial TL" at bounding box center [91, 108] width 167 height 11
select select "PARTIAL_TL"
click at [8, 103] on select "Select Full Partial TL" at bounding box center [91, 108] width 167 height 11
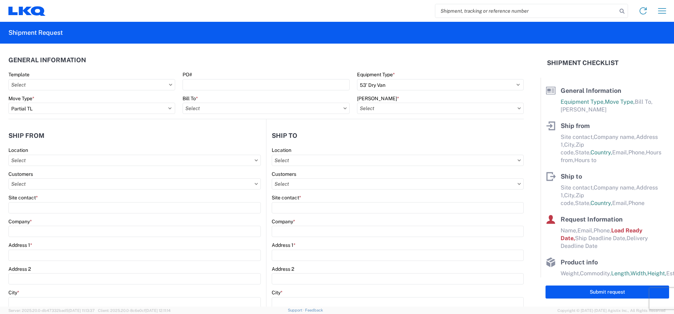
click at [241, 99] on div "Bill To *" at bounding box center [266, 98] width 167 height 6
click at [236, 106] on input "text" at bounding box center [266, 108] width 167 height 11
type input "1760"
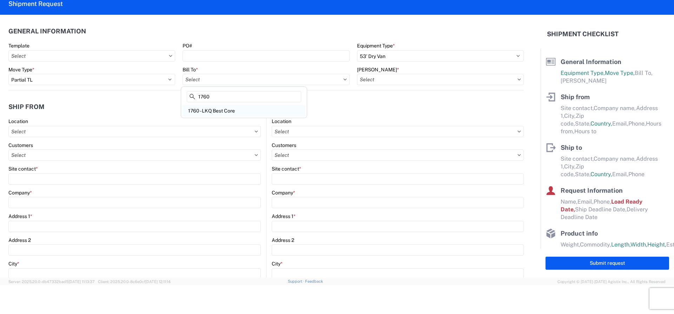
click at [229, 114] on div "1760 - LKQ Best Core" at bounding box center [244, 110] width 123 height 11
type input "1760 - LKQ Best Core"
click at [381, 79] on input "text" at bounding box center [440, 79] width 167 height 11
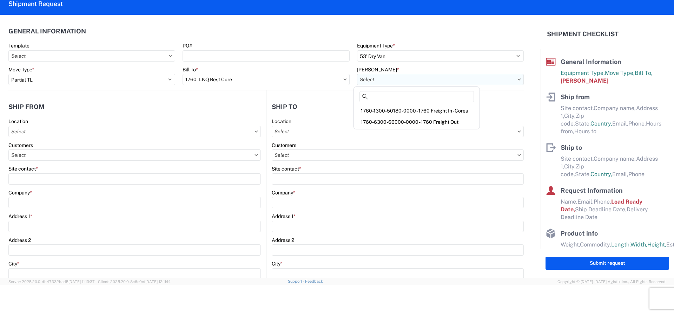
click at [381, 79] on input "text" at bounding box center [440, 79] width 167 height 11
click at [388, 111] on div "1760-1300-50180-0000 - 1760 Freight In - Cores" at bounding box center [416, 110] width 123 height 11
type input "1760-1300-50180-0000 - 1760 Freight In - Cores"
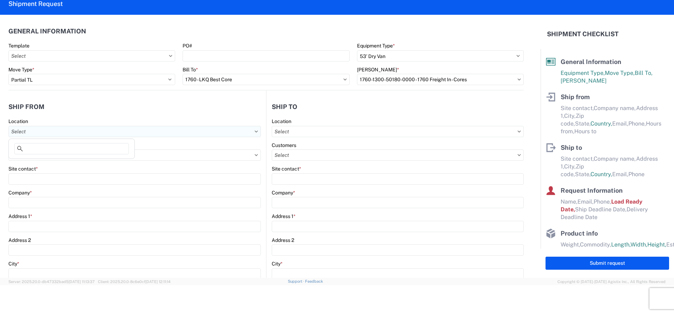
click at [29, 137] on input "text" at bounding box center [134, 131] width 253 height 11
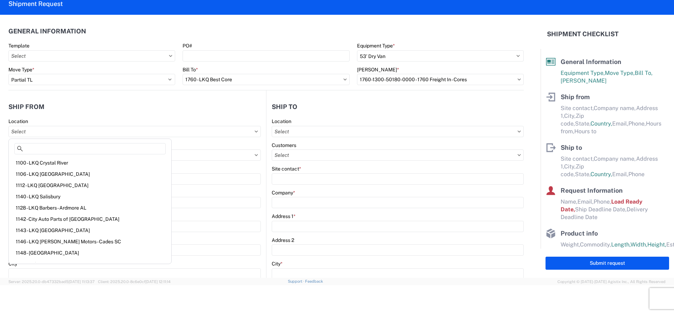
click at [112, 119] on div "Location" at bounding box center [134, 121] width 253 height 6
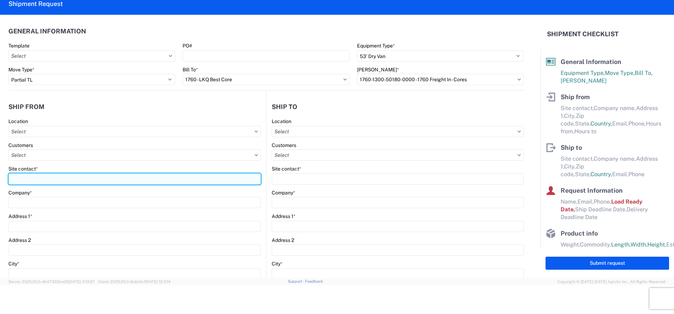
click at [37, 180] on input "Site contact *" at bounding box center [134, 178] width 253 height 11
type input "a"
type input "[PERSON_NAME]"
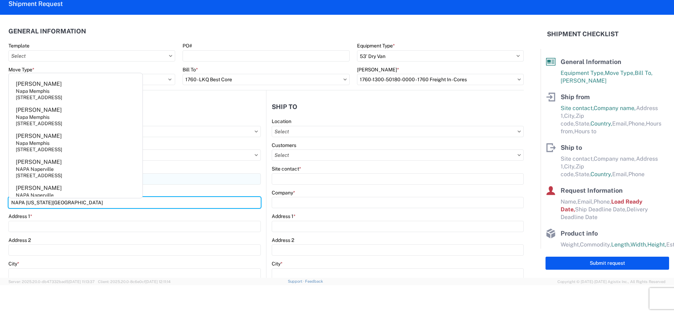
type input "NAPA [US_STATE][GEOGRAPHIC_DATA]"
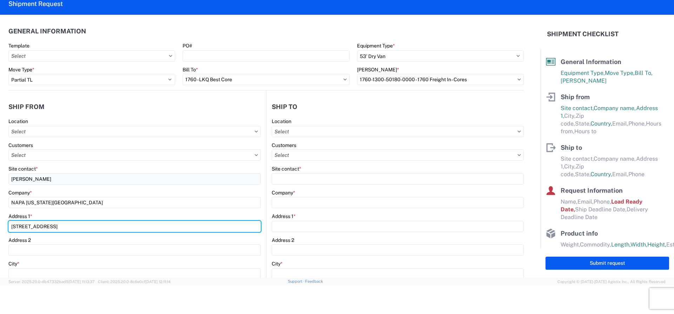
type input "[STREET_ADDRESS]"
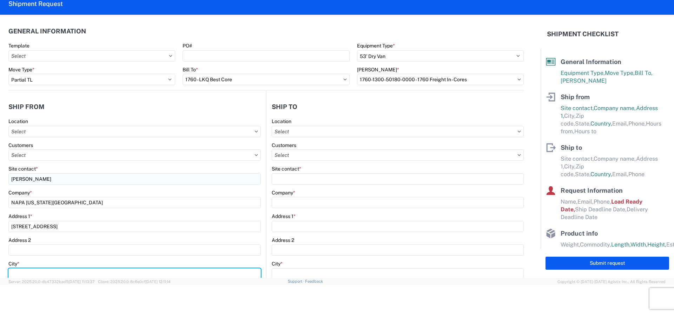
scroll to position [2, 0]
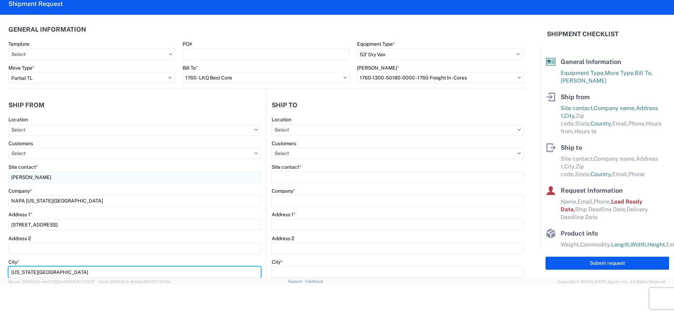
type input "[US_STATE][GEOGRAPHIC_DATA]"
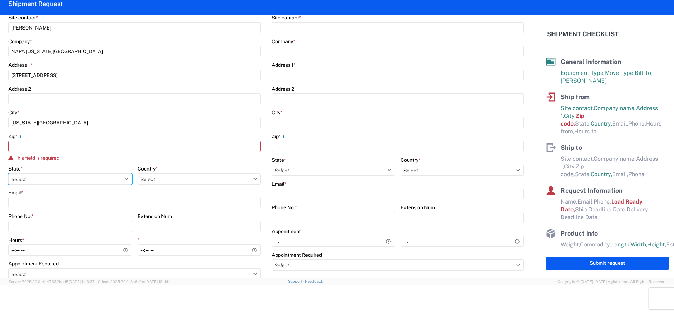
click at [31, 171] on div "State * Select [US_STATE] [US_STATE] [US_STATE] [US_STATE] Armed Forces America…" at bounding box center [70, 174] width 124 height 19
select select "KS"
click at [8, 173] on select "Select [US_STATE] [US_STATE] [US_STATE] [US_STATE] Armed Forces Americas Armed …" at bounding box center [70, 178] width 124 height 11
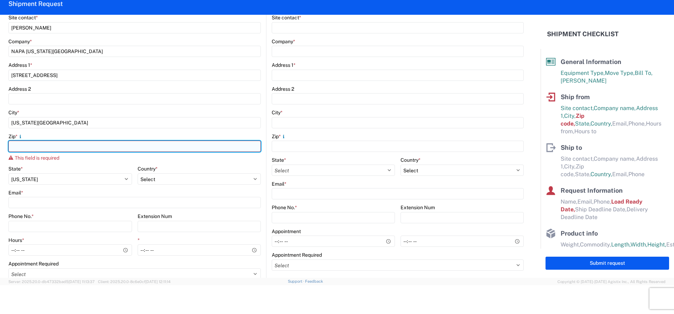
click at [43, 149] on input "Zip *" at bounding box center [134, 145] width 253 height 11
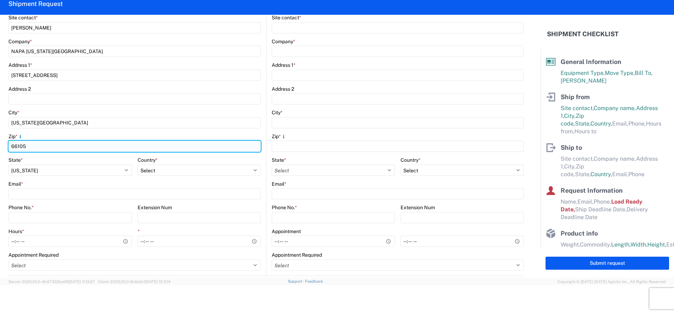
type input "66105"
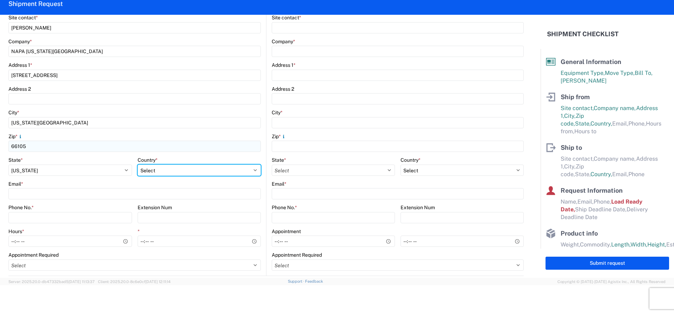
select select "US"
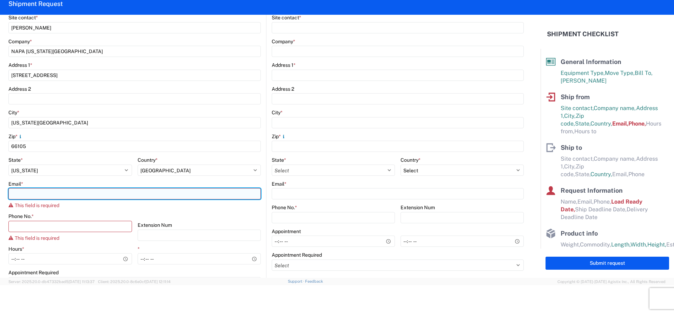
paste input ""[PERSON_NAME]" <[EMAIL_ADDRESS][DOMAIN_NAME]>"
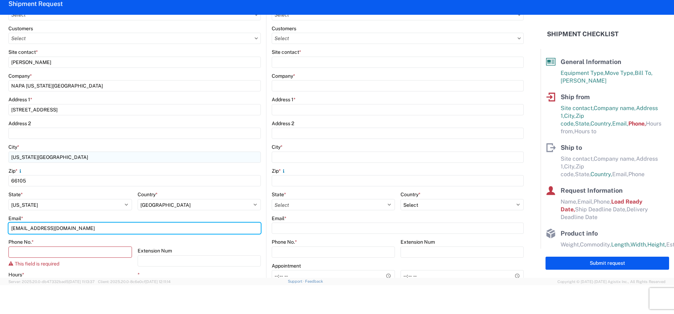
scroll to position [116, 0]
type input "[EMAIL_ADDRESS][DOMAIN_NAME]"
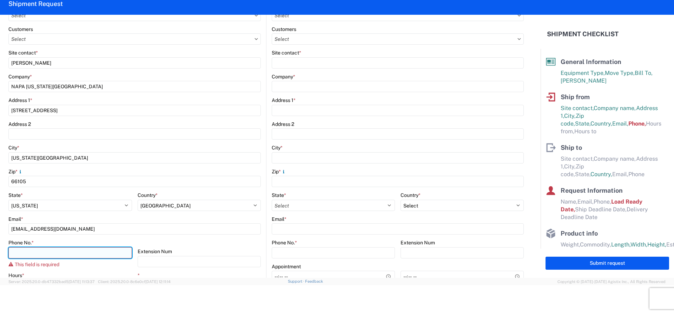
click at [41, 253] on input "Phone No. *" at bounding box center [70, 252] width 124 height 11
type input "[PHONE_NUMBER]"
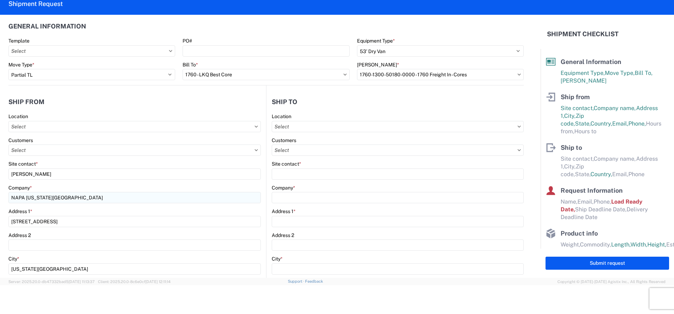
scroll to position [0, 0]
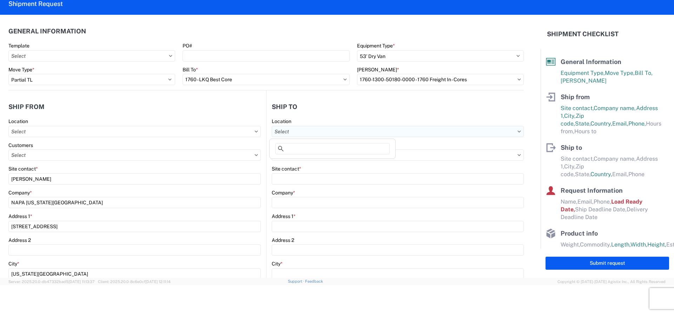
click at [296, 131] on input "text" at bounding box center [398, 131] width 252 height 11
type input "1760"
click at [316, 163] on div "1760 - LKQ Best Core" at bounding box center [332, 162] width 123 height 11
type input "1760 - LKQ Best Core"
type input "LKQ Corporation"
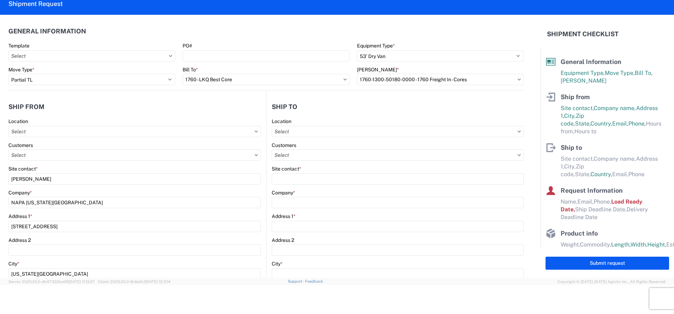
type input "[STREET_ADDRESS]"
type input "[GEOGRAPHIC_DATA]"
type input "77038"
select select "US"
type input "[PHONE_NUMBER]"
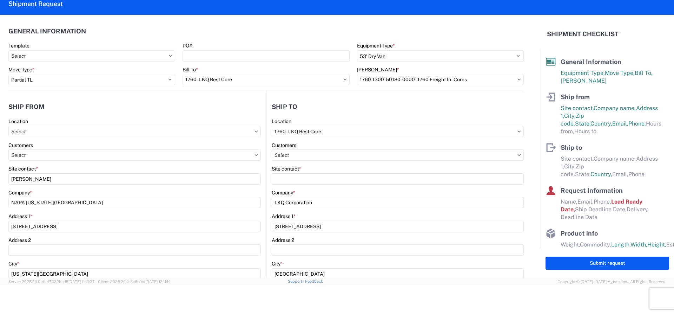
select select
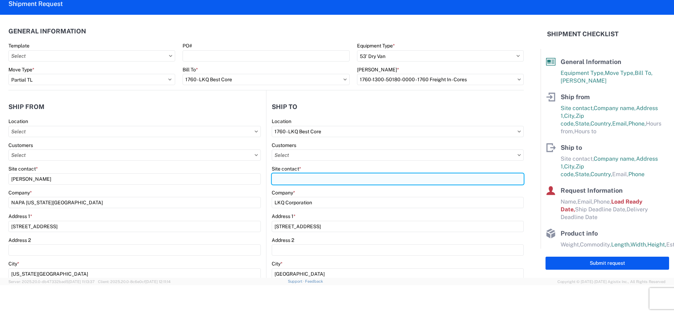
click at [310, 177] on input "Site contact *" at bounding box center [398, 178] width 252 height 11
type input "[PERSON_NAME]"
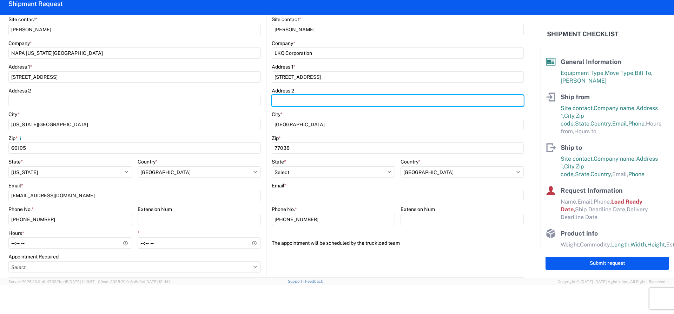
scroll to position [176, 0]
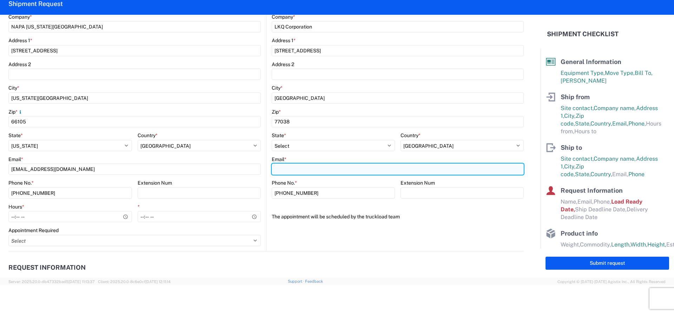
click at [294, 166] on input "Email *" at bounding box center [398, 168] width 252 height 11
paste input ""[PERSON_NAME]" <[EMAIL_ADDRESS][DOMAIN_NAME]>"
type input "[EMAIL_ADDRESS][DOMAIN_NAME]"
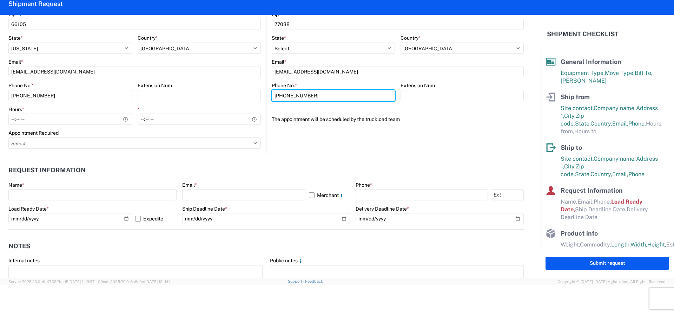
scroll to position [281, 0]
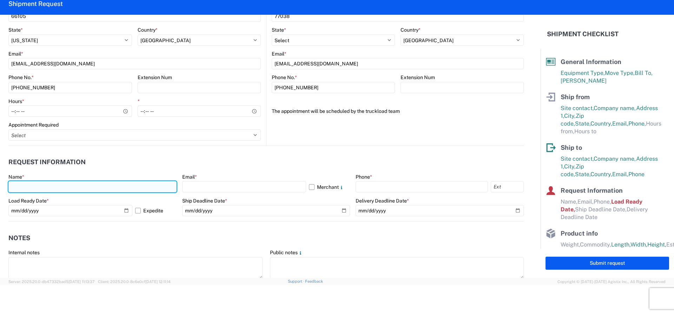
click at [64, 187] on input "text" at bounding box center [92, 186] width 168 height 11
type input "[PERSON_NAME]"
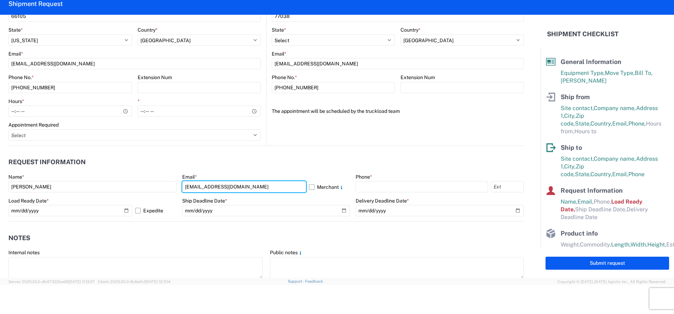
type input "[EMAIL_ADDRESS][DOMAIN_NAME]"
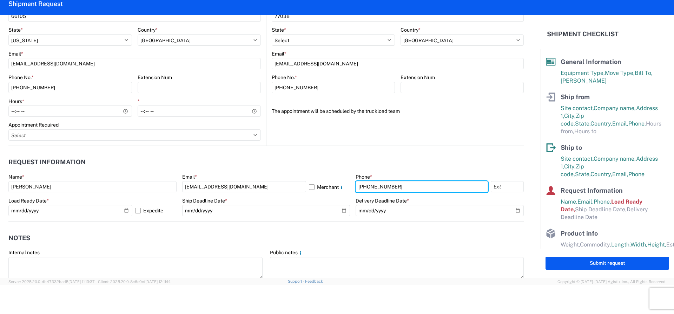
type input "[PHONE_NUMBER]"
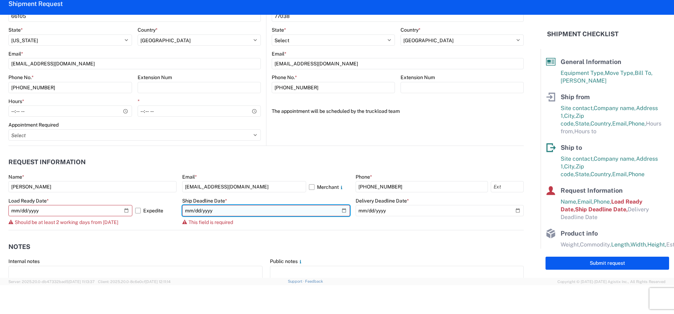
click at [199, 215] on input "date" at bounding box center [266, 210] width 168 height 11
click at [341, 209] on input "date" at bounding box center [266, 210] width 168 height 11
type input "[DATE]"
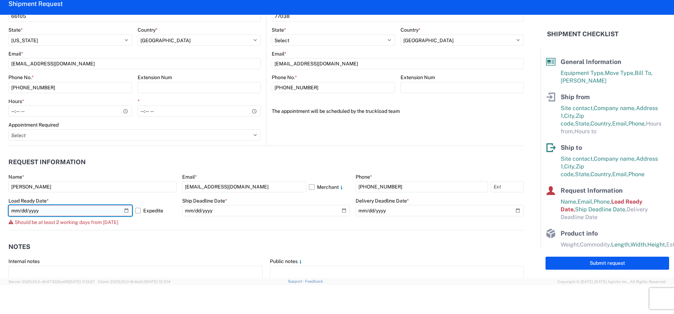
click at [127, 207] on input "[DATE]" at bounding box center [70, 210] width 124 height 11
click at [125, 208] on input "[DATE]" at bounding box center [70, 210] width 124 height 11
type input "[DATE]"
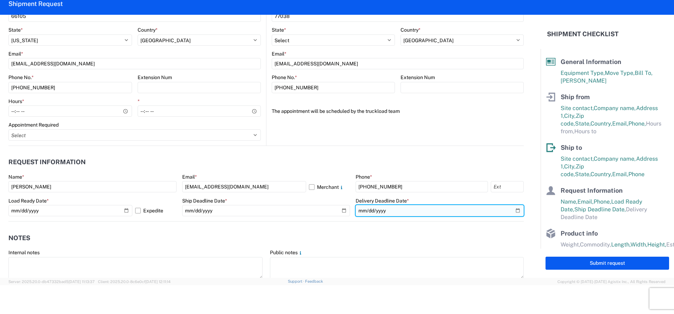
click at [428, 211] on input "date" at bounding box center [440, 210] width 168 height 11
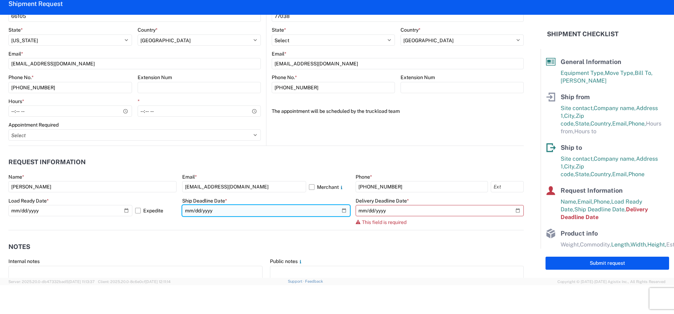
click at [233, 211] on input "[DATE]" at bounding box center [266, 210] width 168 height 11
type input "[DATE]"
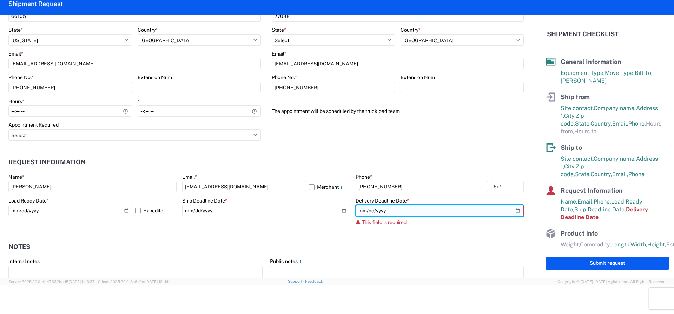
click at [515, 207] on input "date" at bounding box center [440, 210] width 168 height 11
type input "[DATE]"
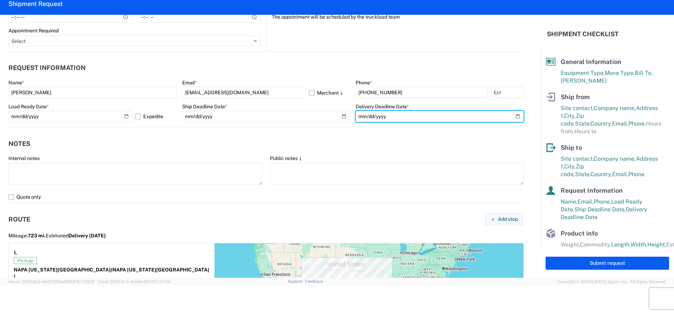
scroll to position [386, 0]
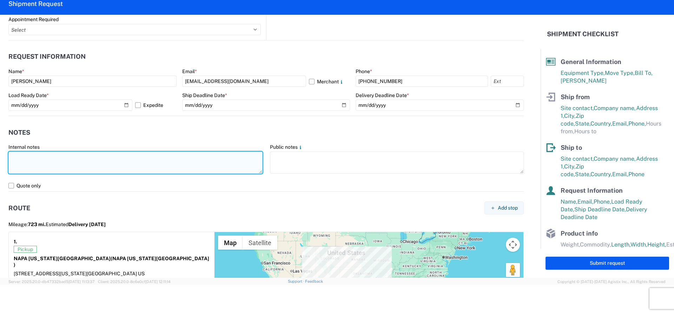
click at [58, 155] on textarea at bounding box center [135, 162] width 254 height 22
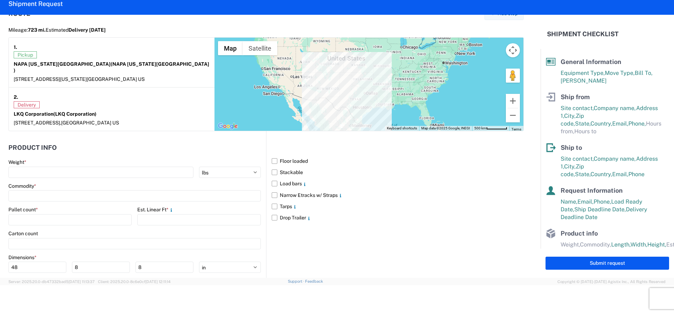
scroll to position [597, 0]
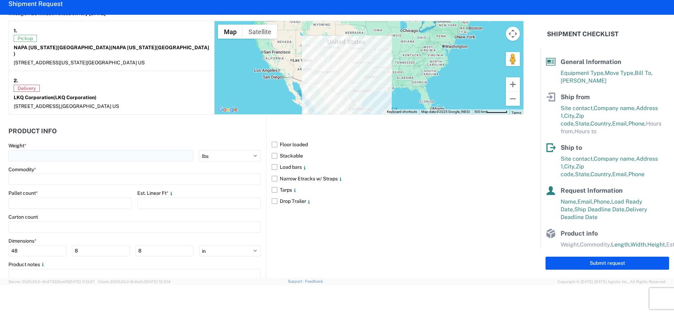
type textarea "no reefer no rail"
click at [35, 151] on input "number" at bounding box center [100, 155] width 185 height 11
type input "10000"
click at [47, 176] on input at bounding box center [134, 179] width 253 height 11
click at [46, 176] on input at bounding box center [134, 179] width 253 height 11
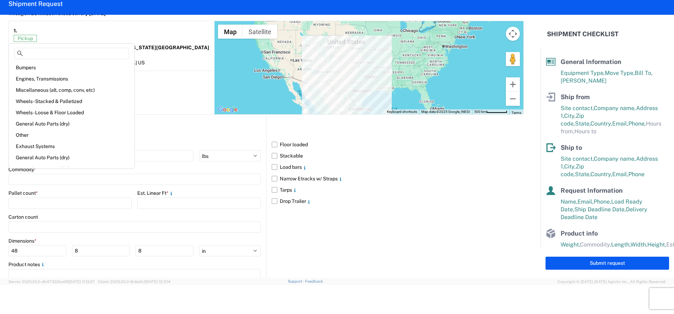
click at [42, 190] on div "Pallet count *" at bounding box center [69, 193] width 123 height 6
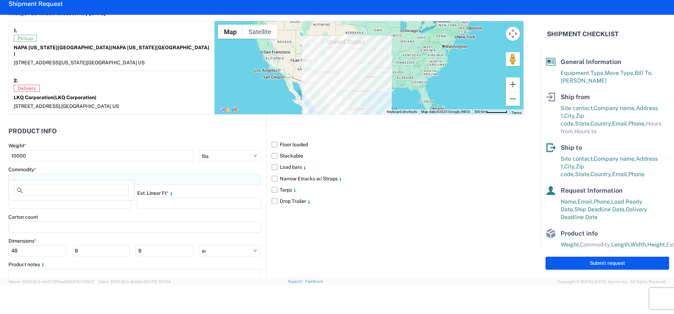
click at [35, 174] on input at bounding box center [134, 179] width 253 height 11
click at [34, 174] on input at bounding box center [134, 179] width 253 height 11
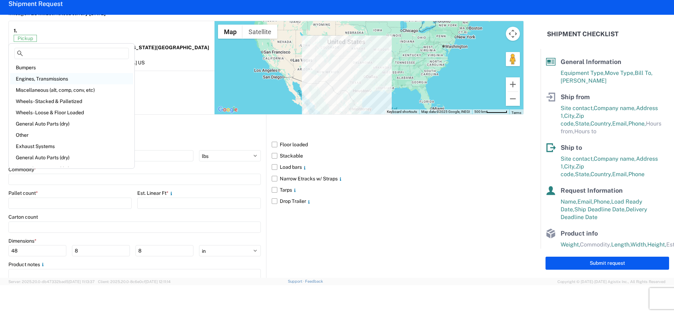
click at [45, 78] on div "Engines, Transmissions" at bounding box center [71, 78] width 123 height 11
type input "Engines, Transmissions"
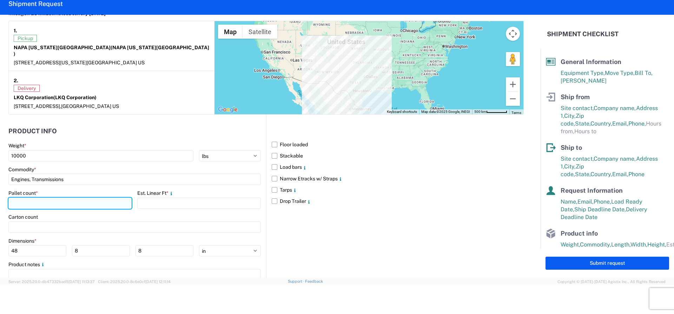
click at [21, 201] on input "number" at bounding box center [69, 202] width 123 height 11
type input "15"
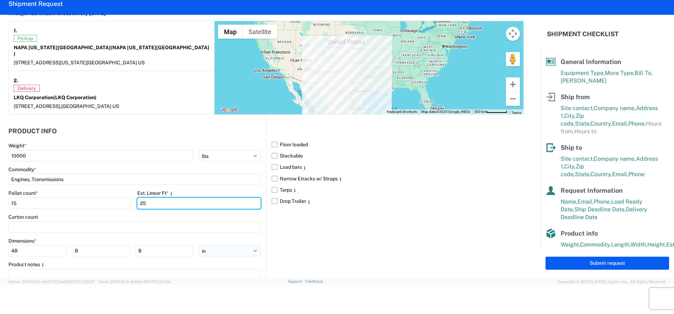
type input "25"
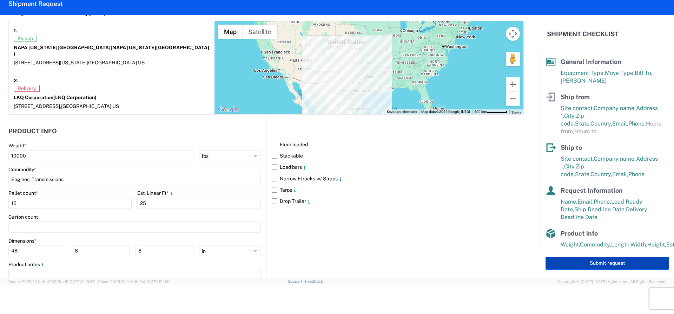
click at [602, 261] on button "Submit request" at bounding box center [608, 262] width 124 height 13
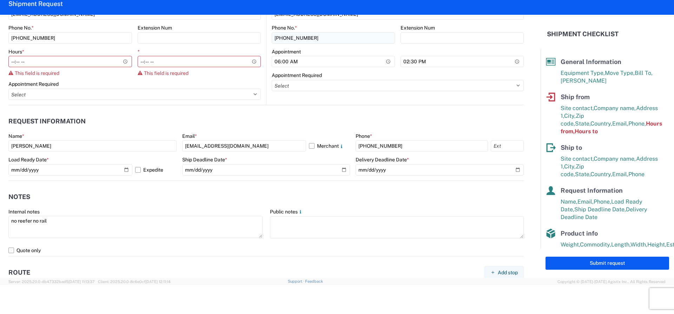
scroll to position [184, 0]
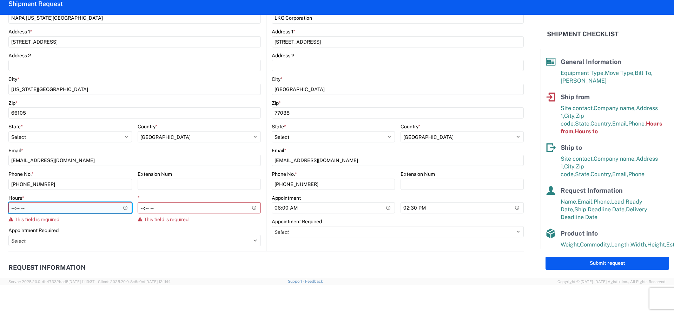
click at [12, 207] on input "Hours *" at bounding box center [70, 207] width 124 height 11
type input "07:00"
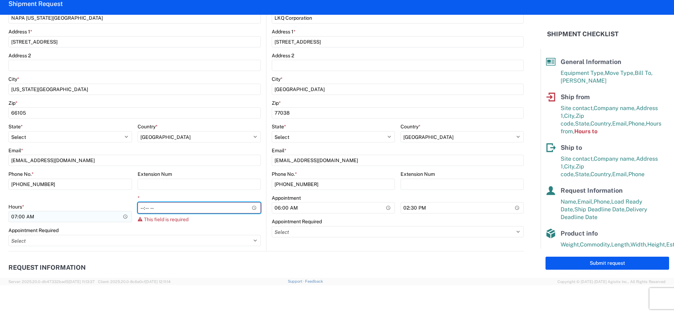
type input "15:00"
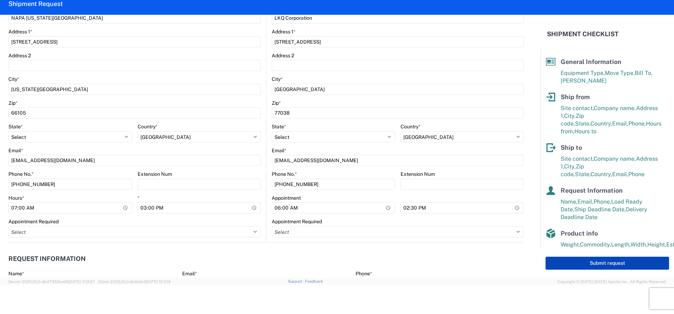
click at [595, 265] on button "Submit request" at bounding box center [608, 262] width 124 height 13
